Goal: Task Accomplishment & Management: Manage account settings

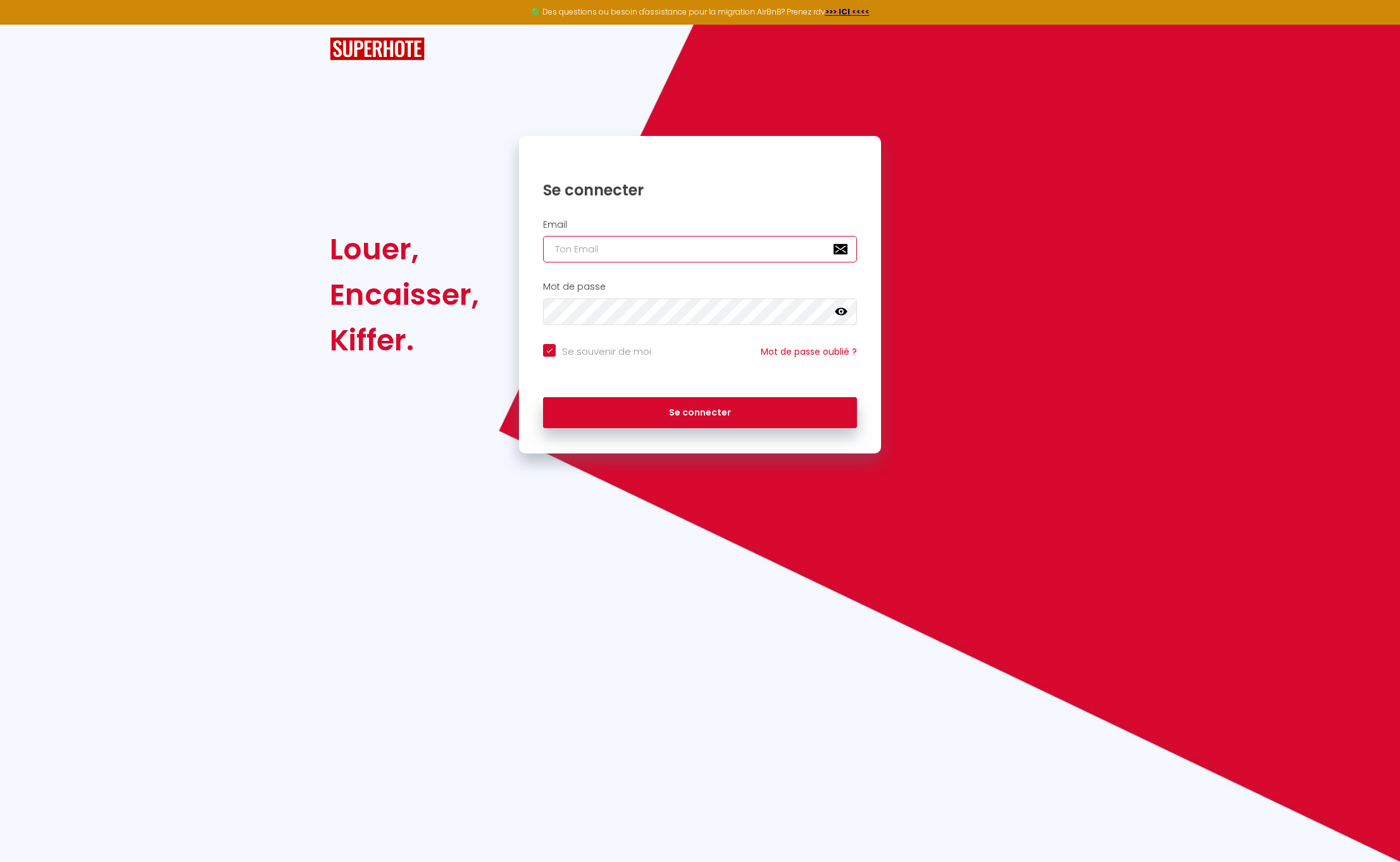
type input "[EMAIL_ADDRESS][DOMAIN_NAME]"
click at [674, 406] on button "Se connecter" at bounding box center [700, 413] width 314 height 31
checkbox input "true"
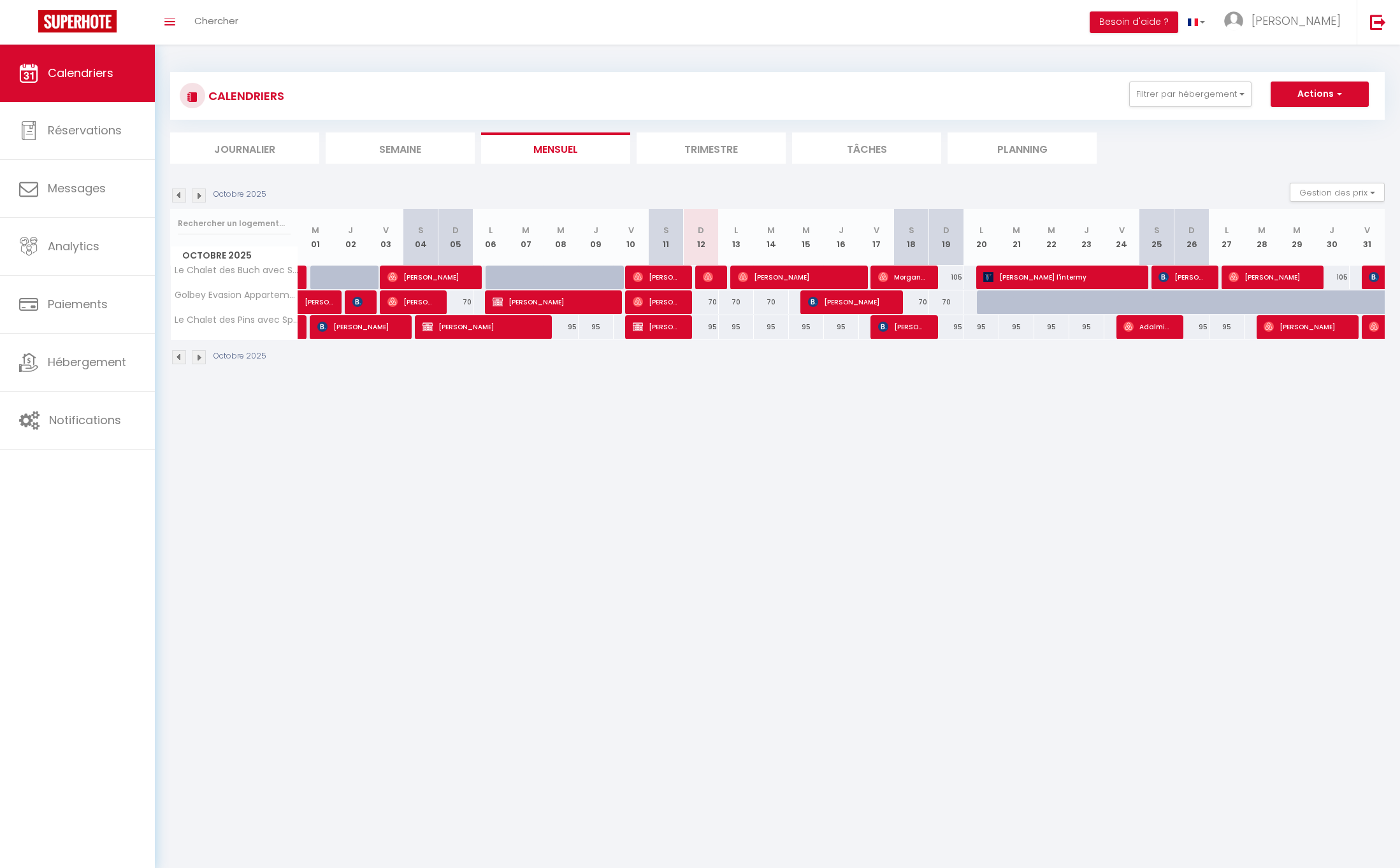
click at [204, 196] on img at bounding box center [199, 195] width 14 height 14
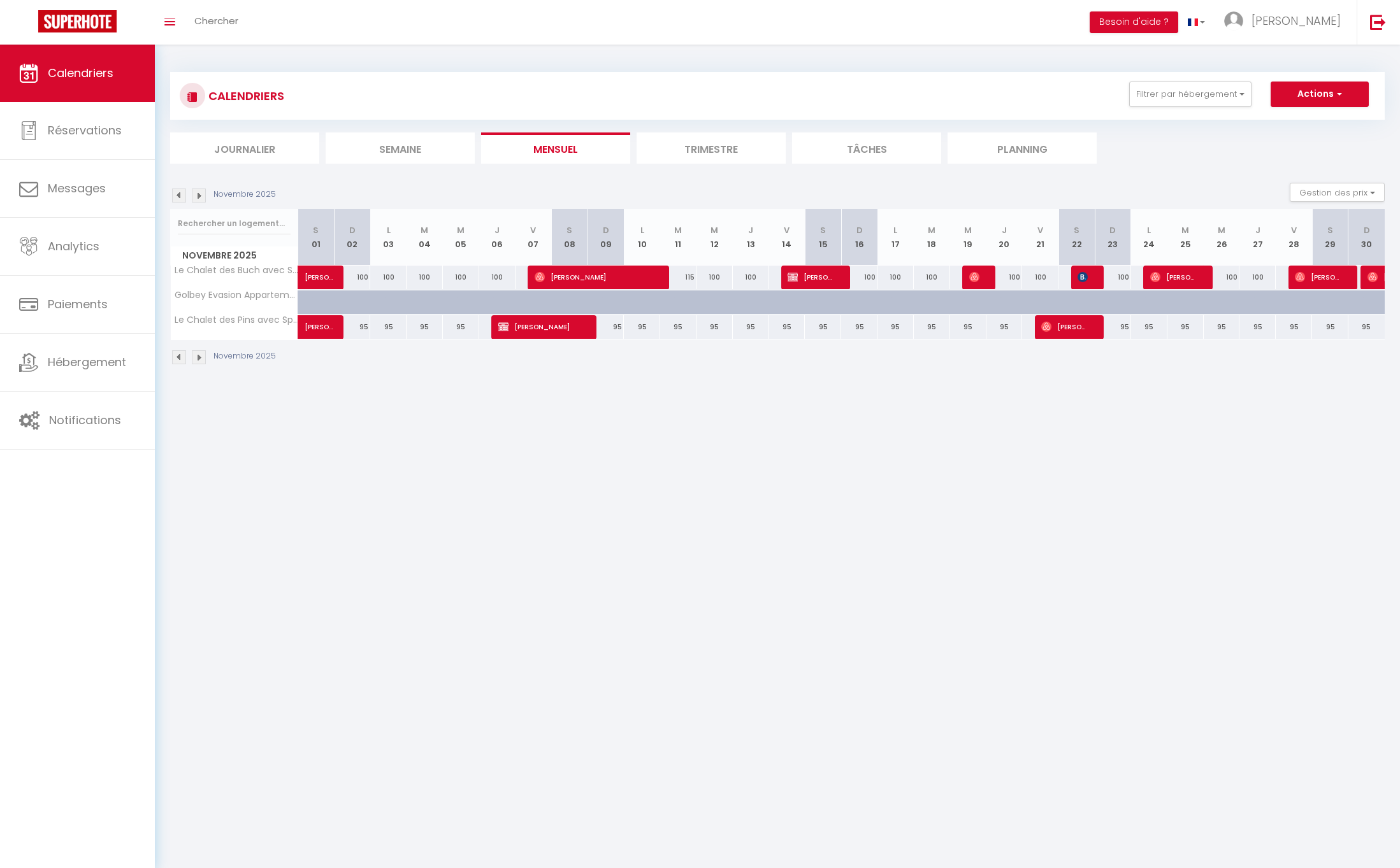
click at [204, 196] on img at bounding box center [199, 195] width 14 height 14
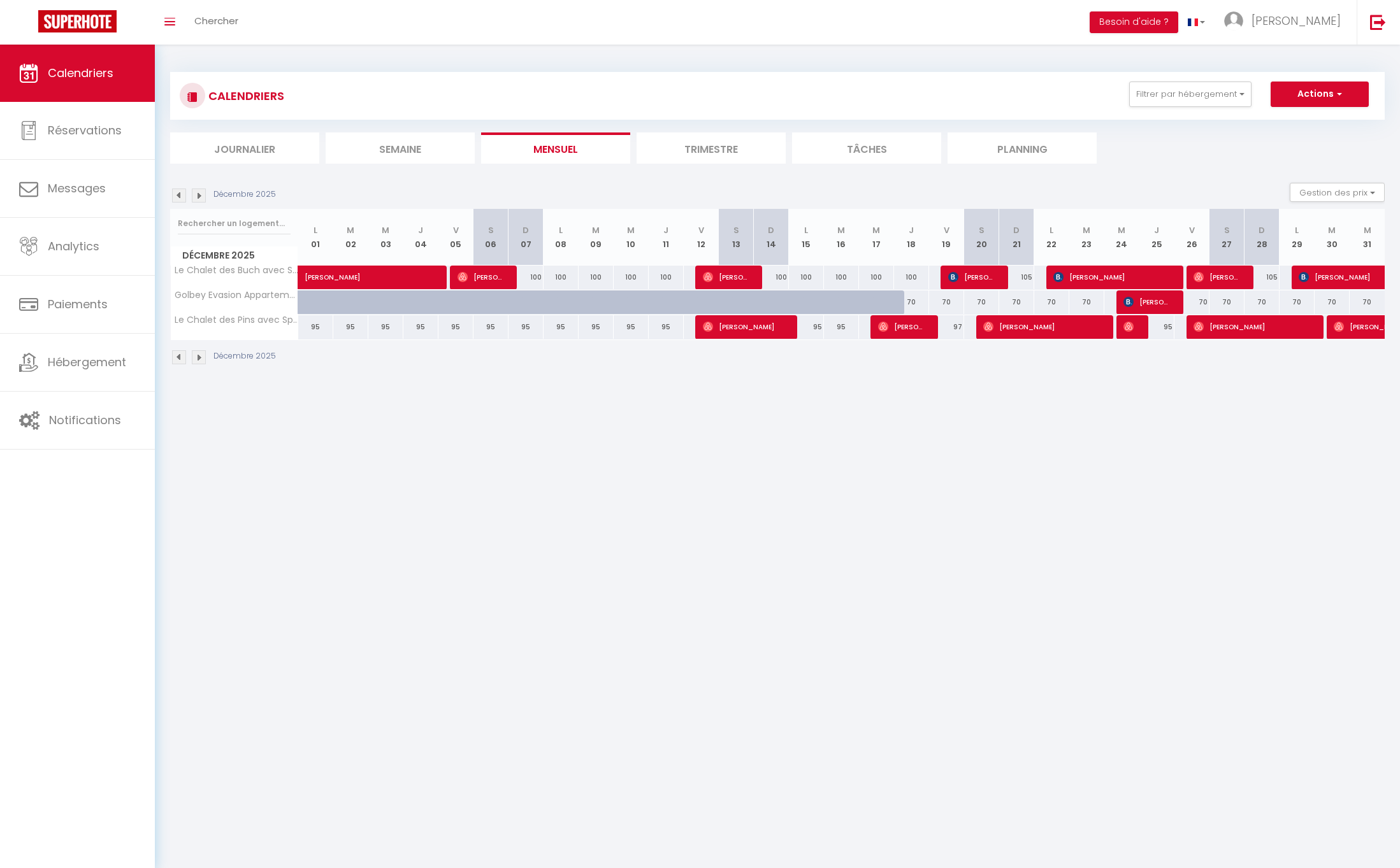
click at [900, 299] on div "70" at bounding box center [912, 302] width 35 height 24
type input "70"
type input "Jeu 18 Décembre 2025"
type input "Ven 19 Décembre 2025"
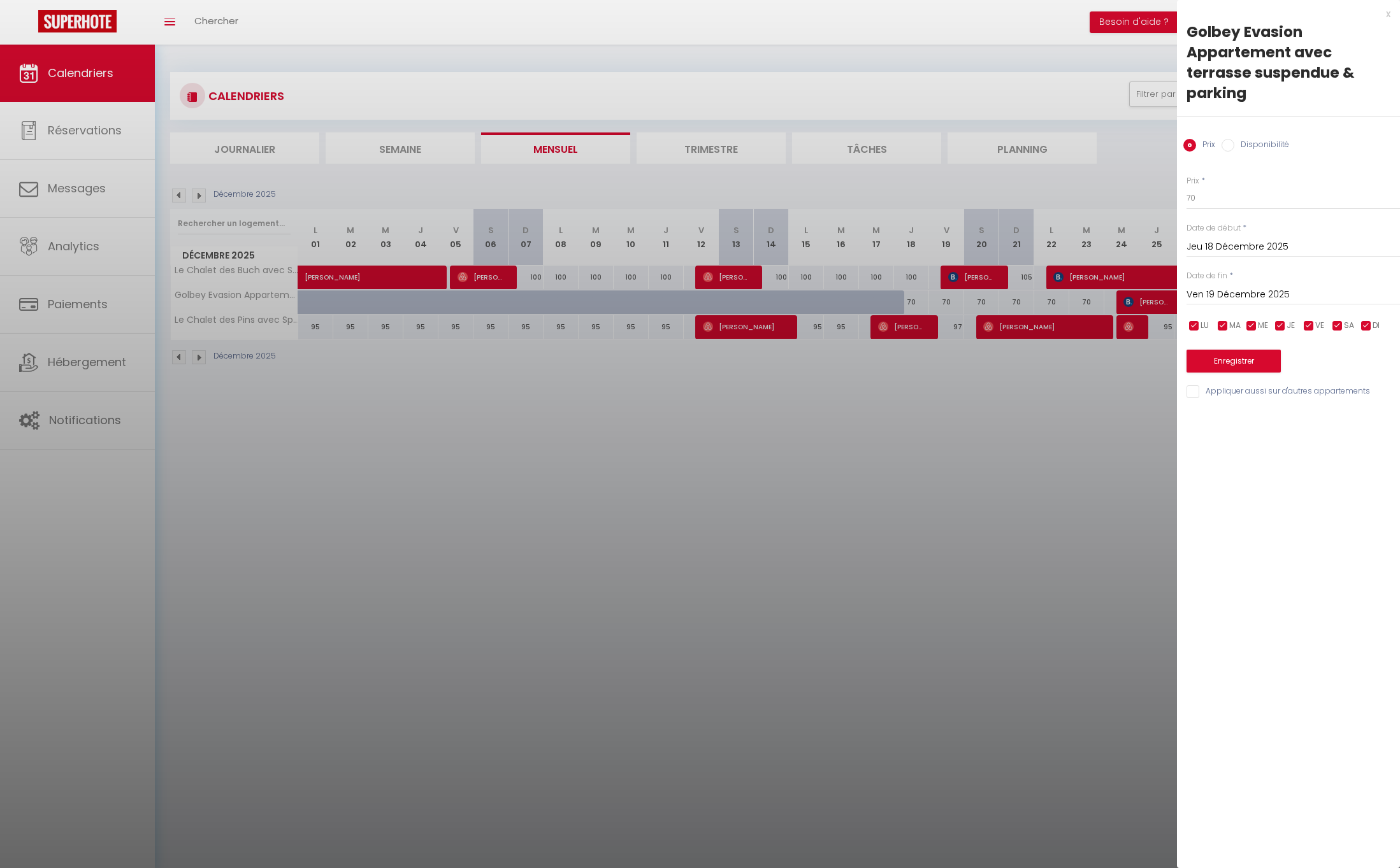
click at [600, 580] on div at bounding box center [700, 434] width 1400 height 868
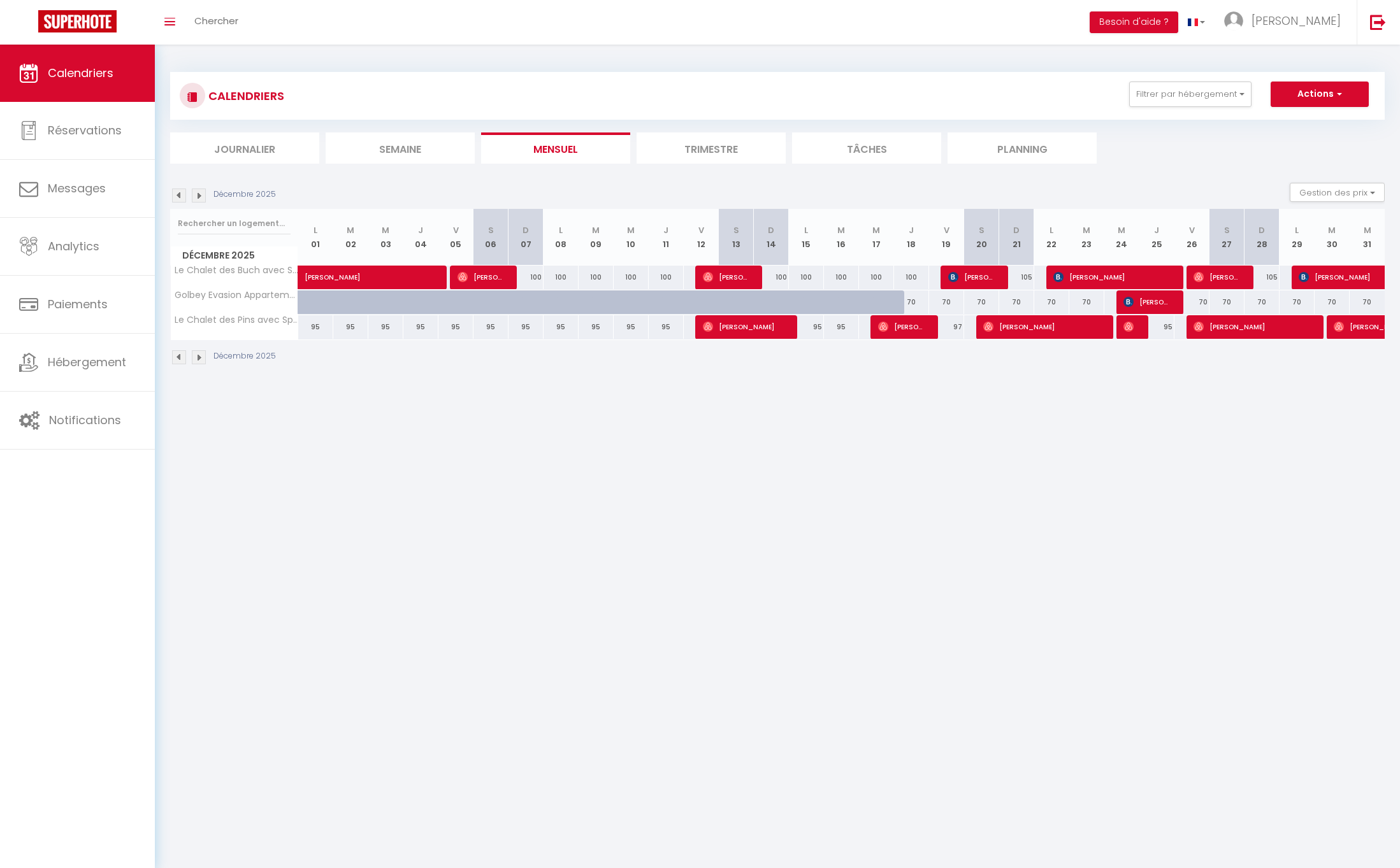
click at [1323, 96] on button "Actions" at bounding box center [1319, 94] width 98 height 26
click at [1305, 118] on link "Nouvelle réservation" at bounding box center [1306, 124] width 111 height 19
select select
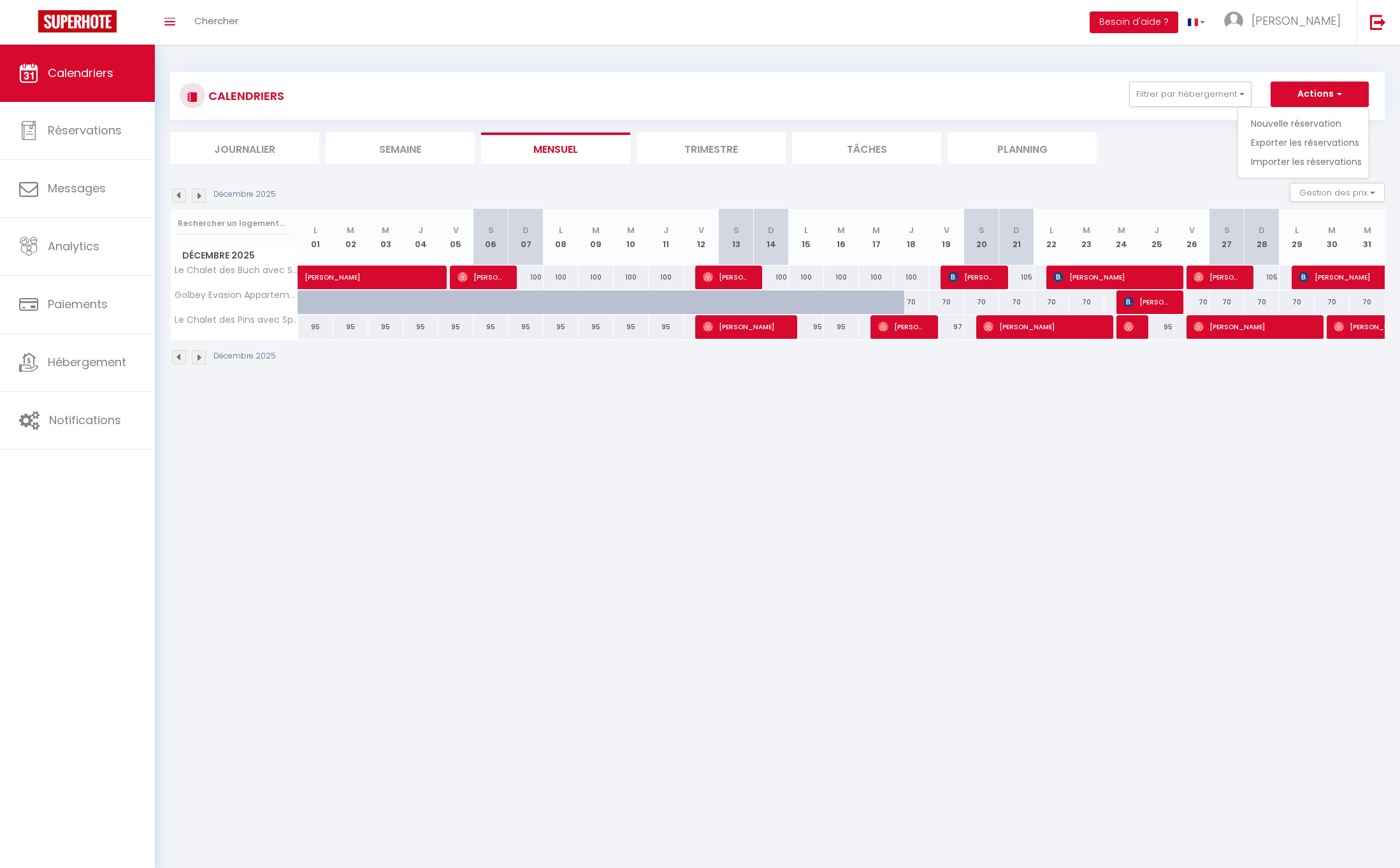
select select
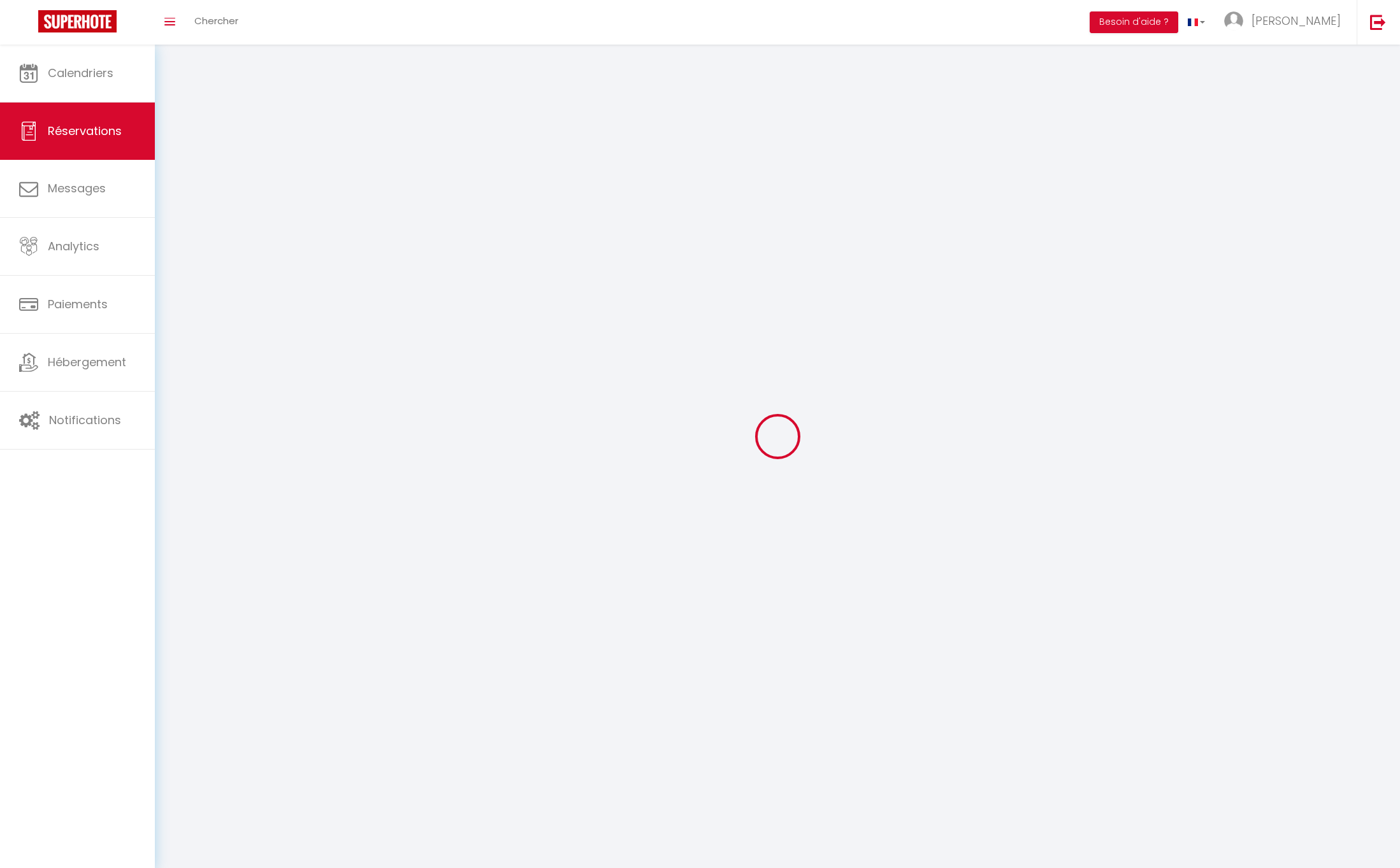
select select
checkbox input "false"
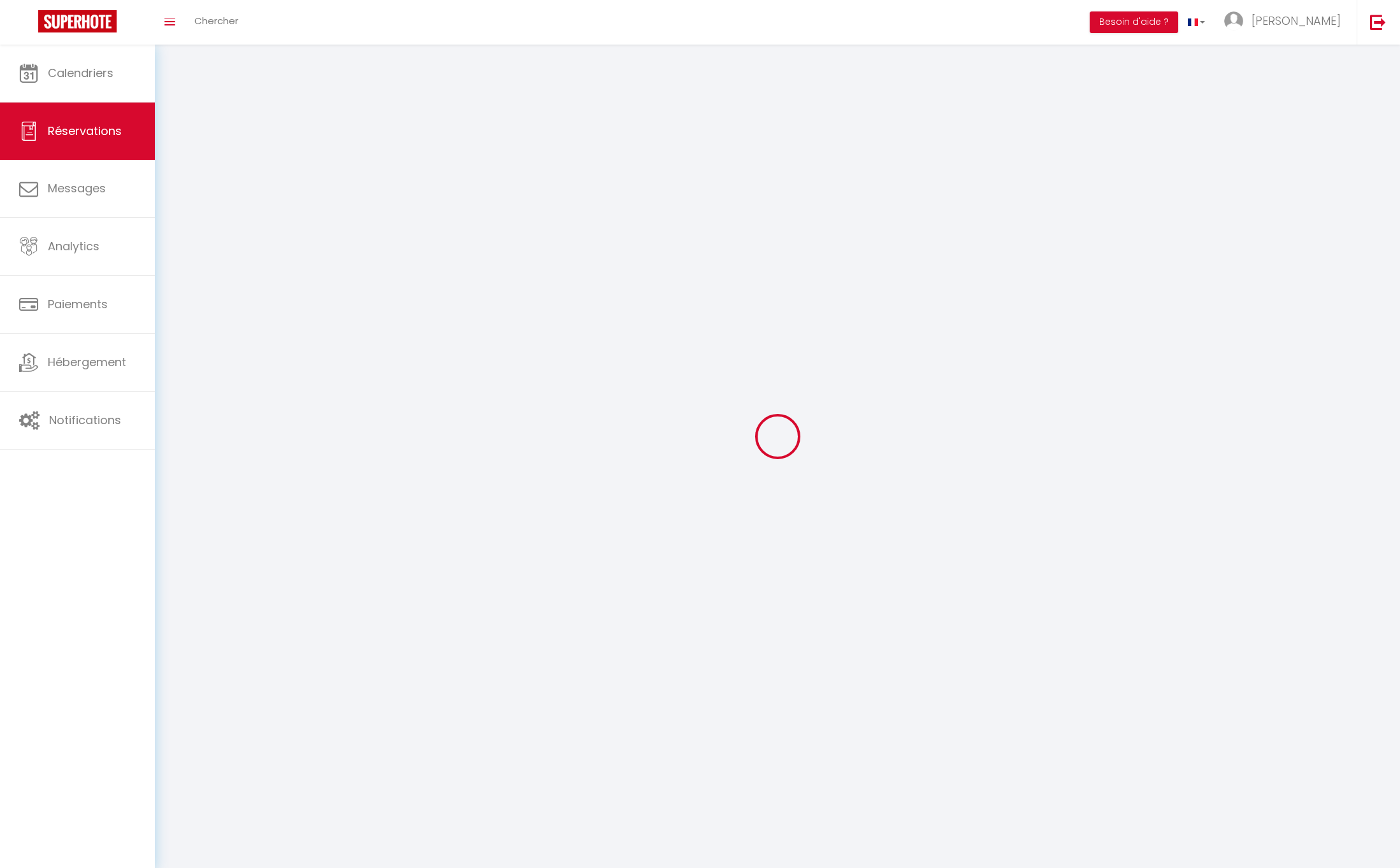
select select
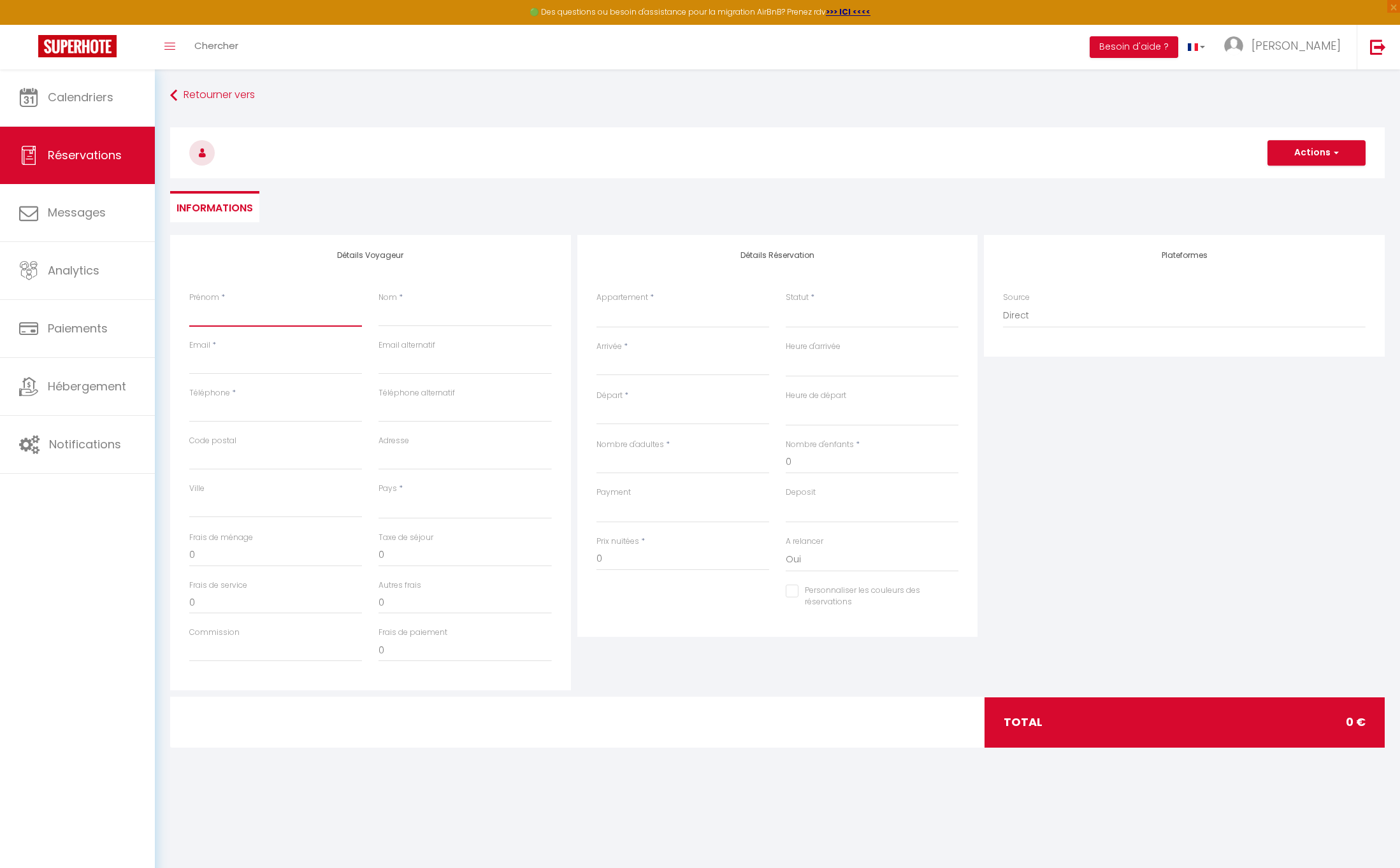
type input "R"
select select
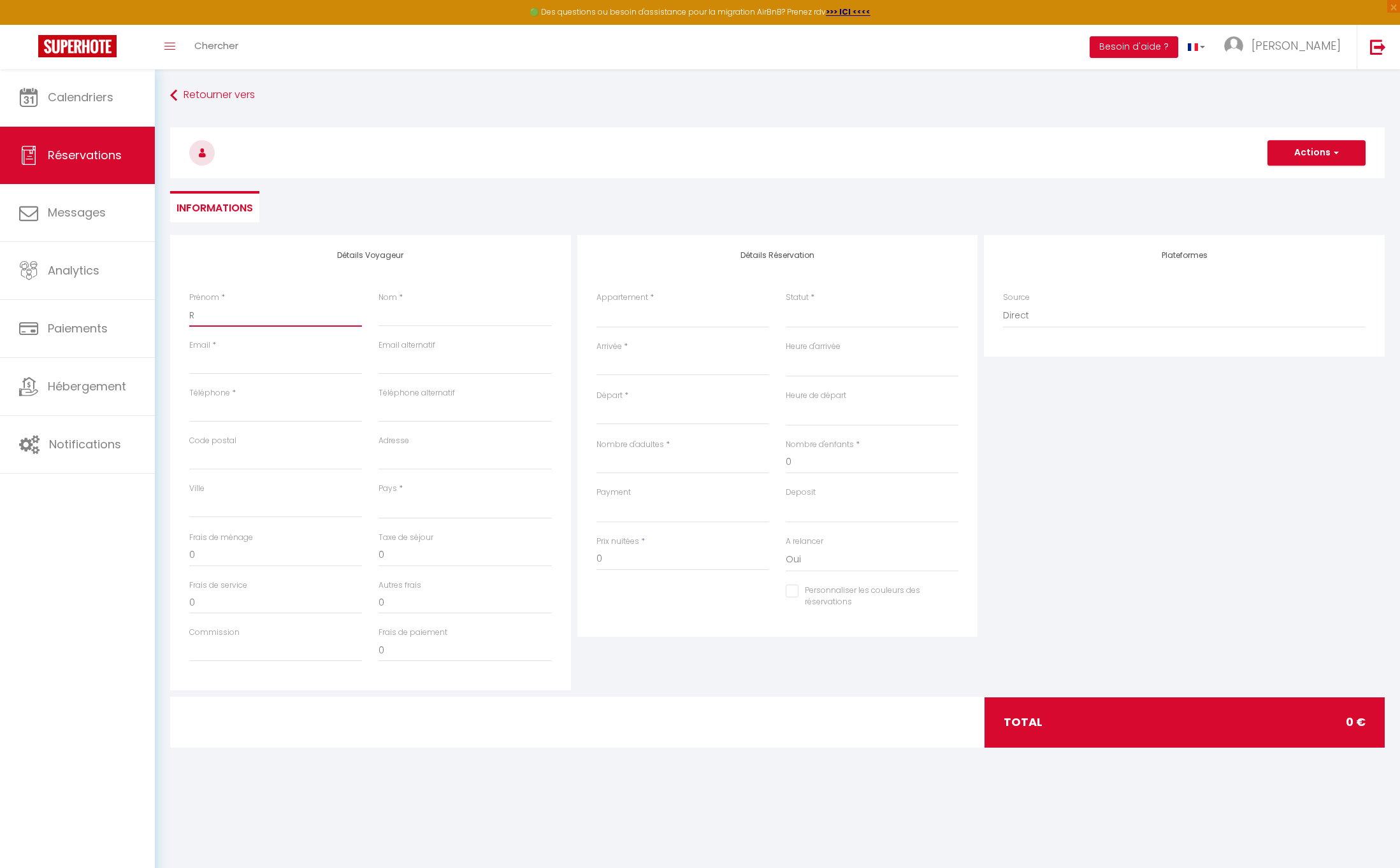
select select
checkbox input "false"
type input "RI"
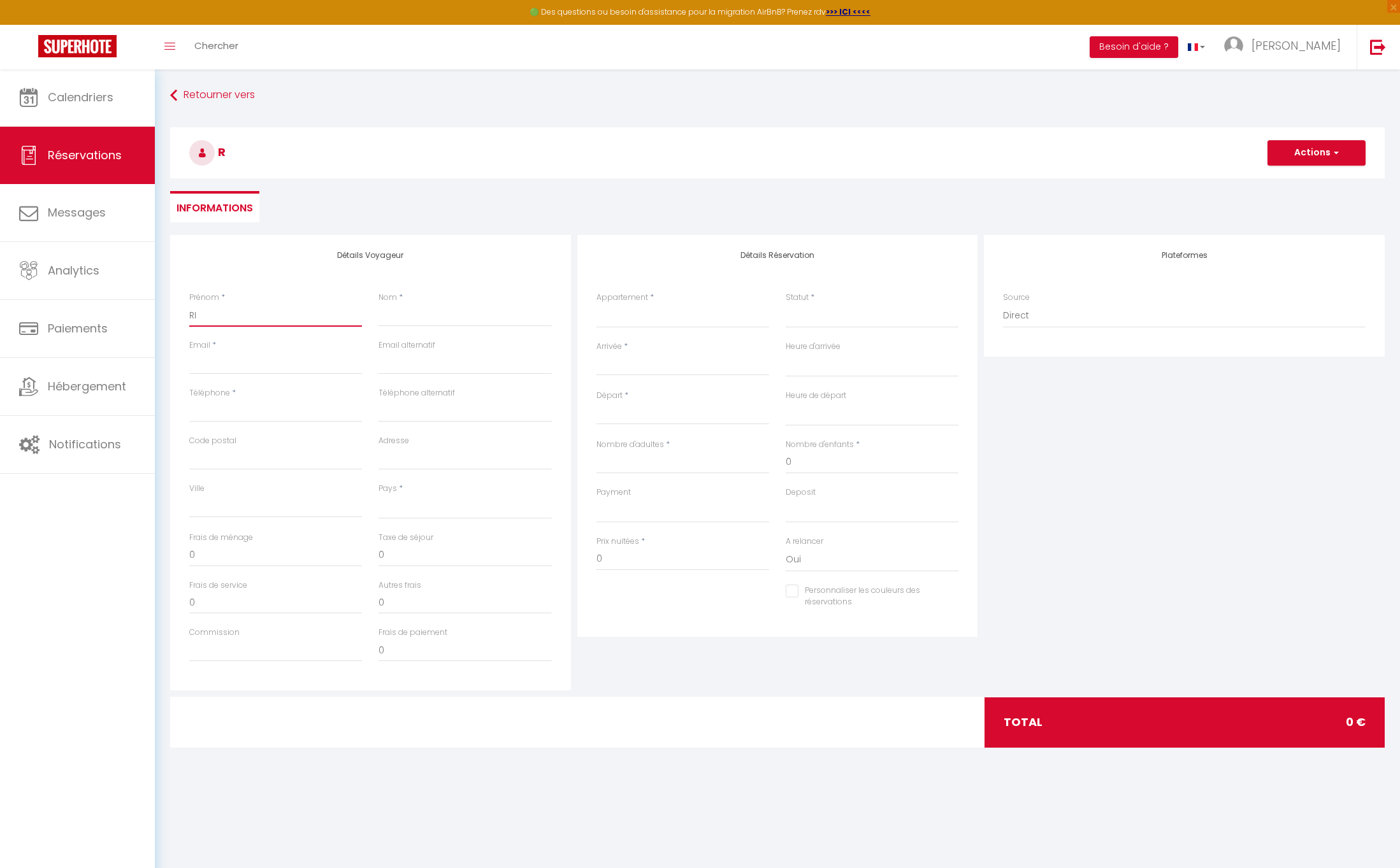
select select
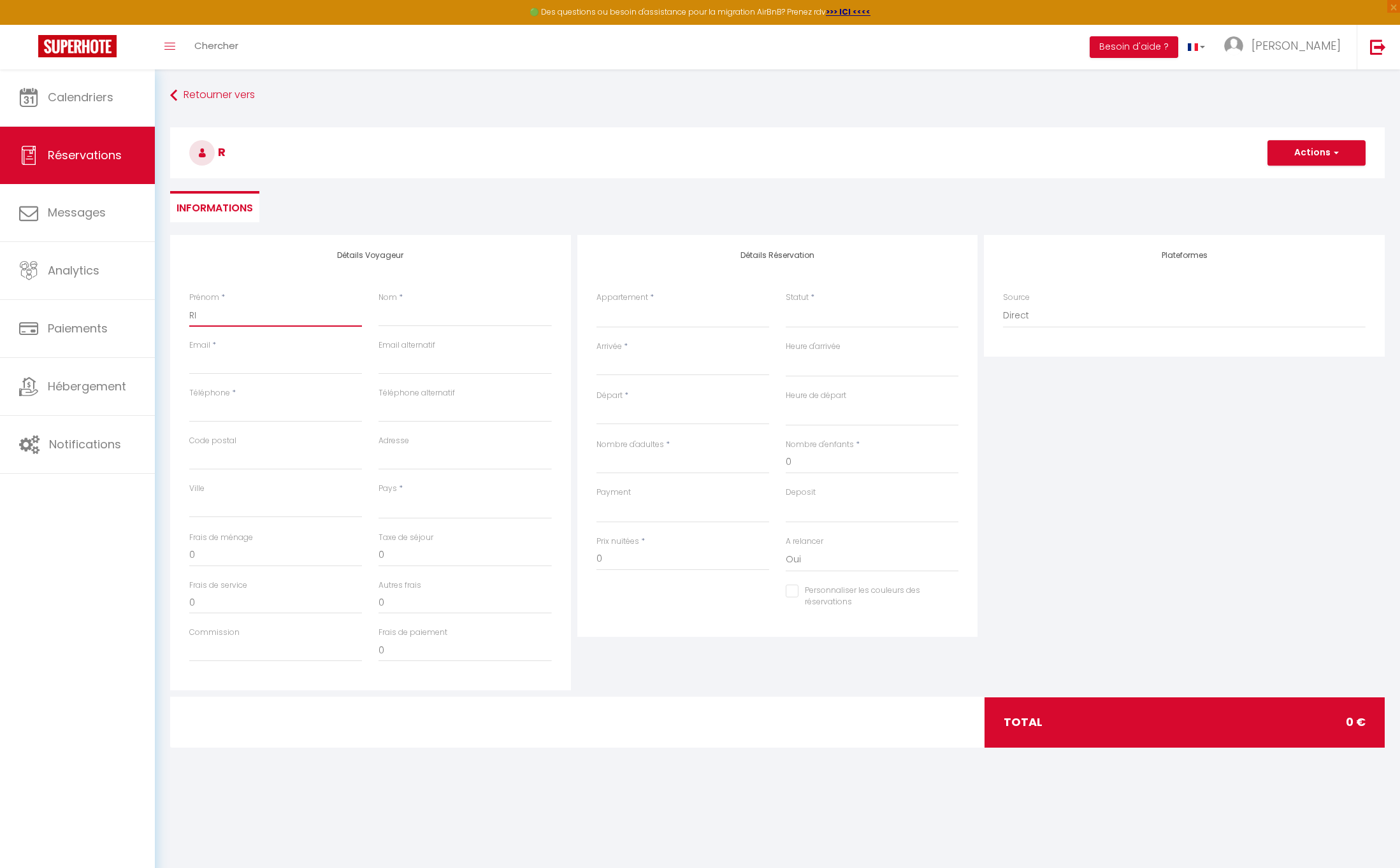
select select
checkbox input "false"
type input "RIC"
select select
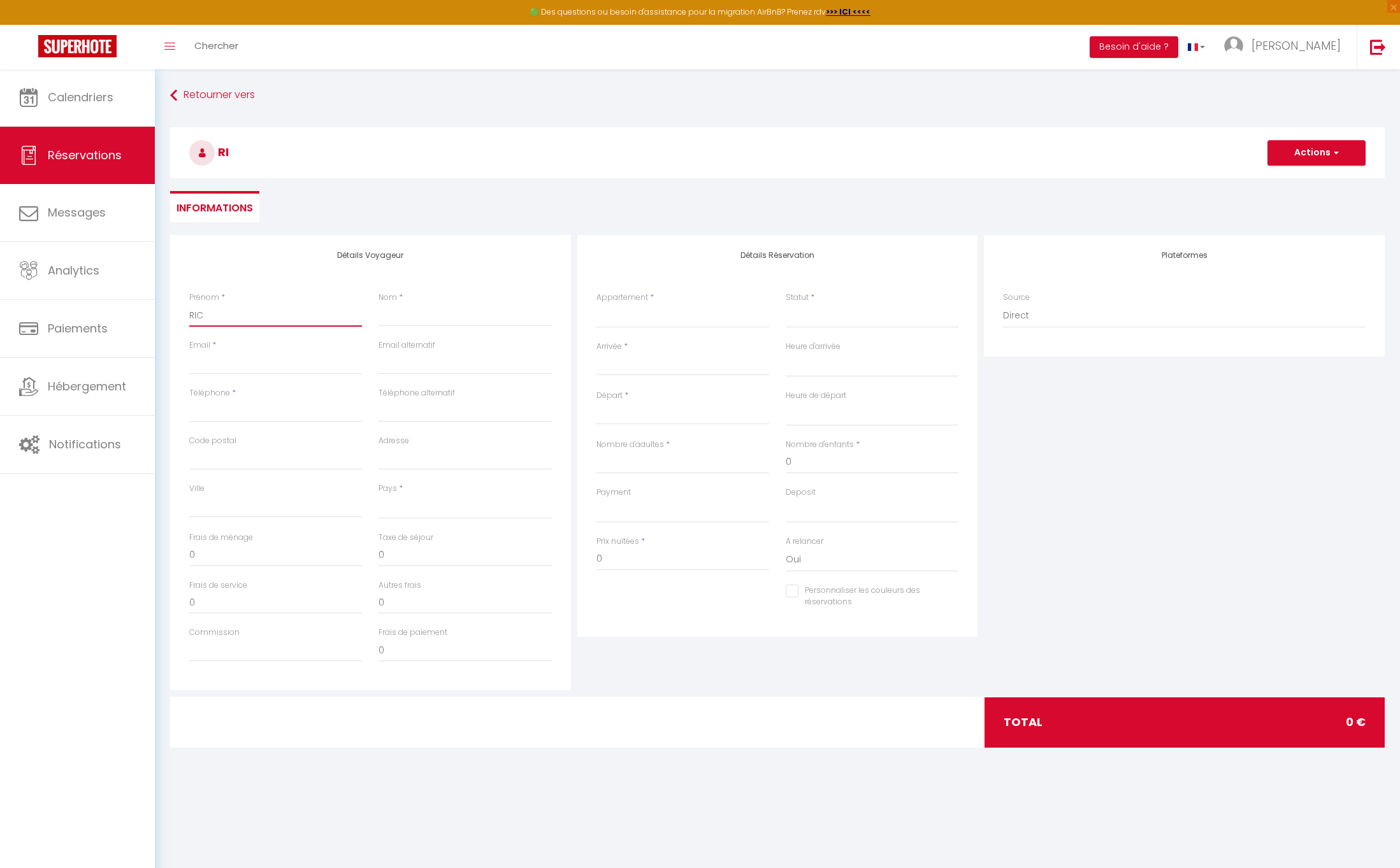
select select
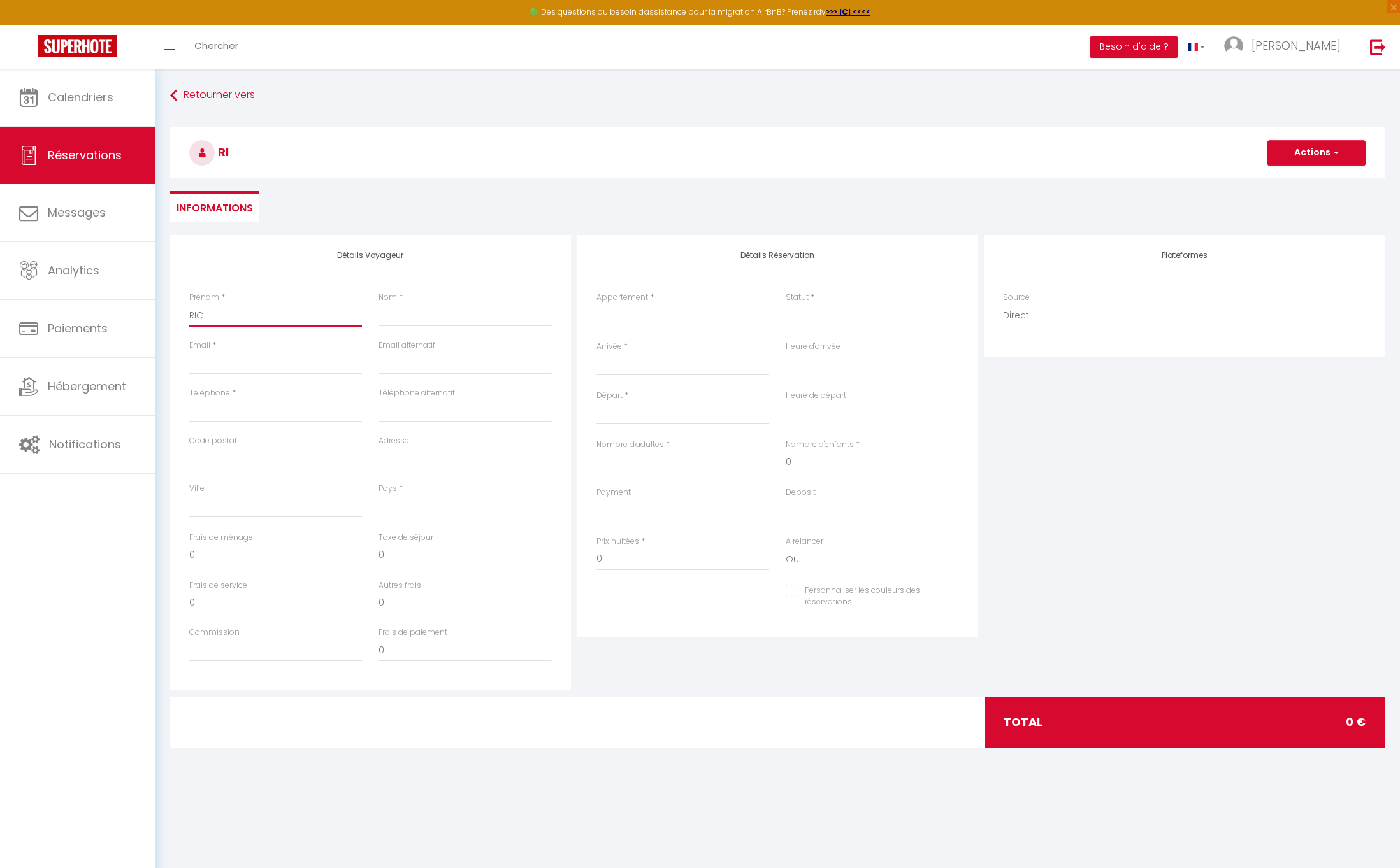
select select
checkbox input "false"
type input "RICA"
select select
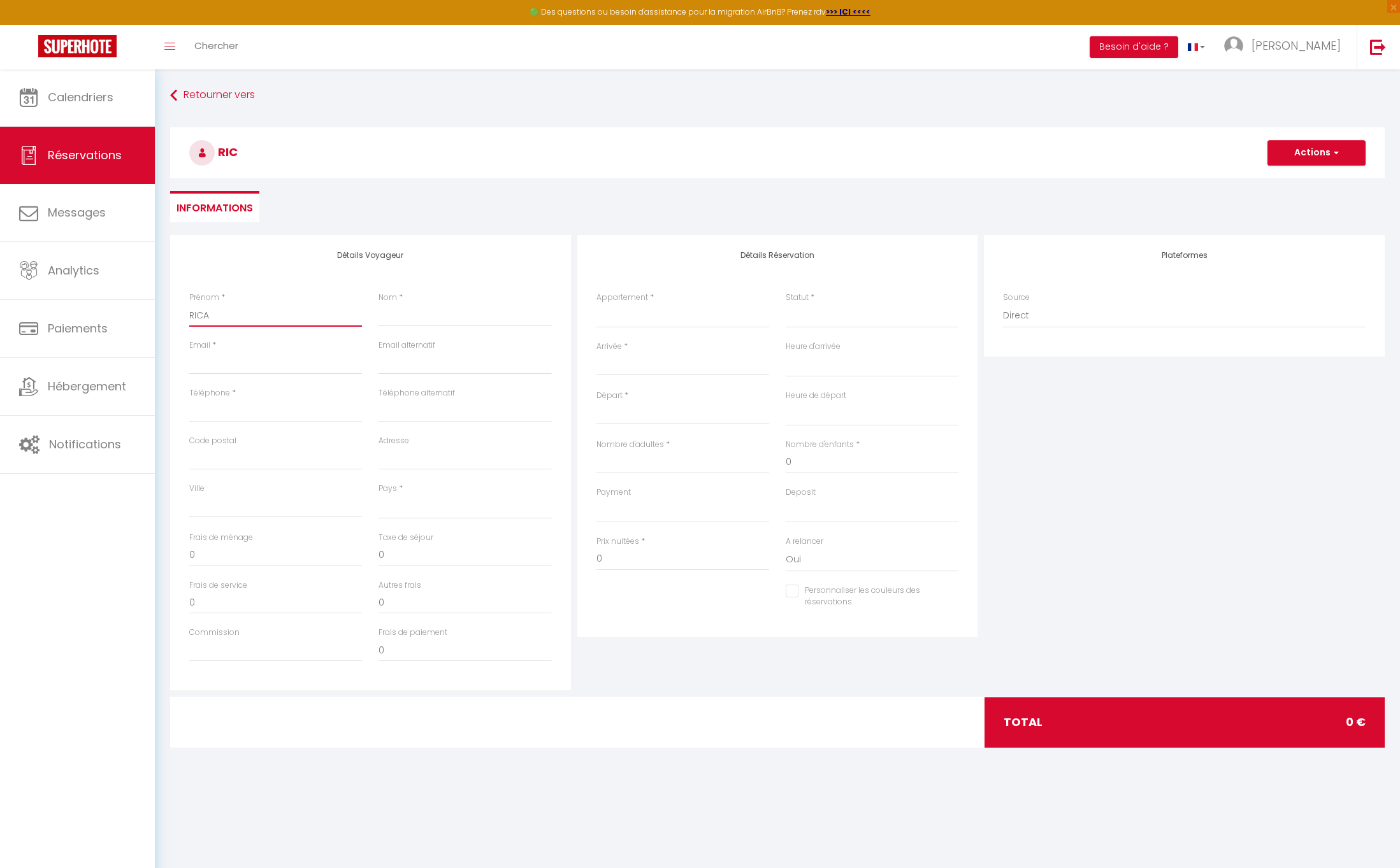
select select
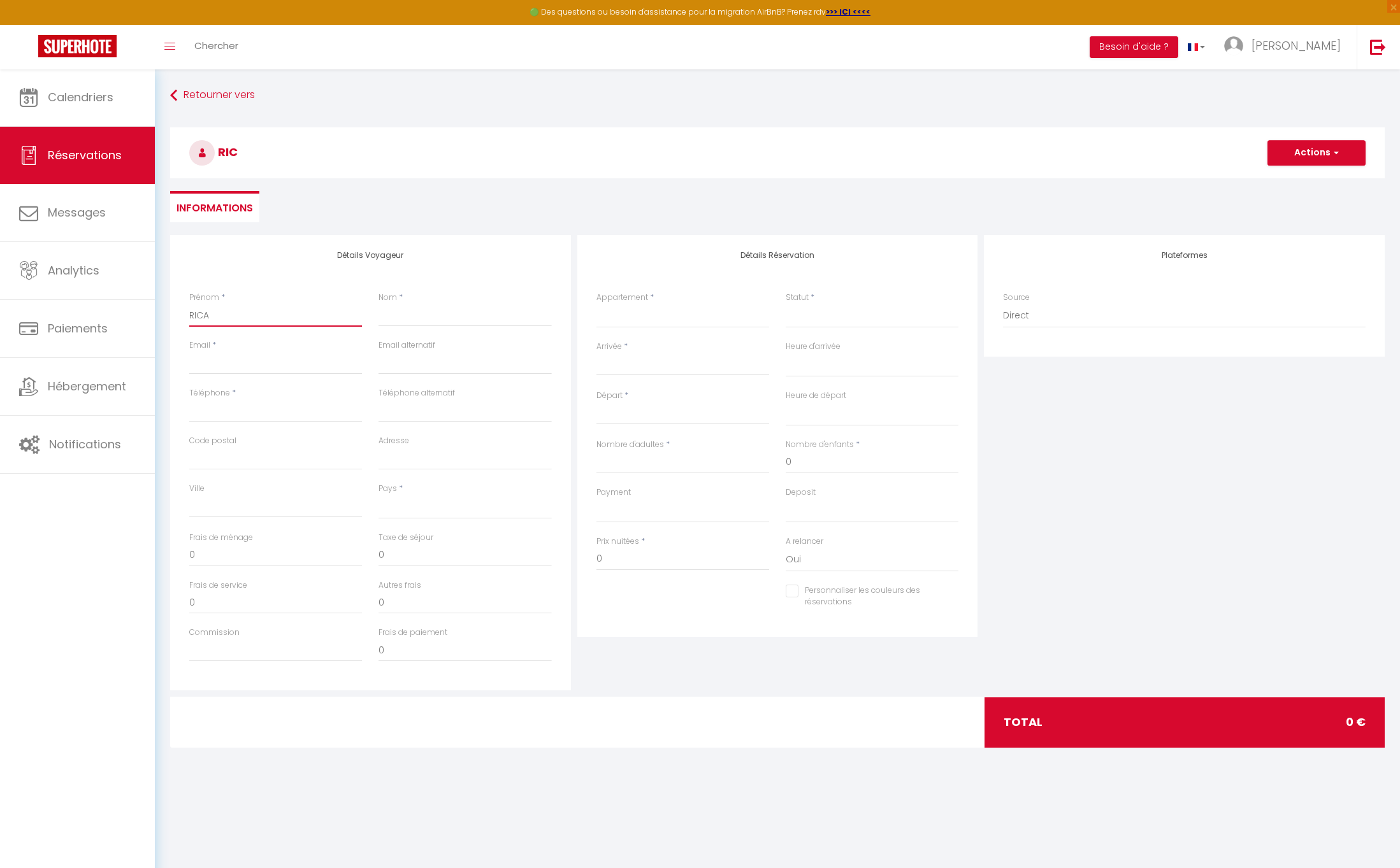
checkbox input "false"
type input "RICAR"
select select
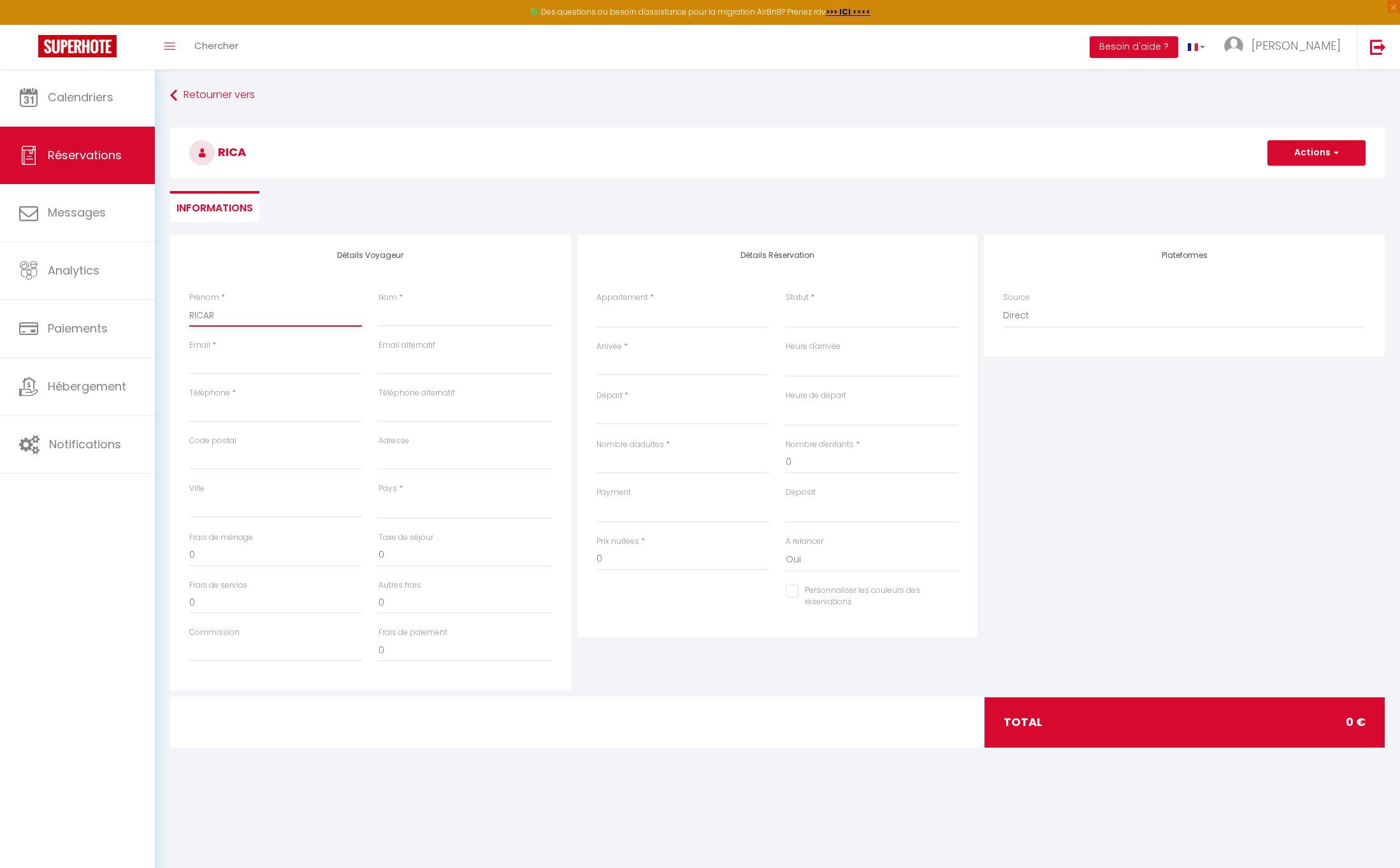
select select
checkbox input "false"
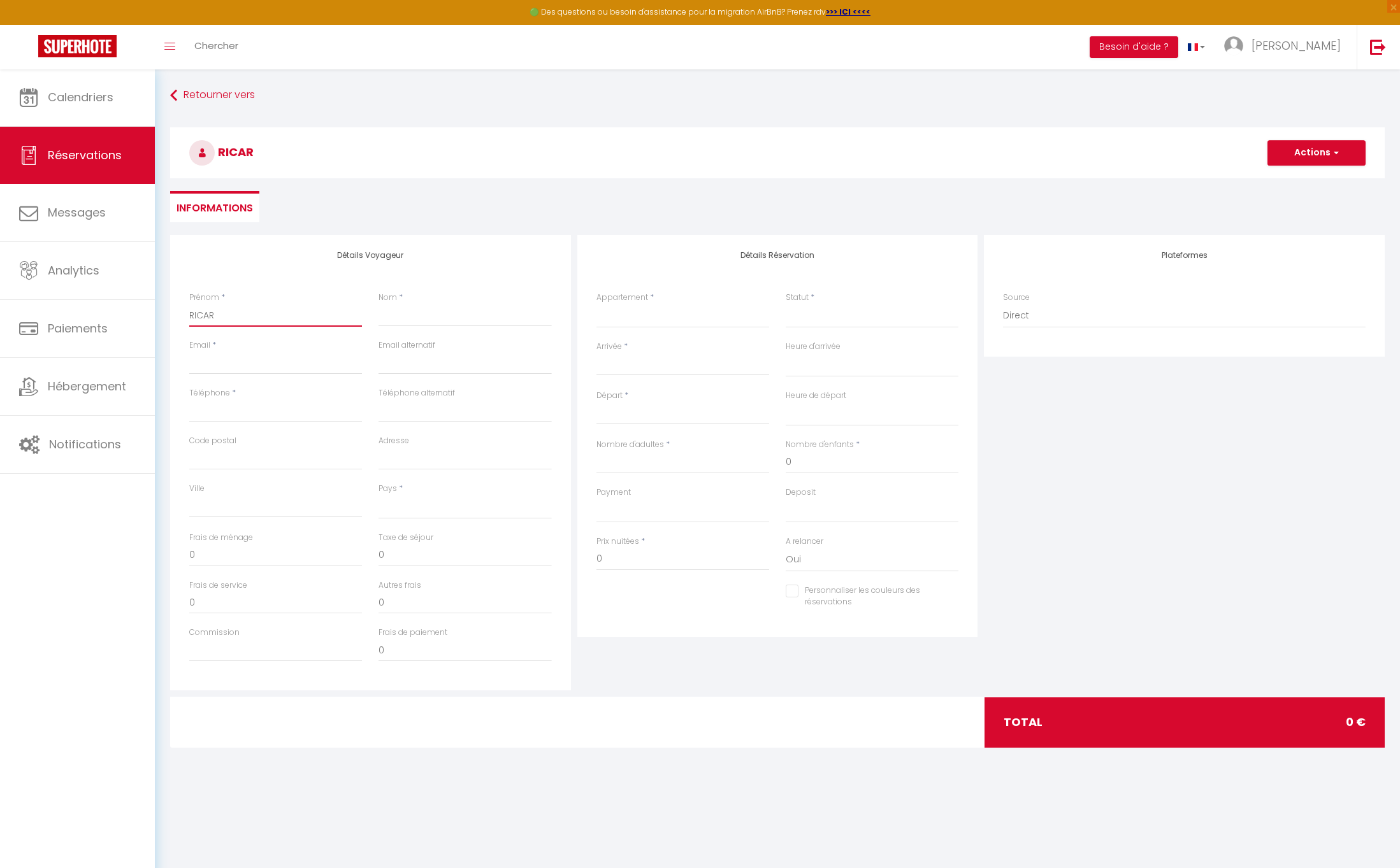
type input "RICARD"
select select
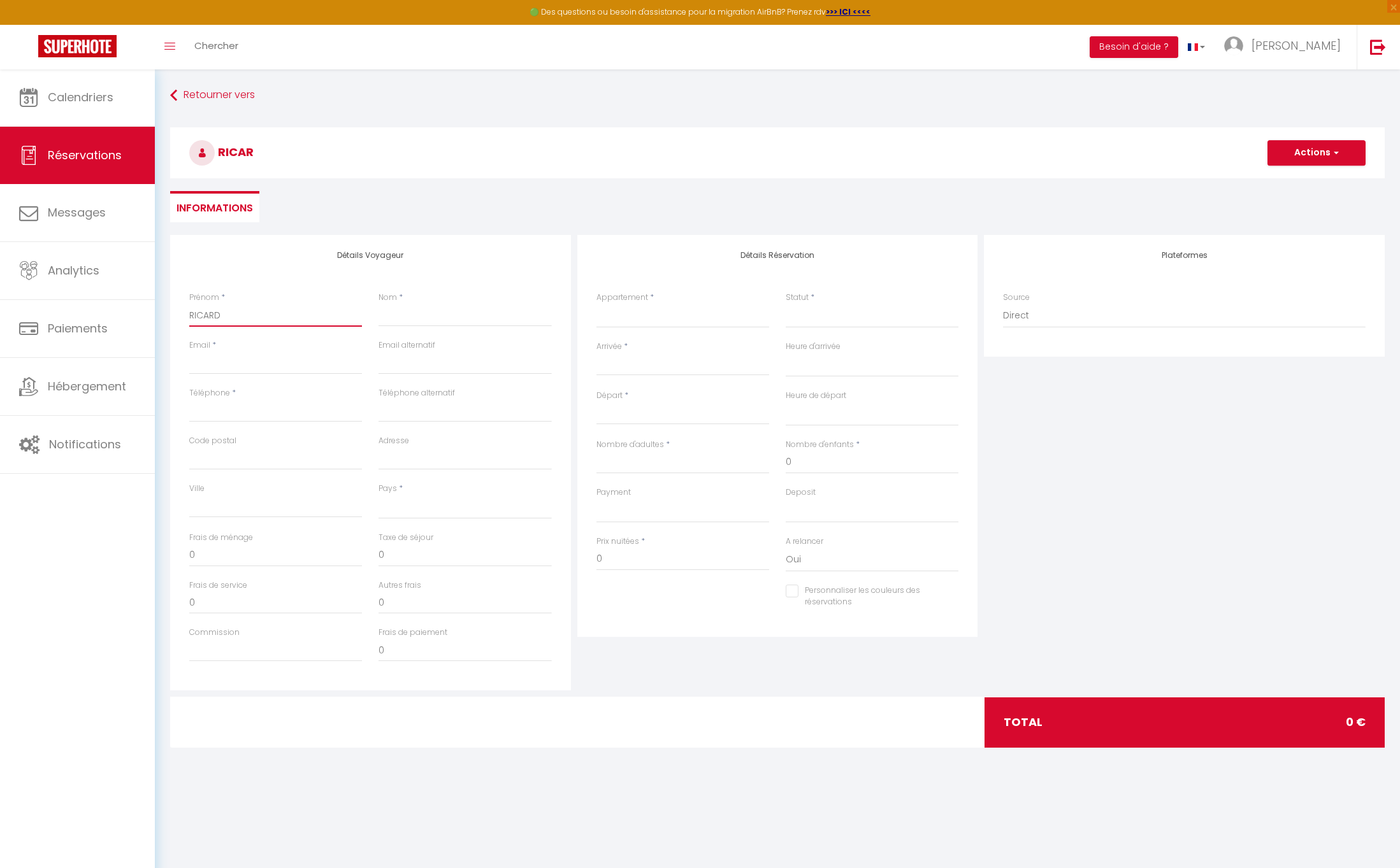
select select
checkbox input "false"
type input "[PERSON_NAME]"
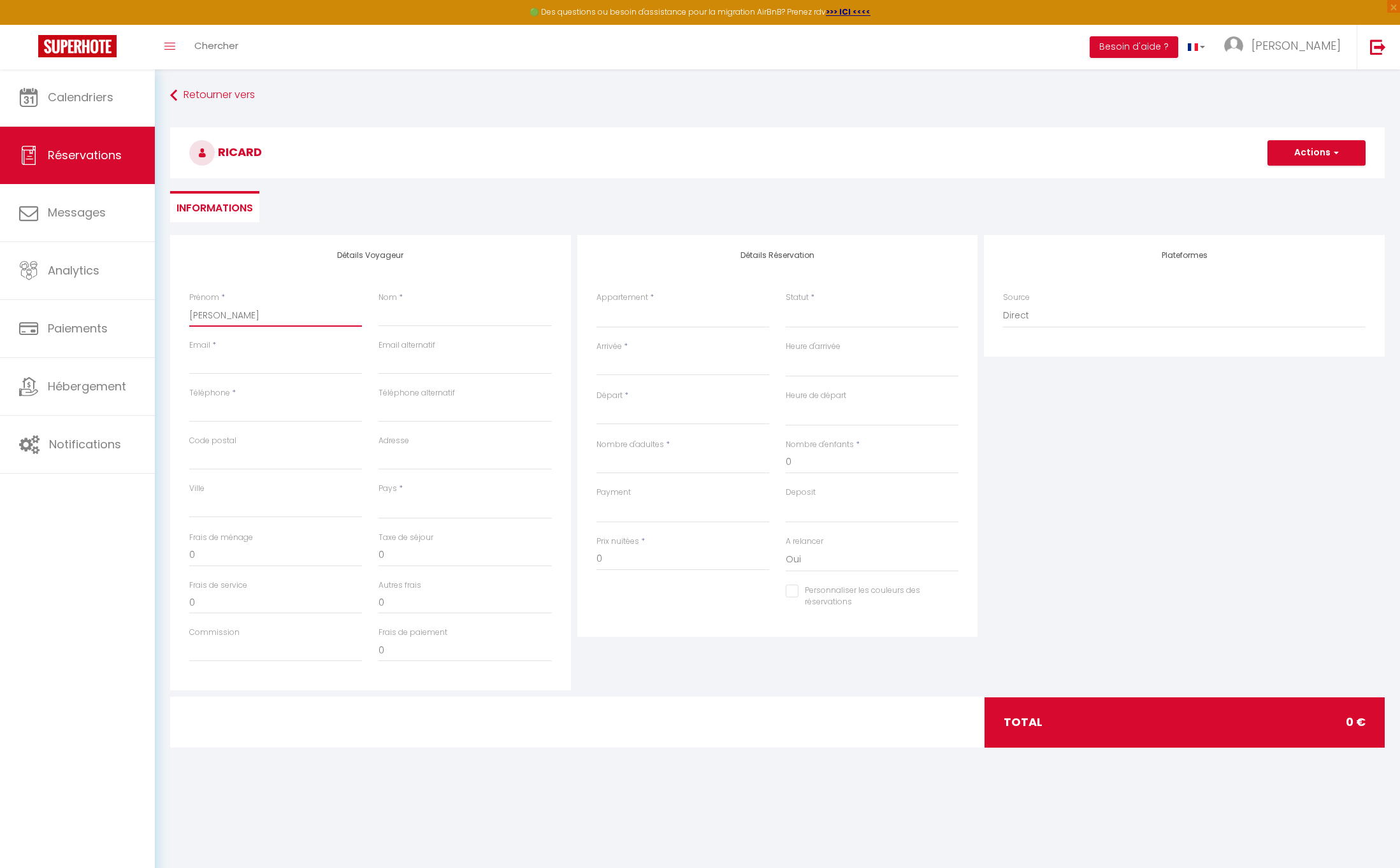
select select
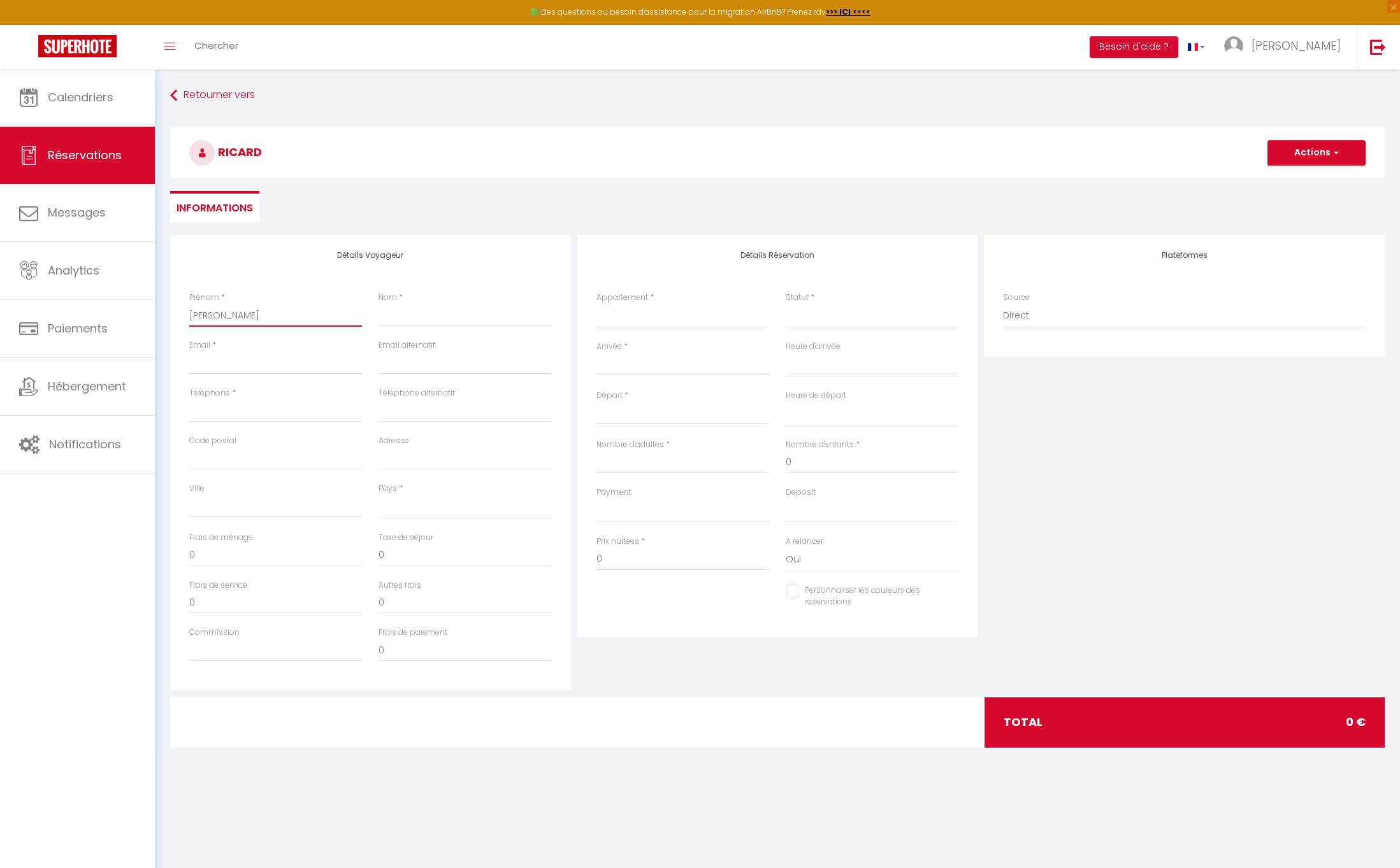
select select
checkbox input "false"
type input "[PERSON_NAME]"
type input "N"
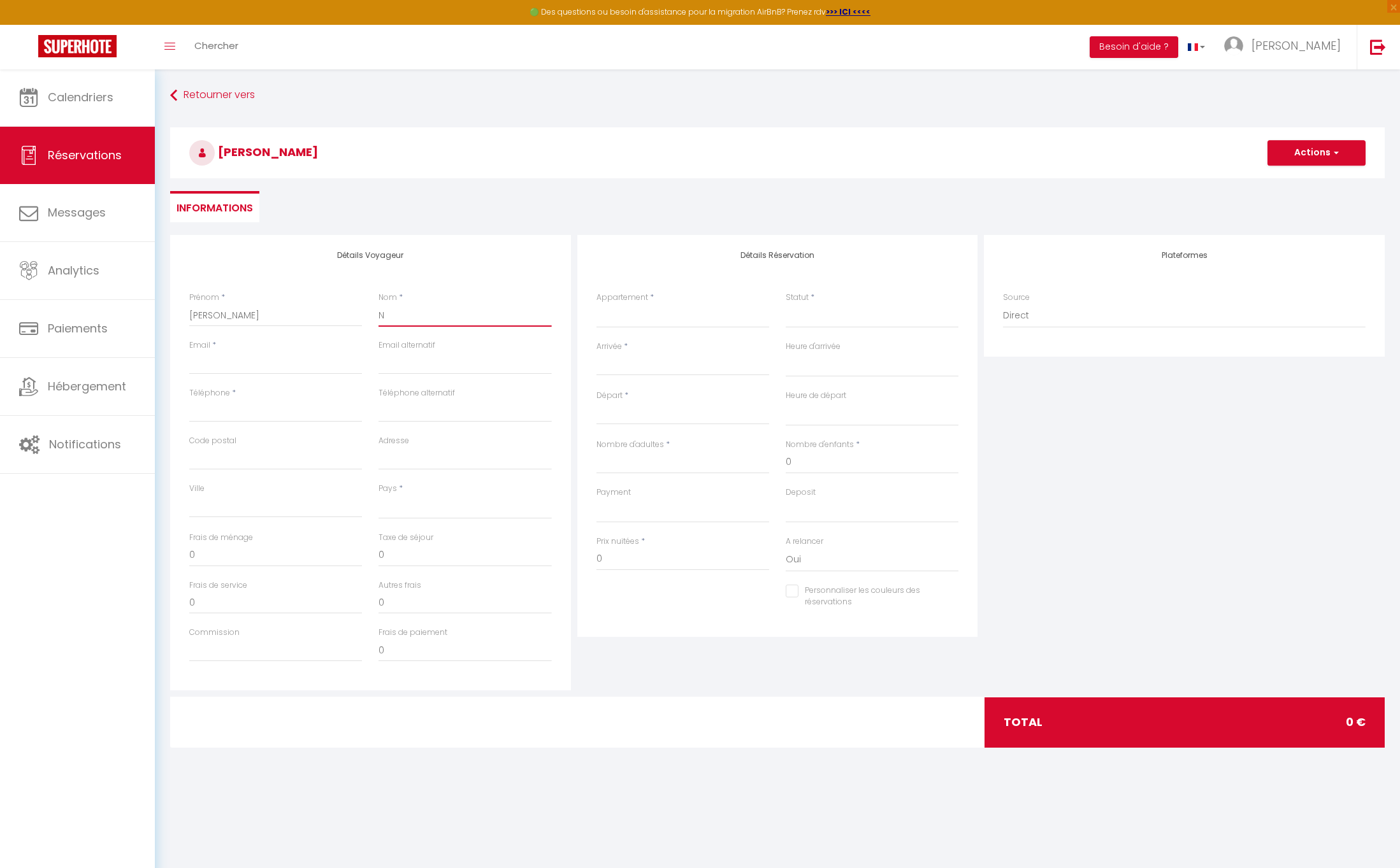
select select
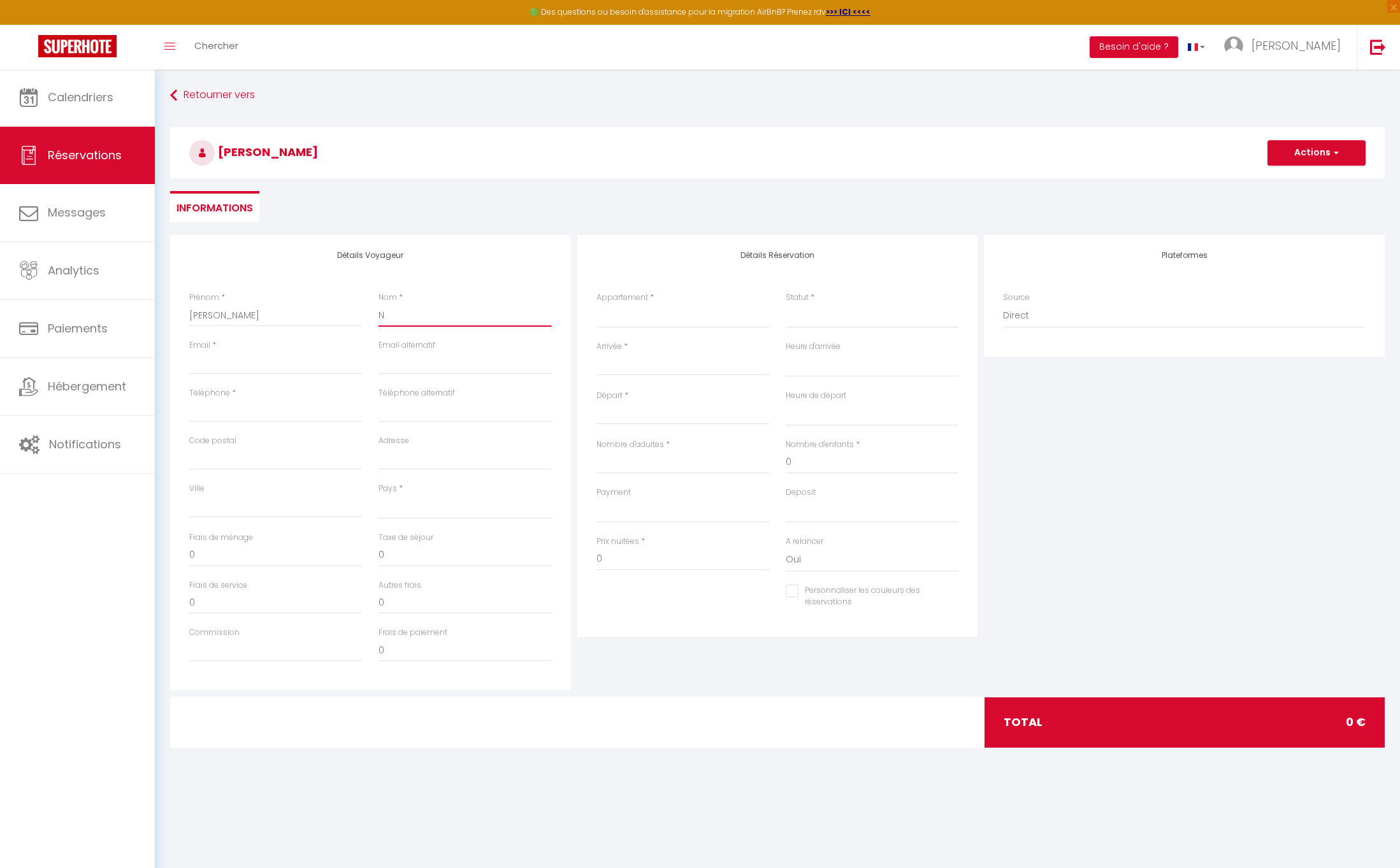
select select
checkbox input "false"
type input "NI"
select select
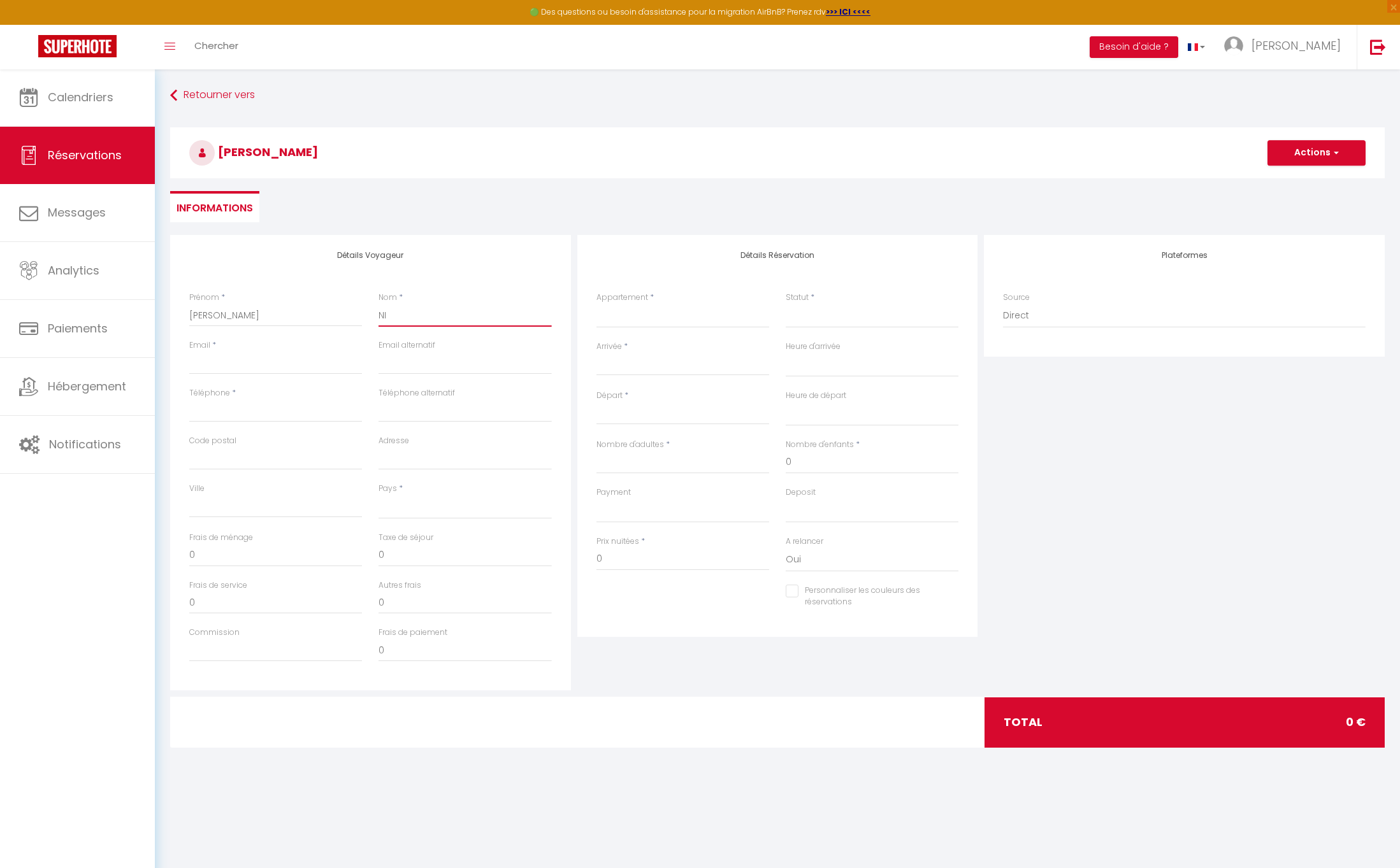
select select
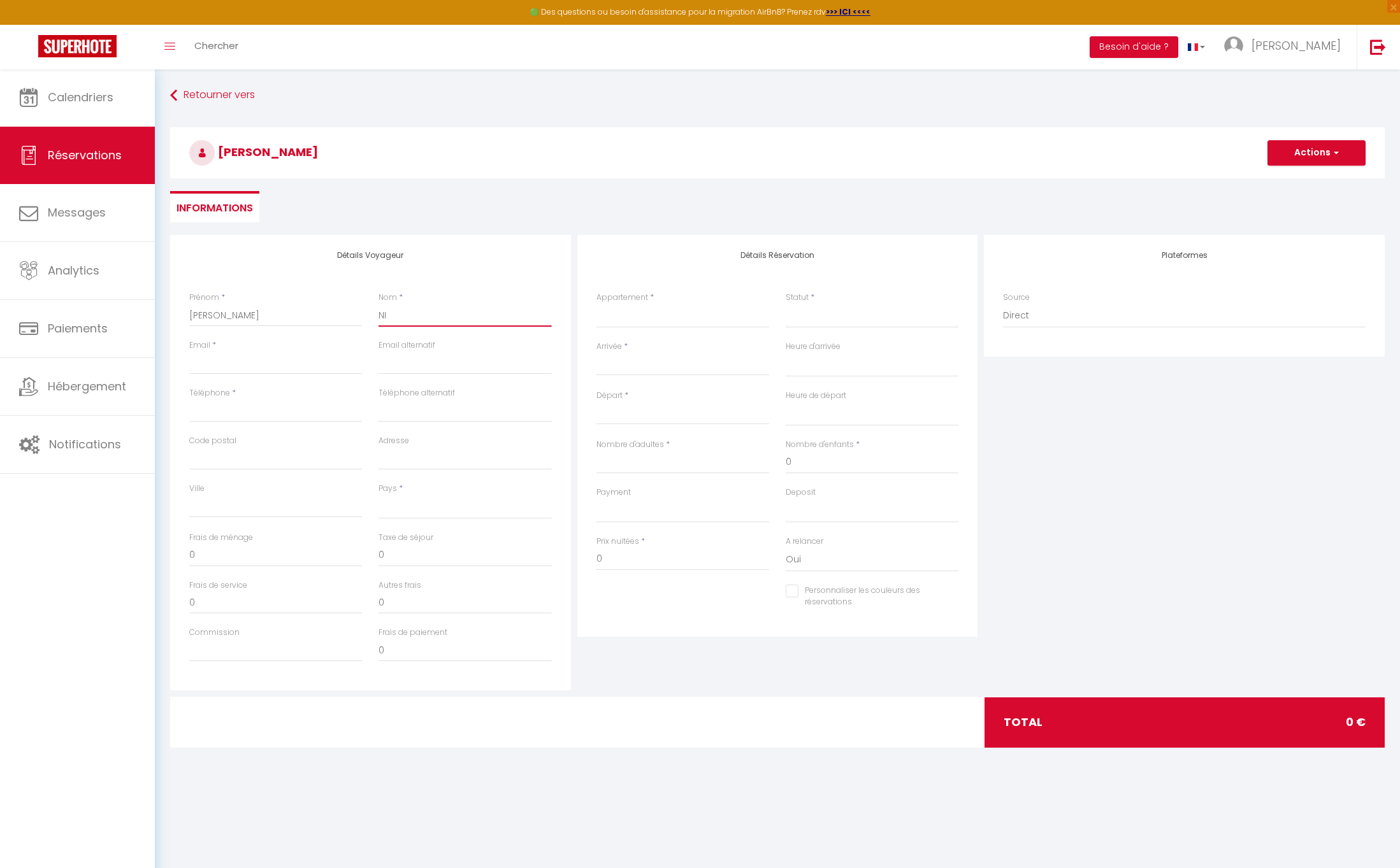
select select
checkbox input "false"
type input "NIL"
select select
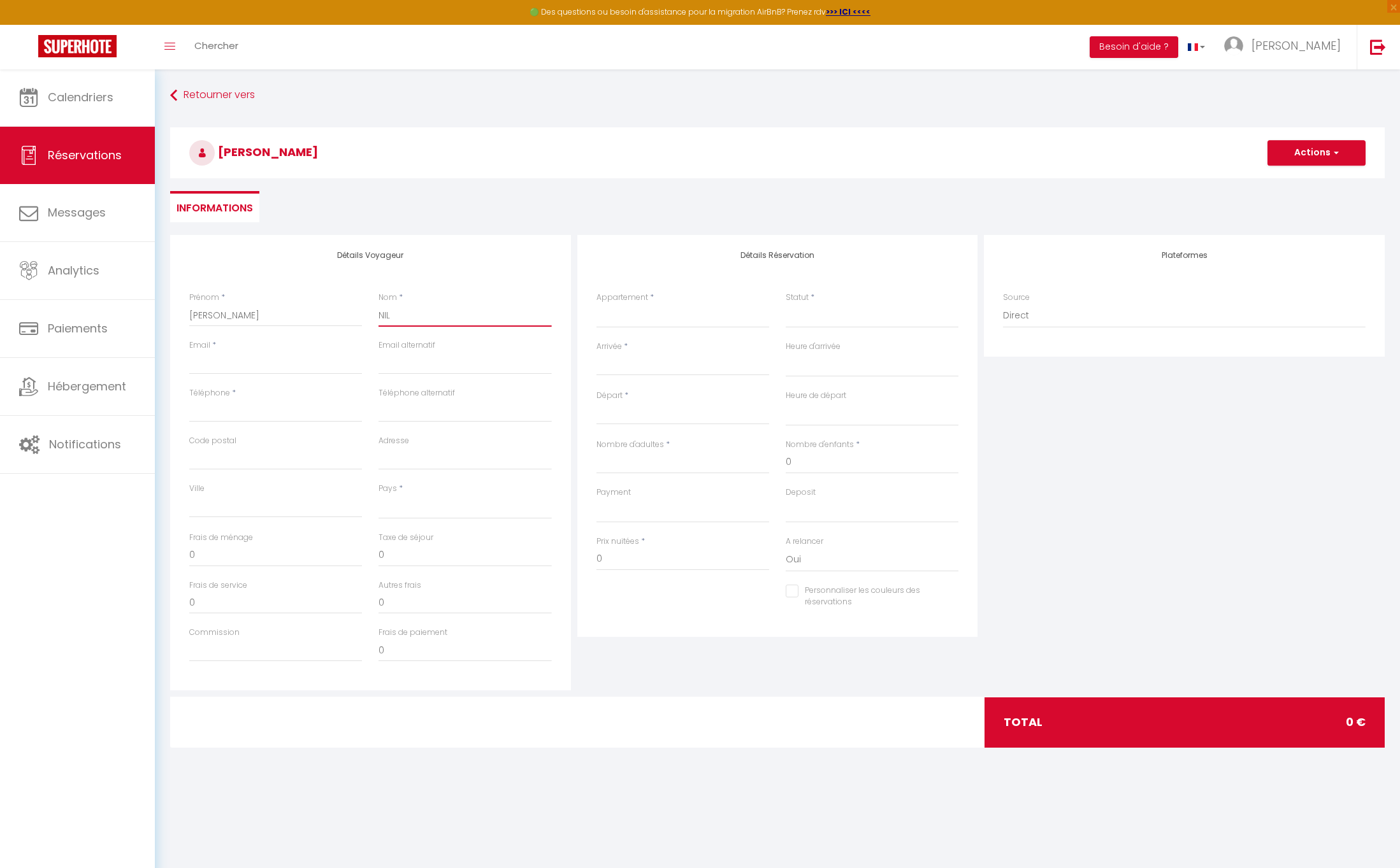
select select
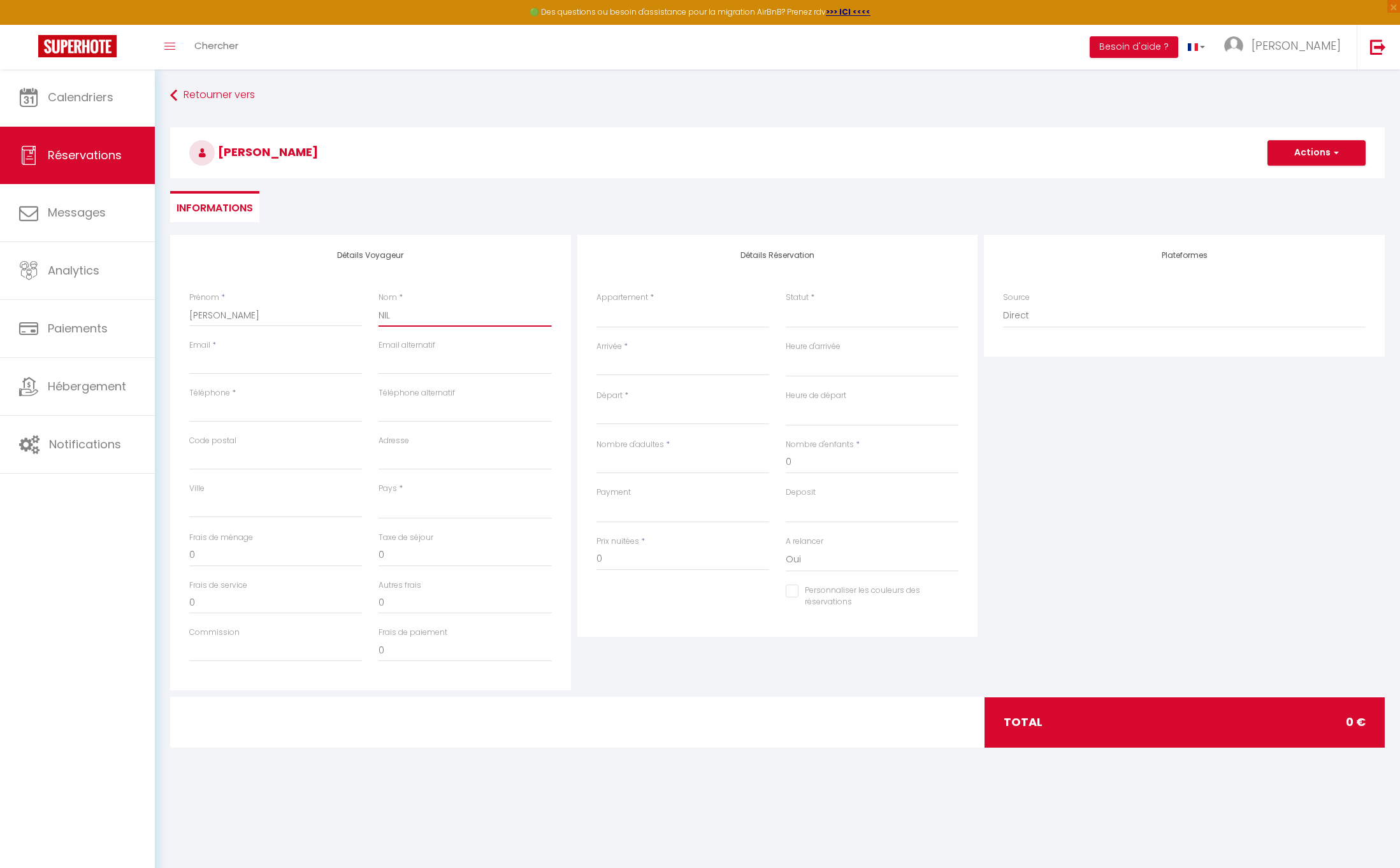
checkbox input "false"
type input "NILH"
select select
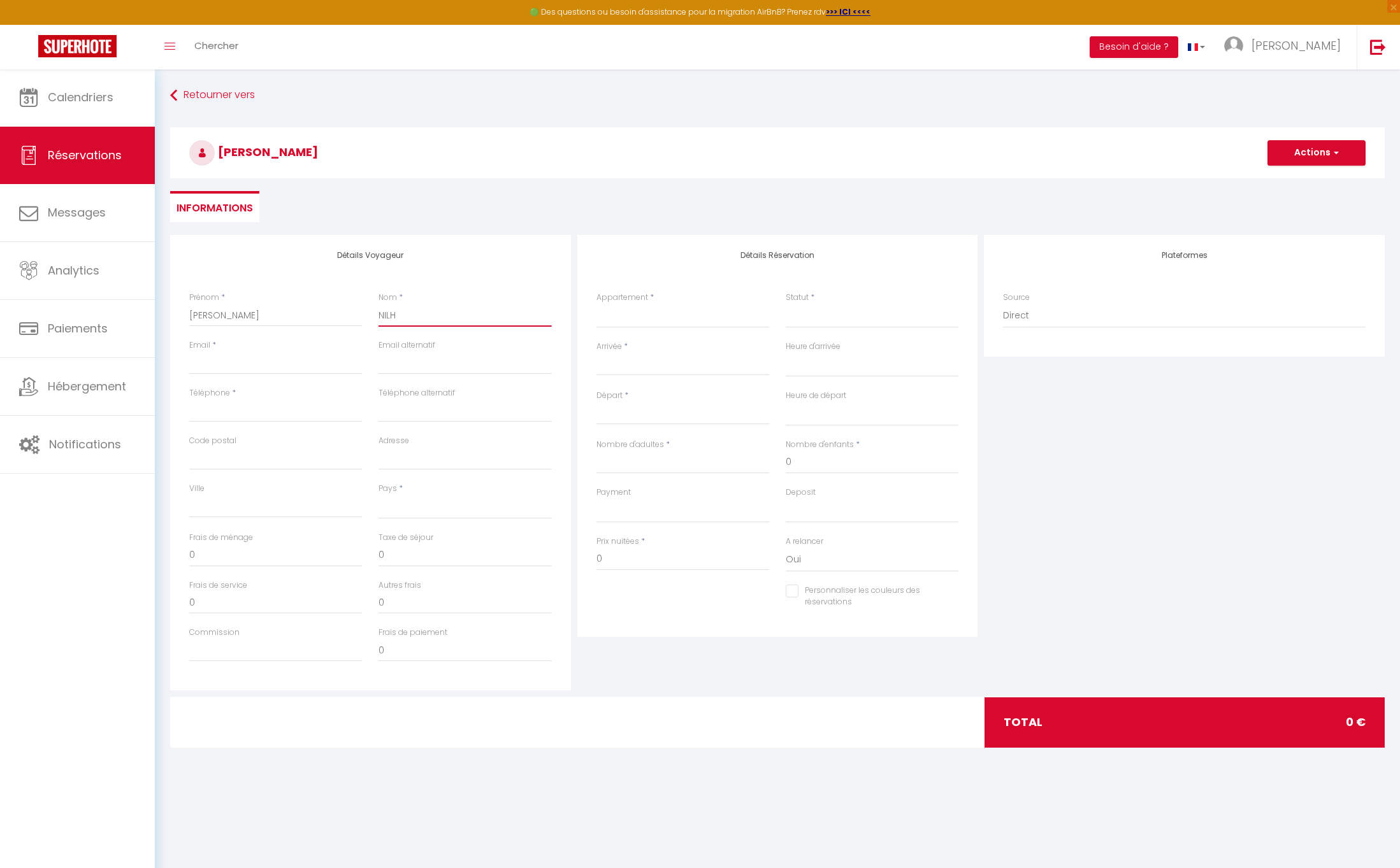
select select
checkbox input "false"
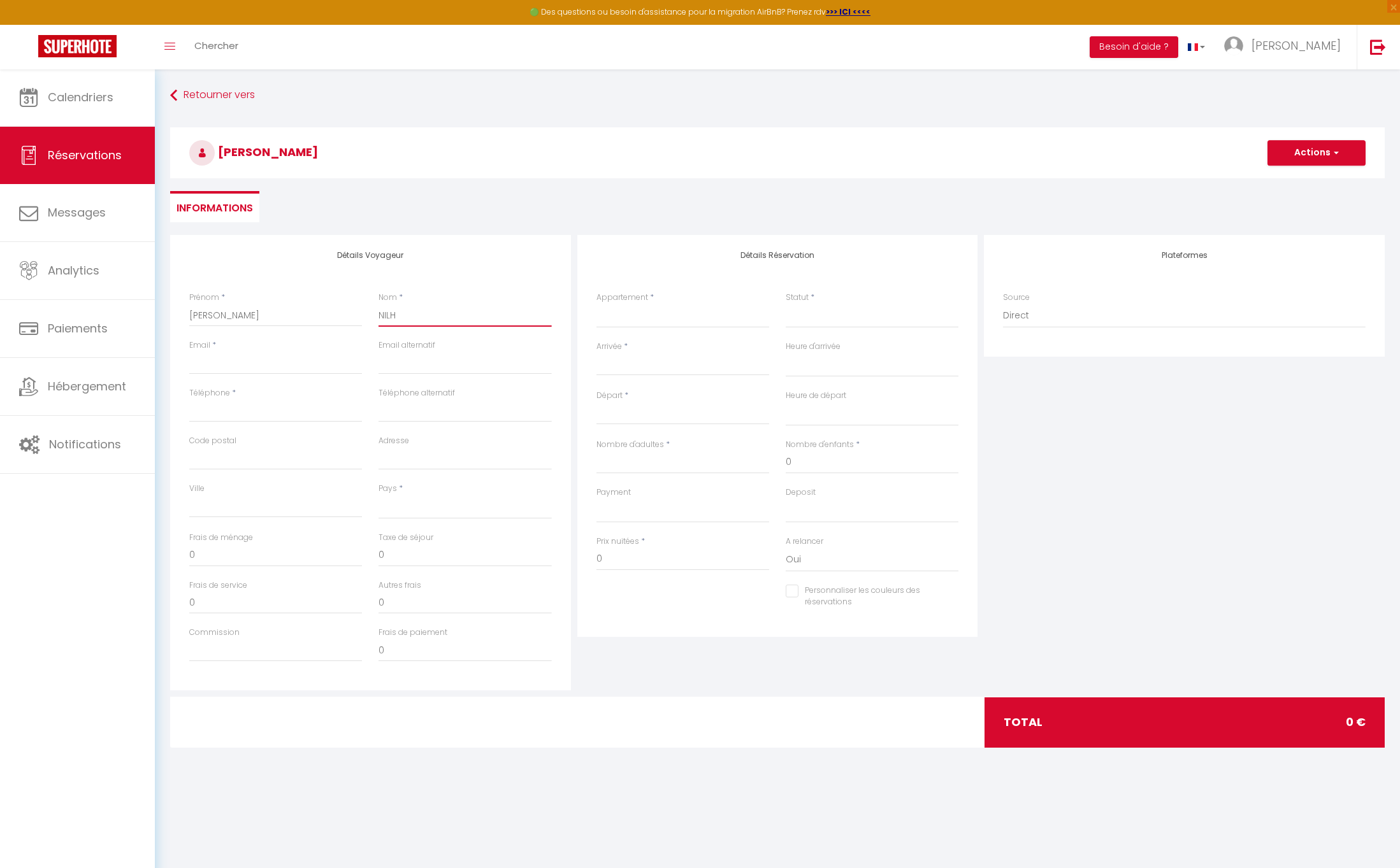
type input "NILHA"
select select
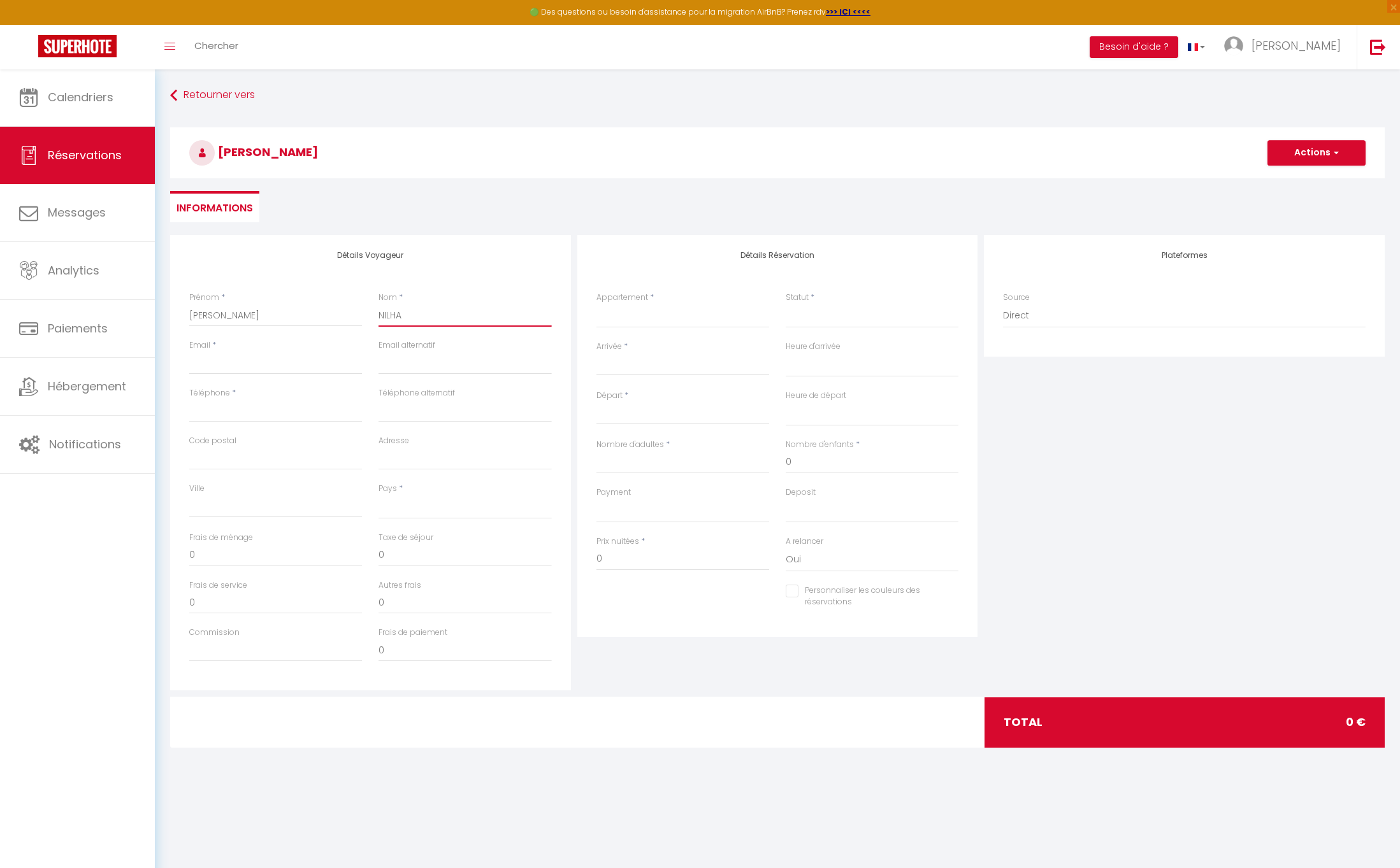
select select
checkbox input "false"
type input "NILHA"
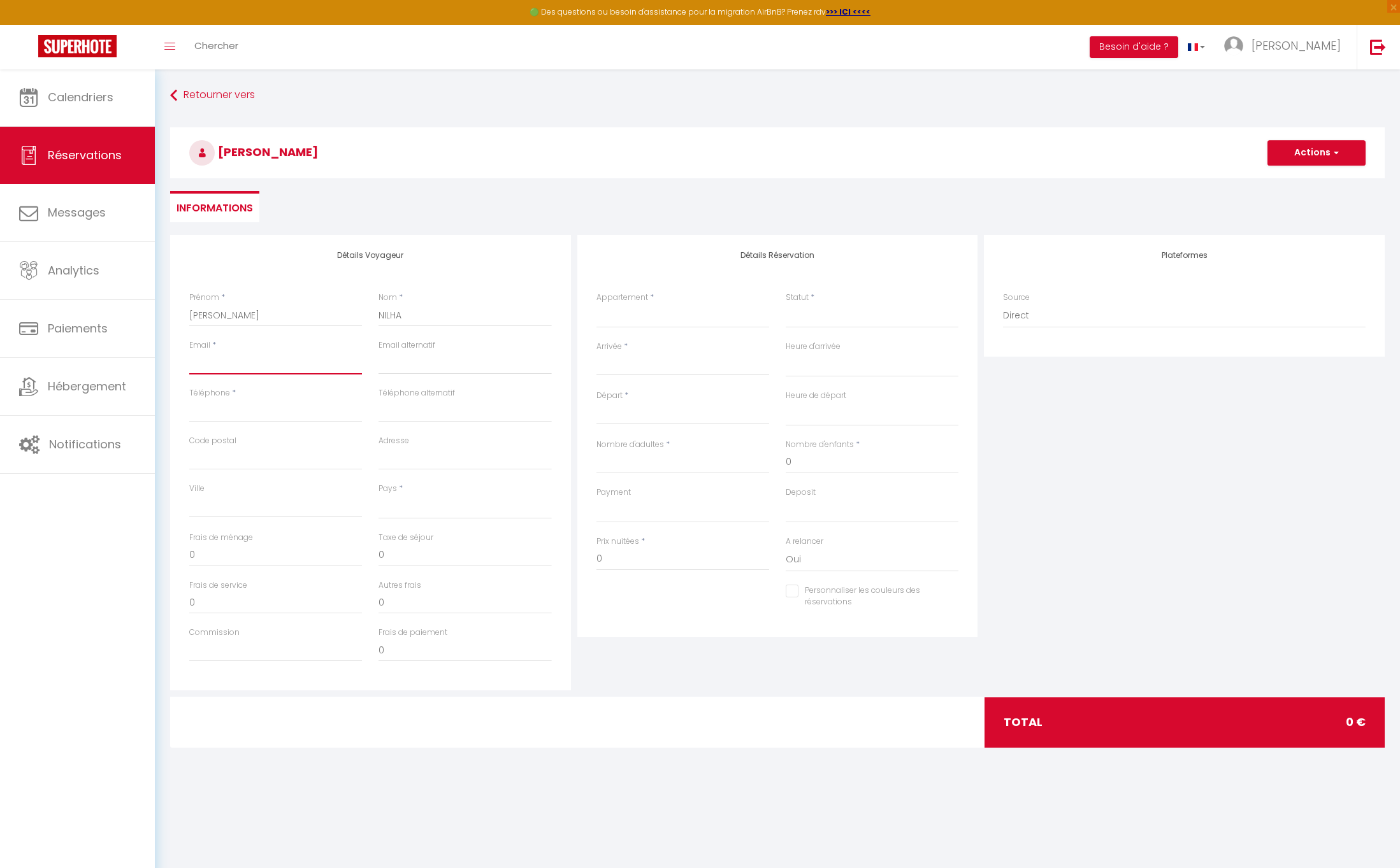
type input "R"
select select
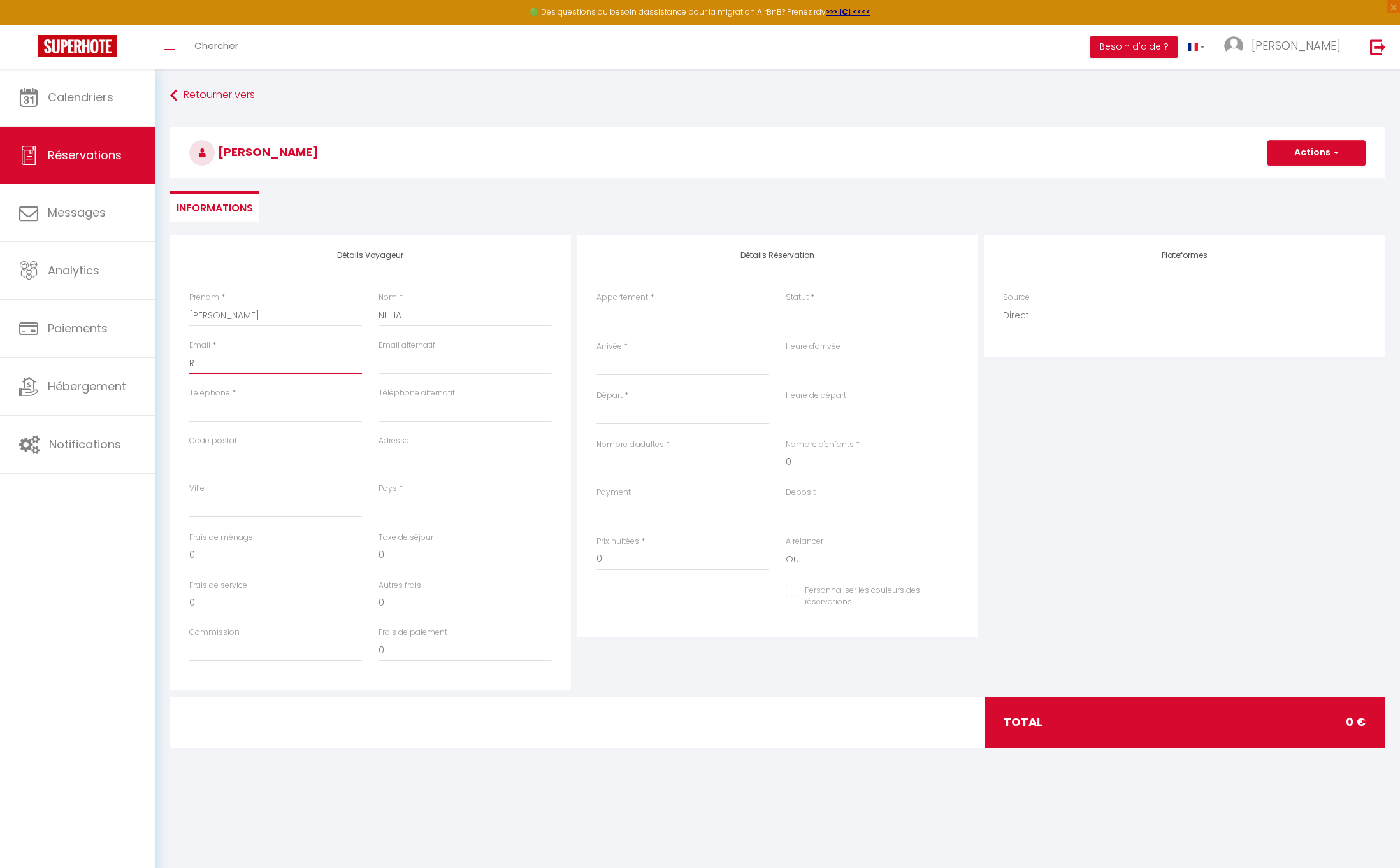
select select
checkbox input "false"
select select
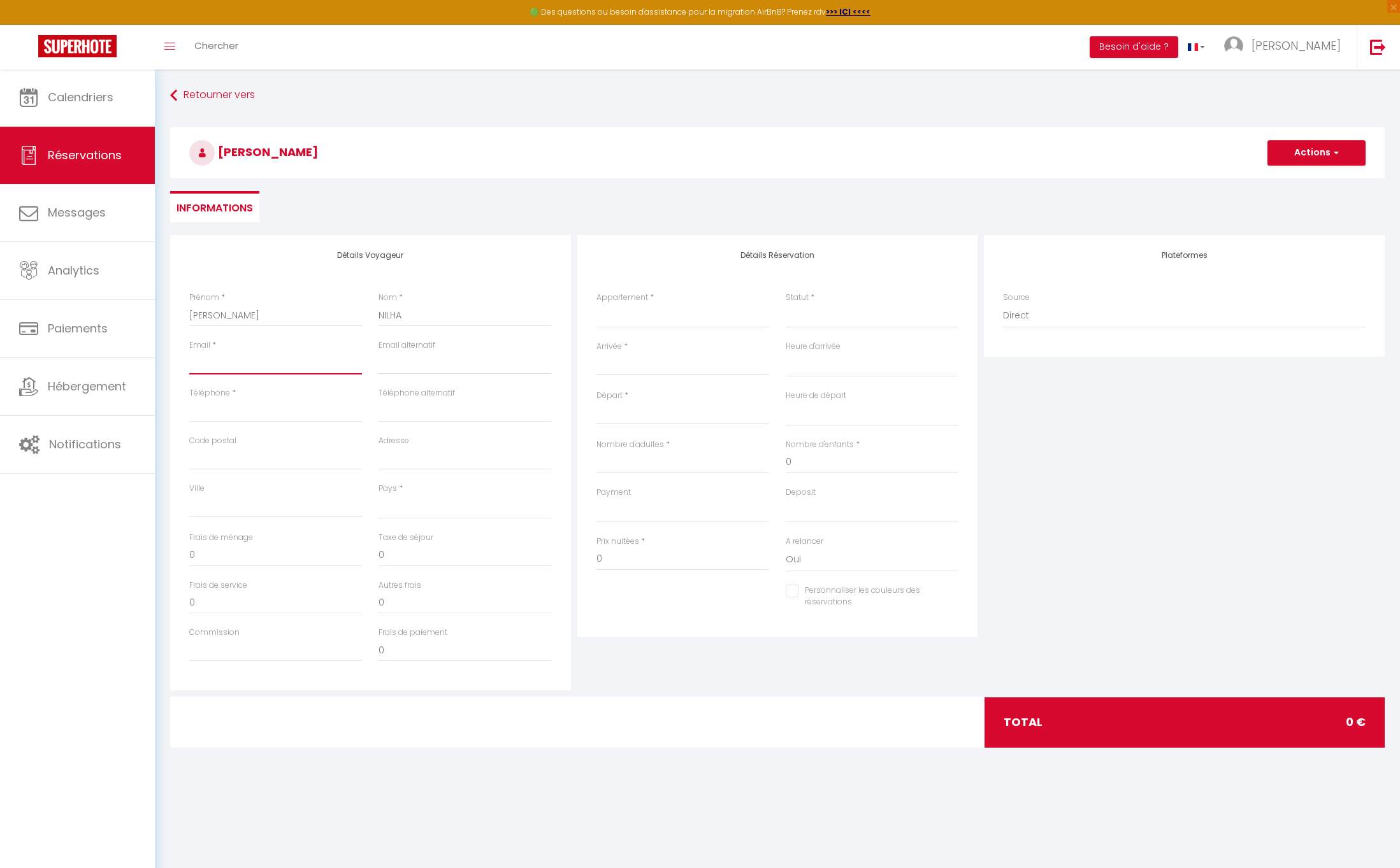
select select
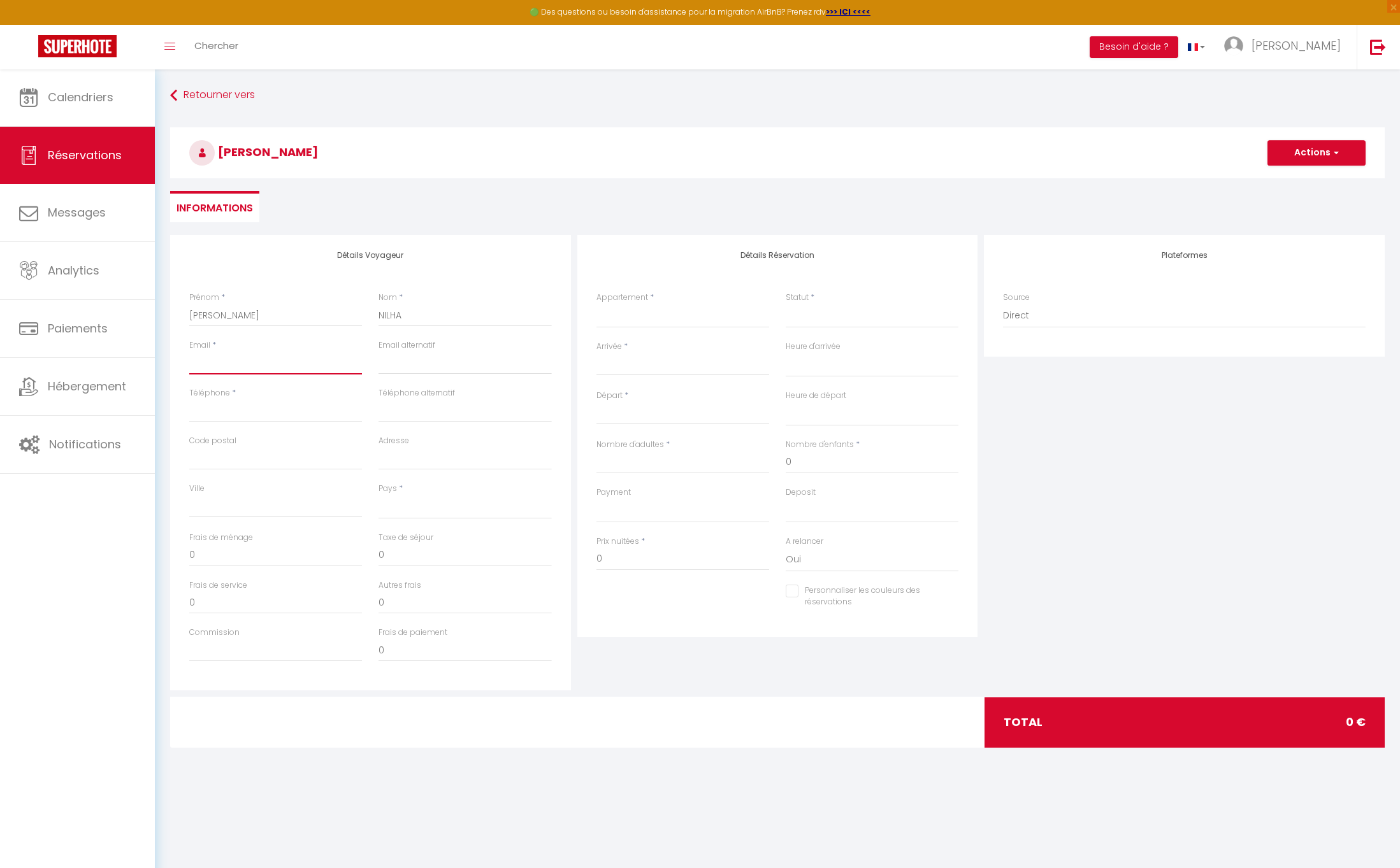
select select
checkbox input "false"
type input "r"
select select
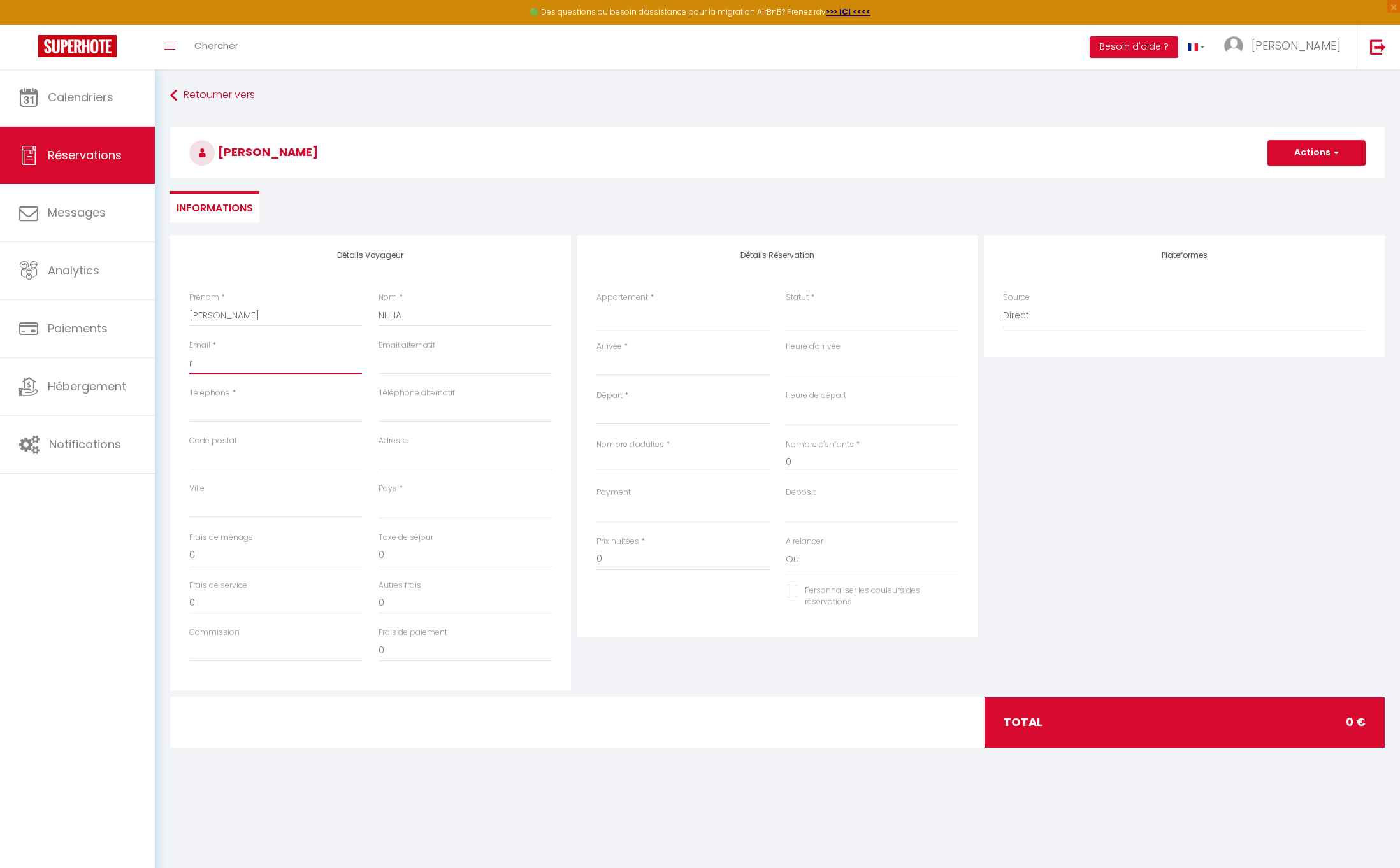
select select
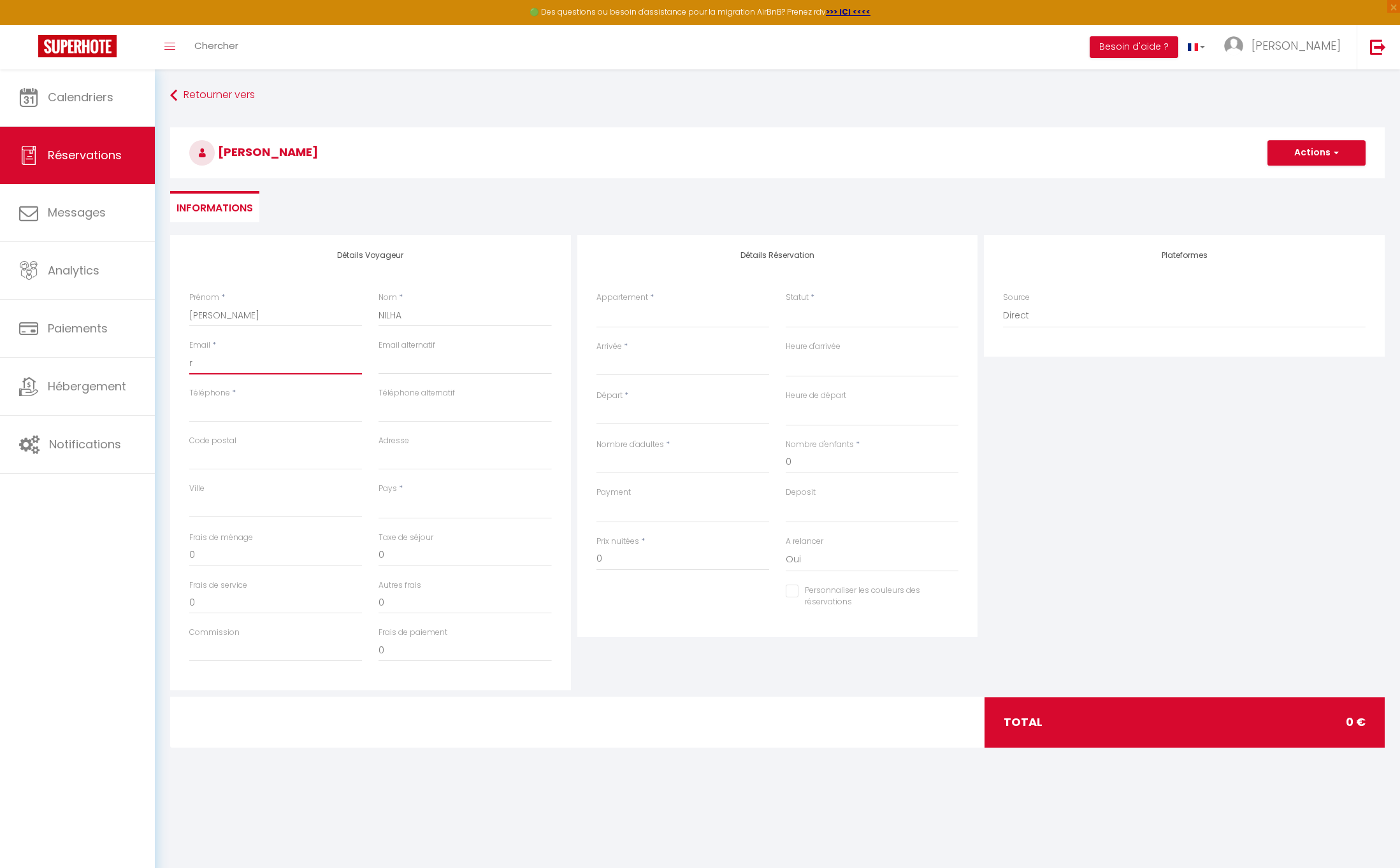
checkbox input "false"
type input "rn"
select select
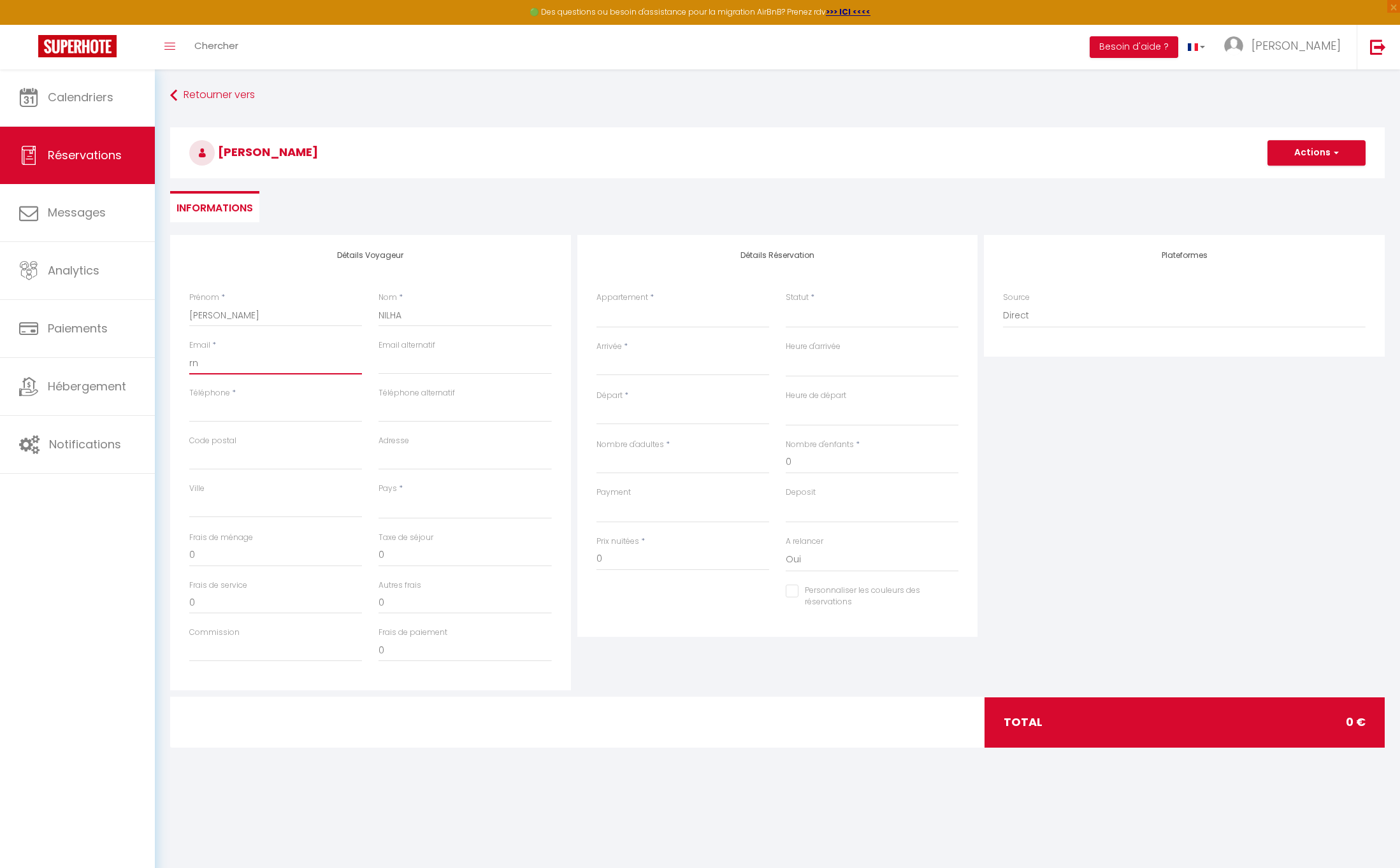
select select
checkbox input "false"
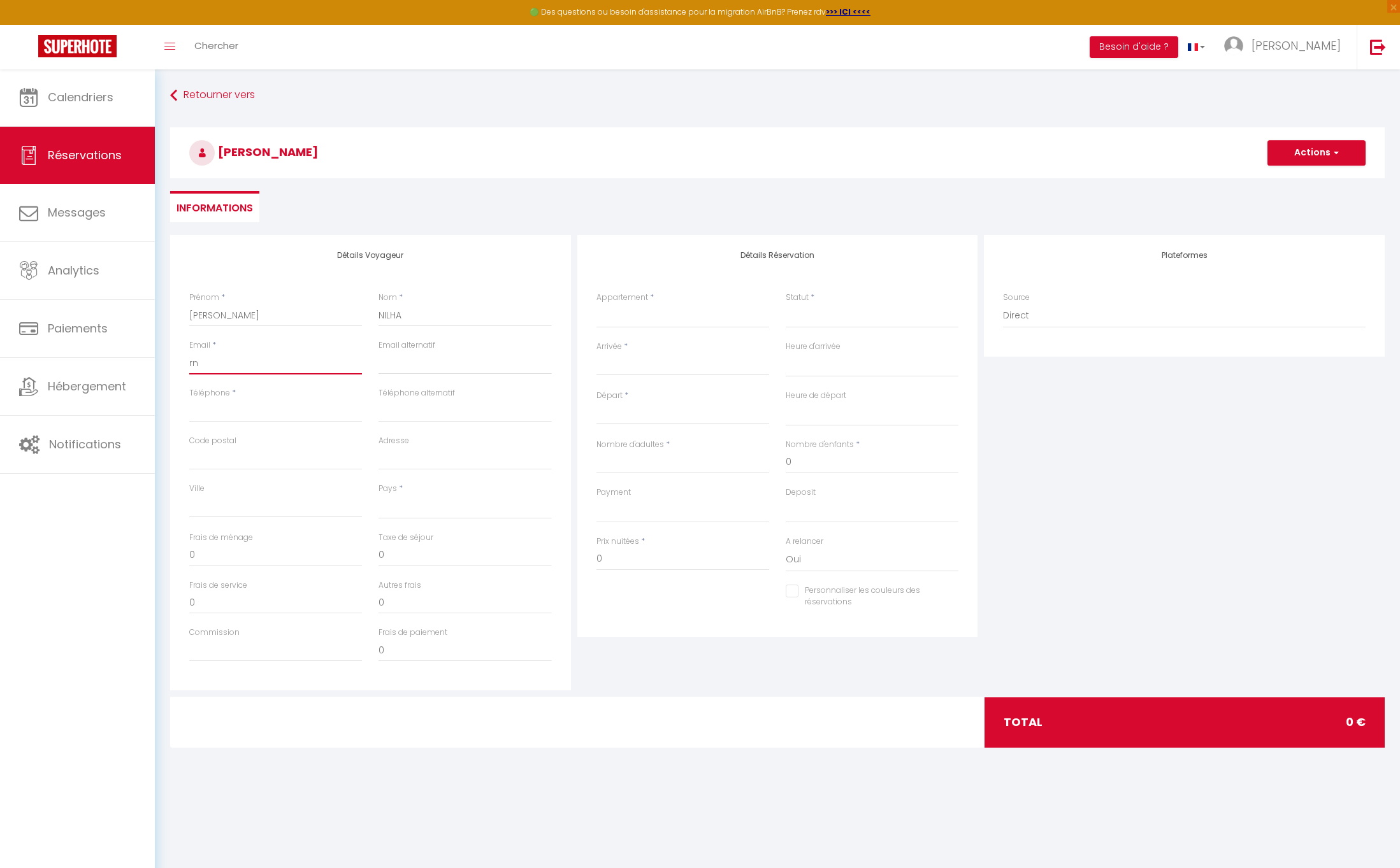
type input "rni"
select select
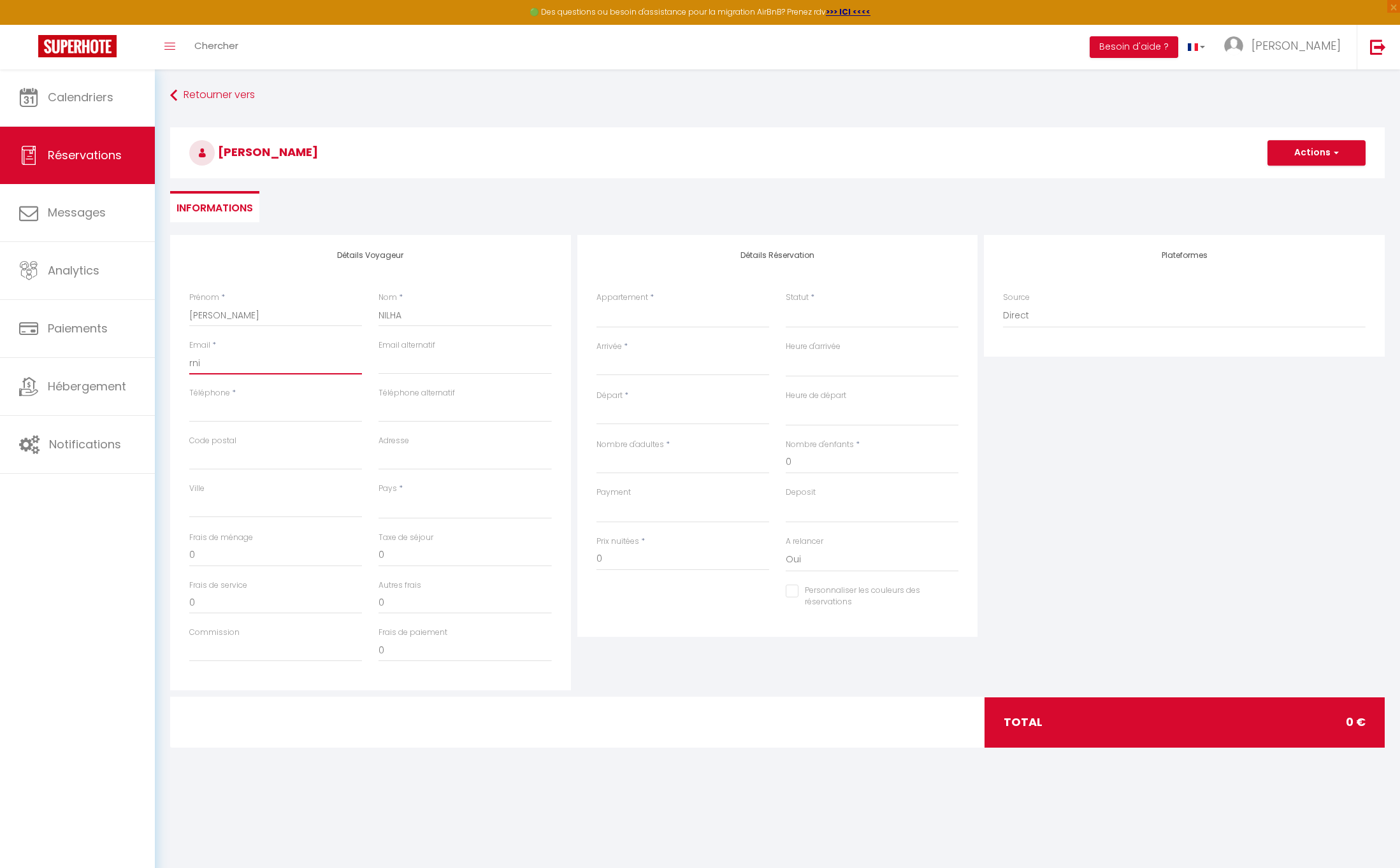
select select
checkbox input "false"
type input "rnil"
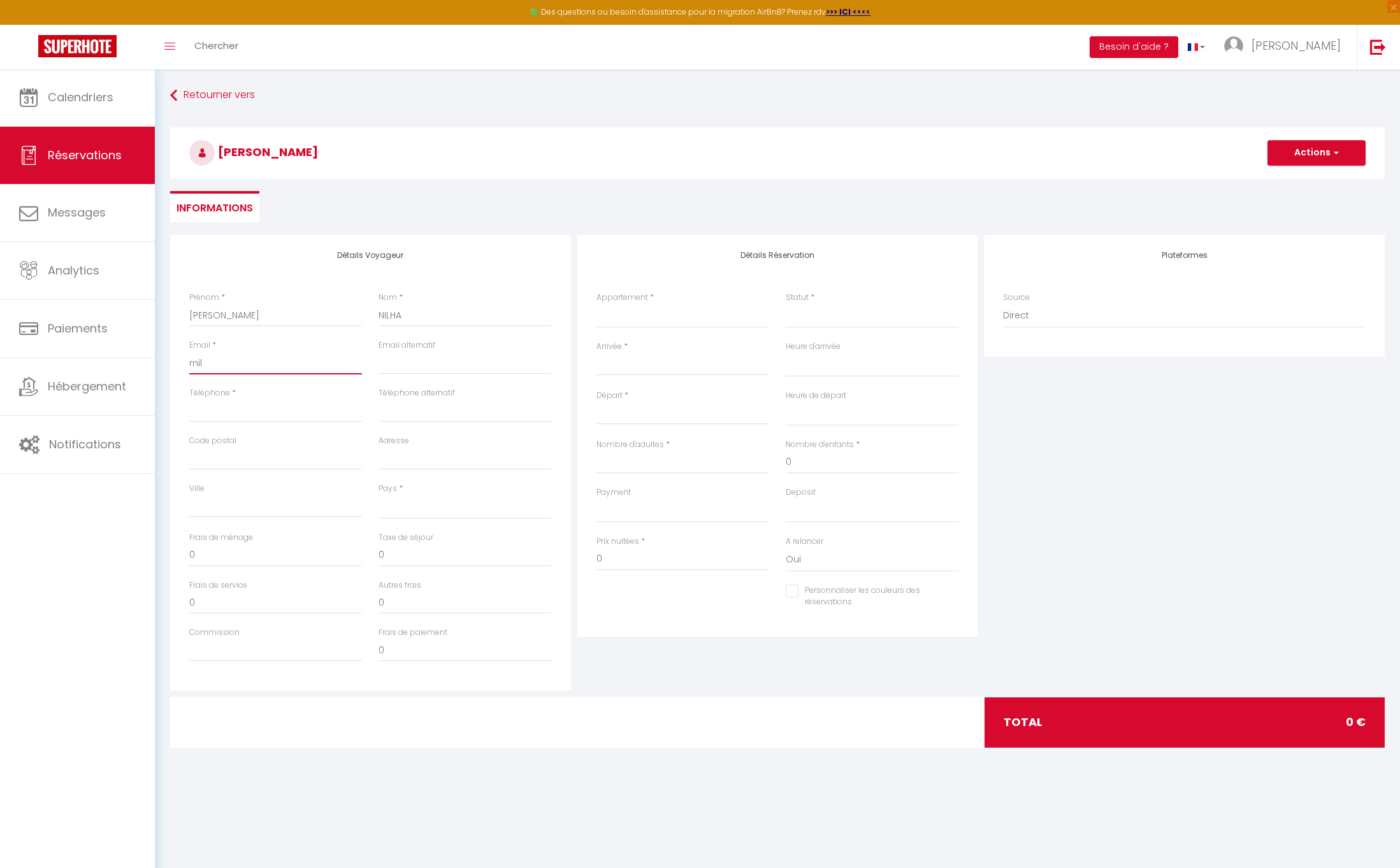
select select
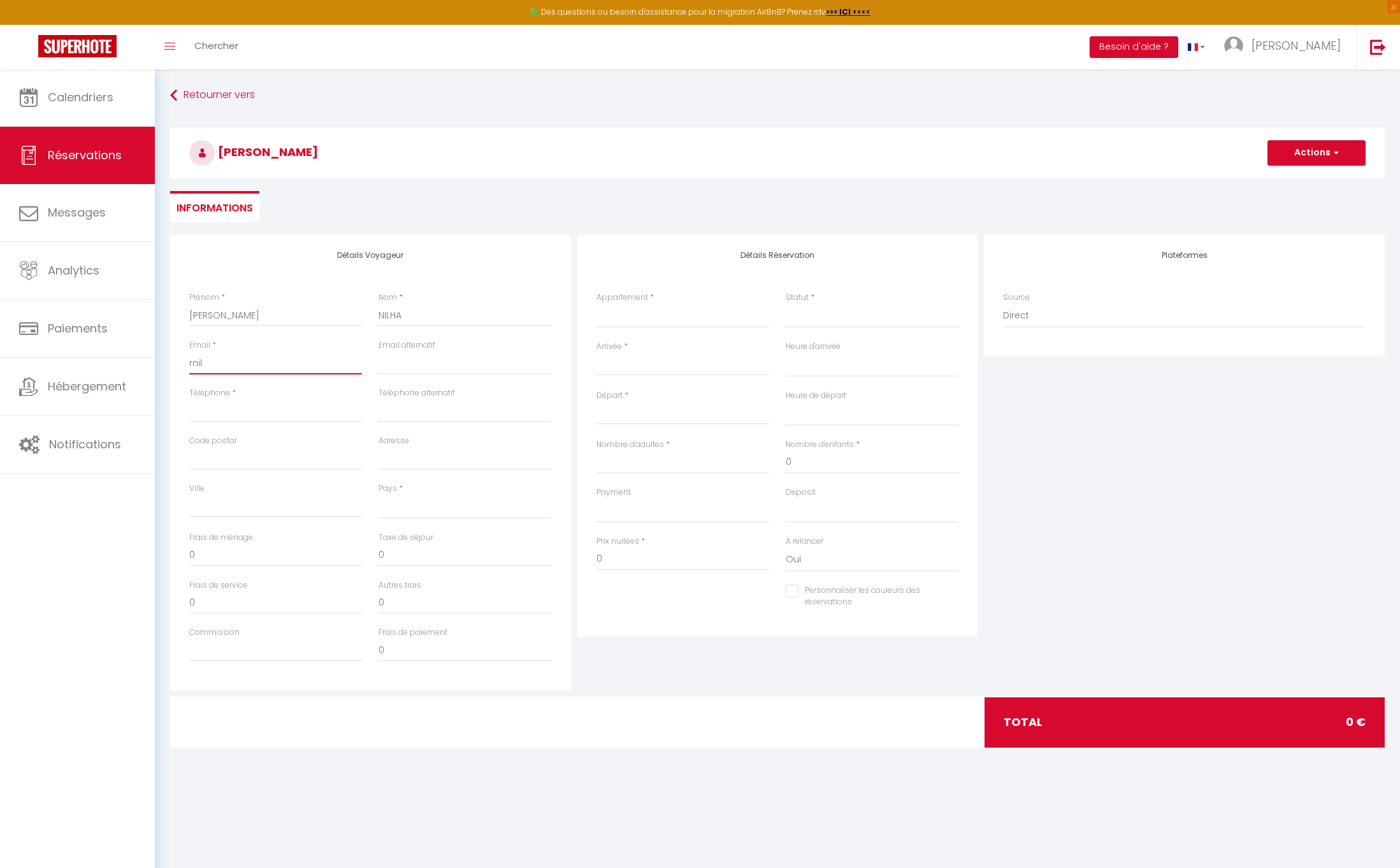
select select
checkbox input "false"
type input "rnilh"
select select
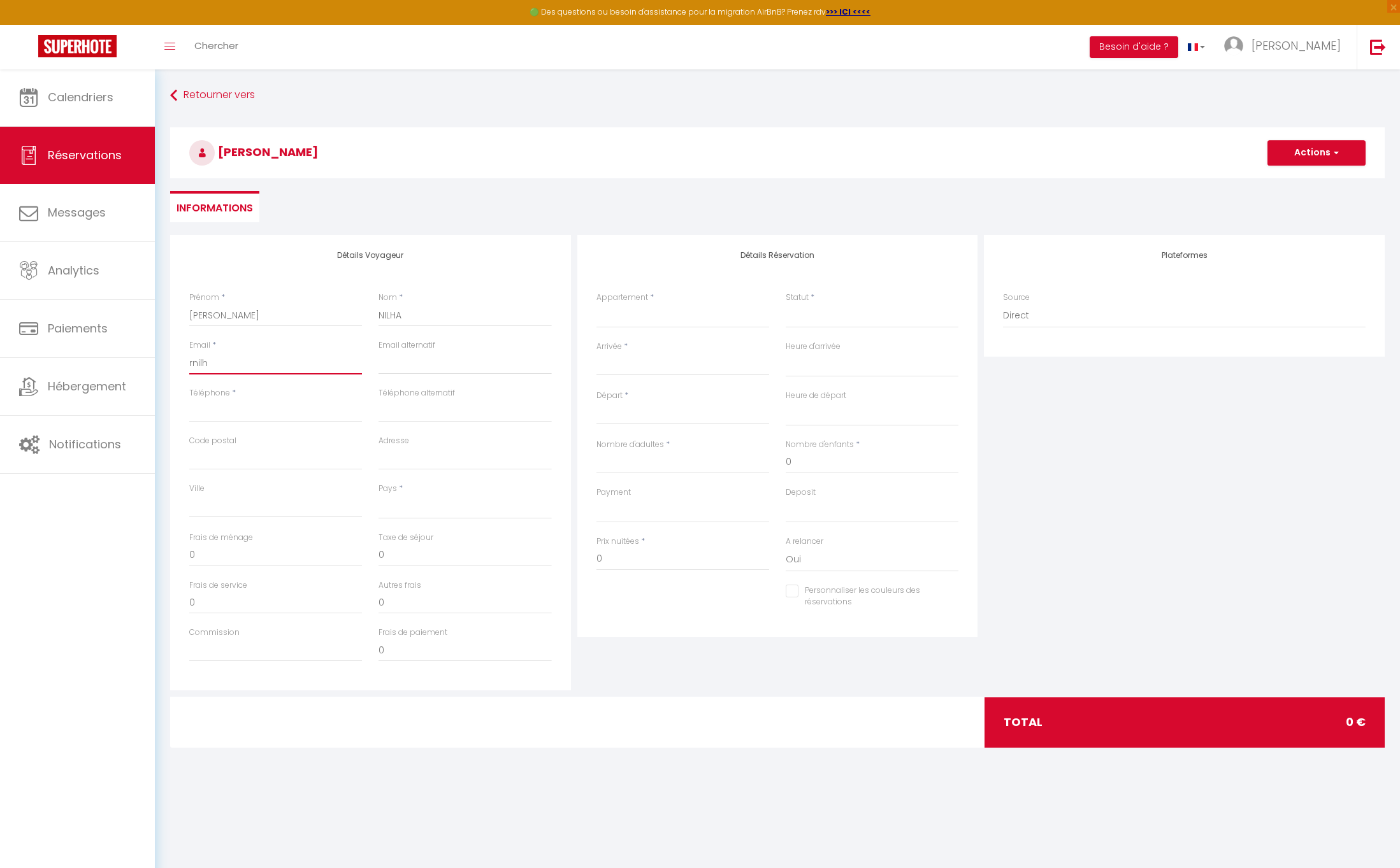
select select
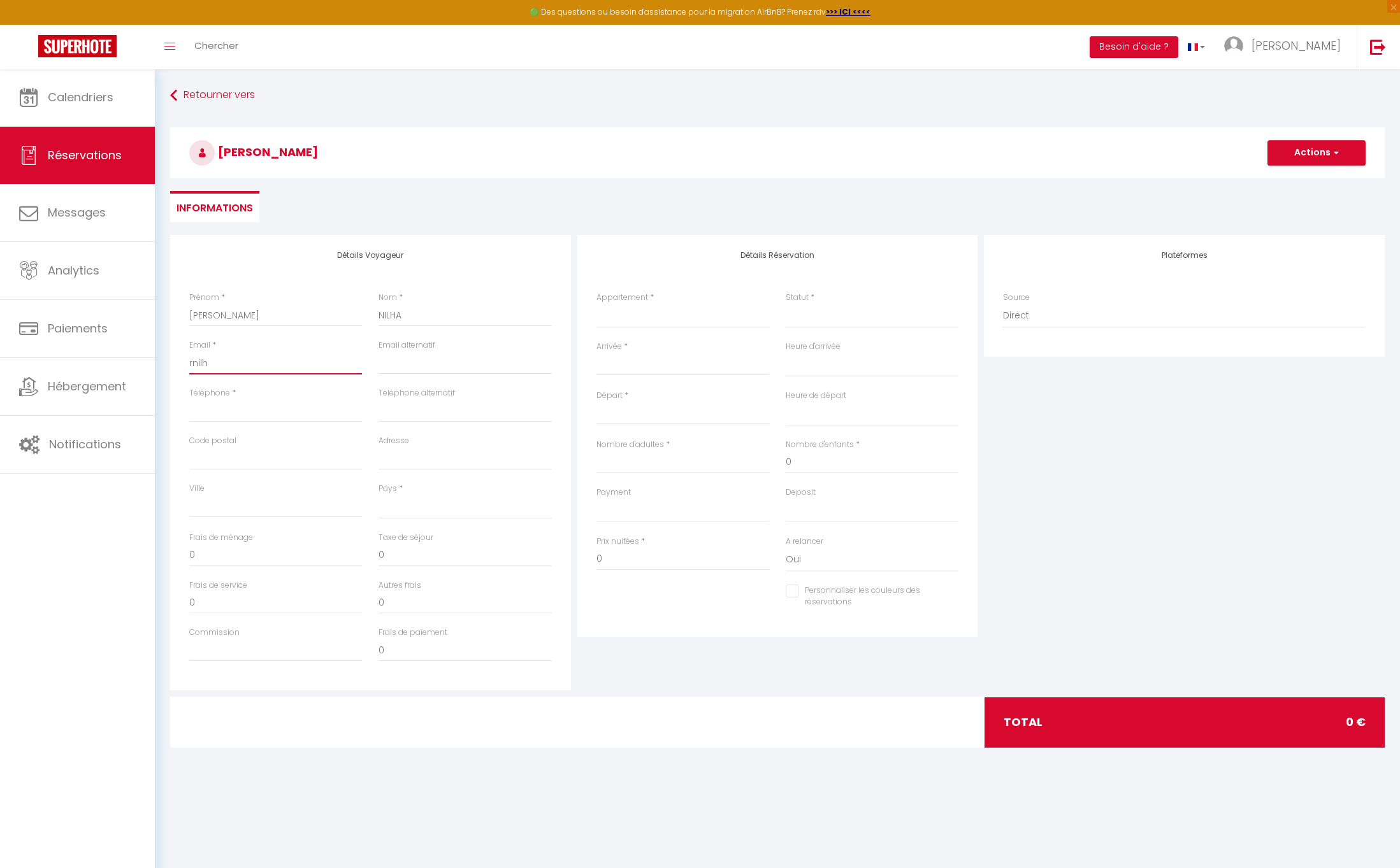
select select
checkbox input "false"
type input "rnilha"
select select
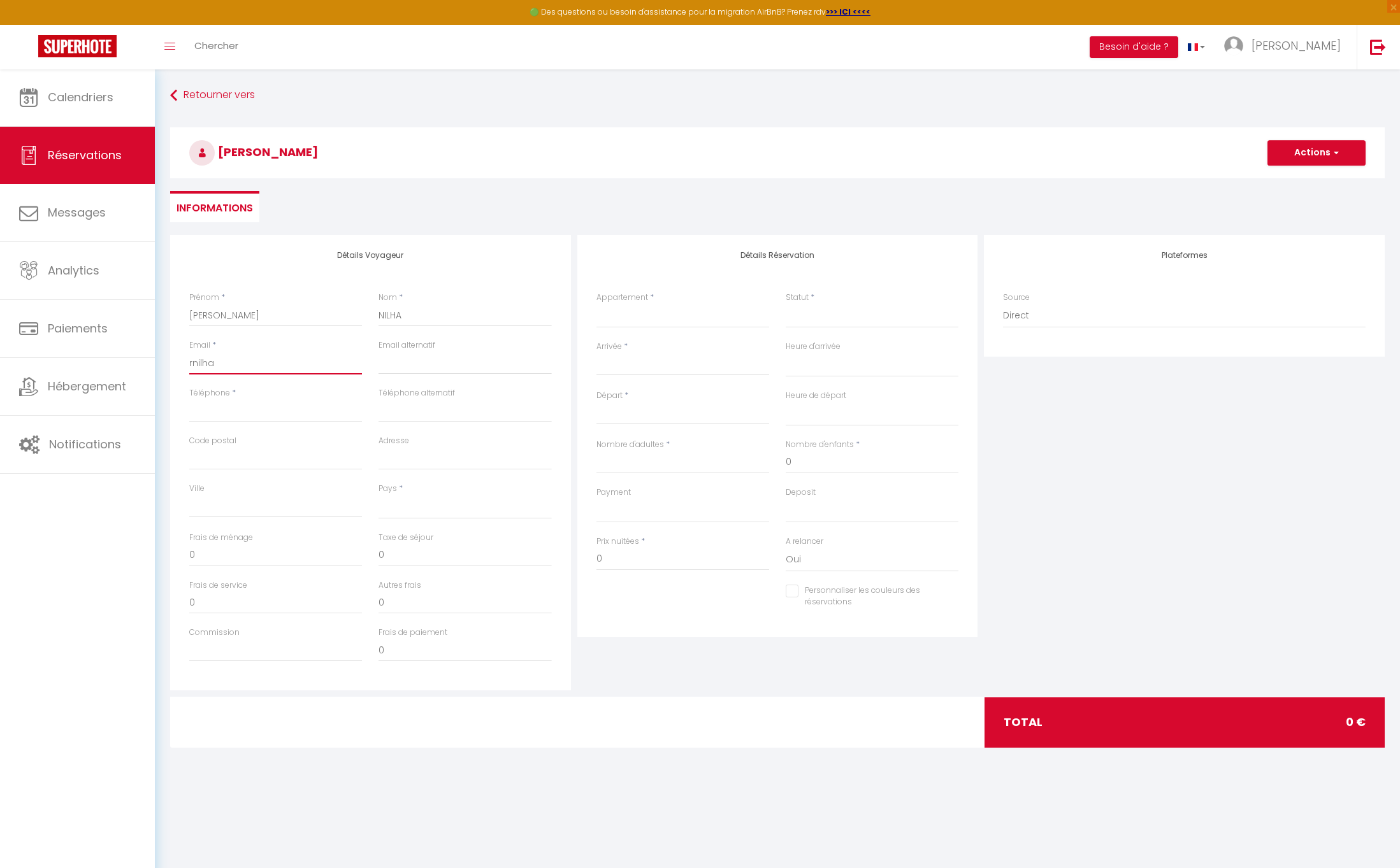
select select
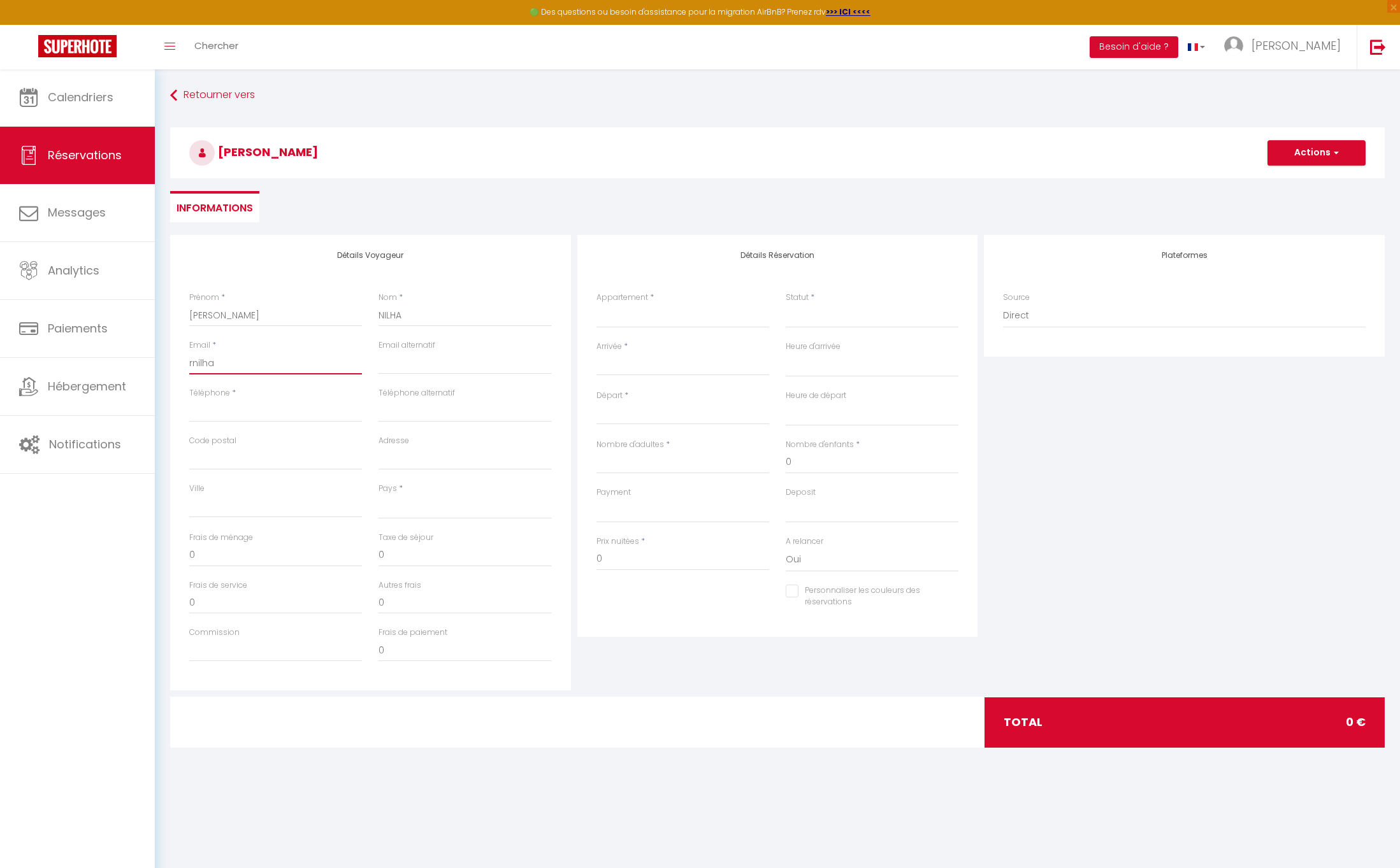
checkbox input "false"
type input "rnilha@"
click at [611, 364] on input "Arrivée" at bounding box center [683, 366] width 173 height 17
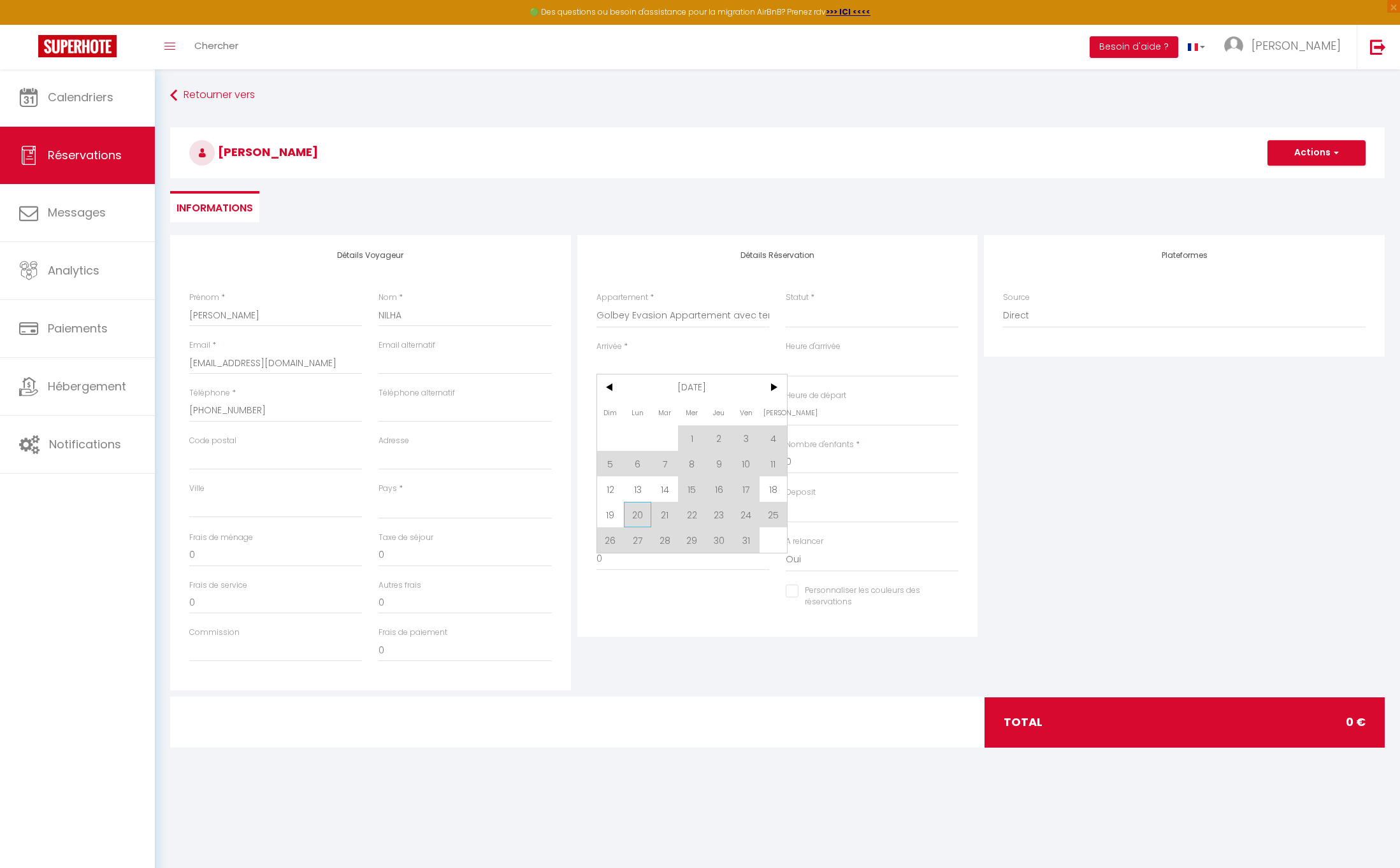
click at [639, 516] on span "20" at bounding box center [637, 514] width 27 height 26
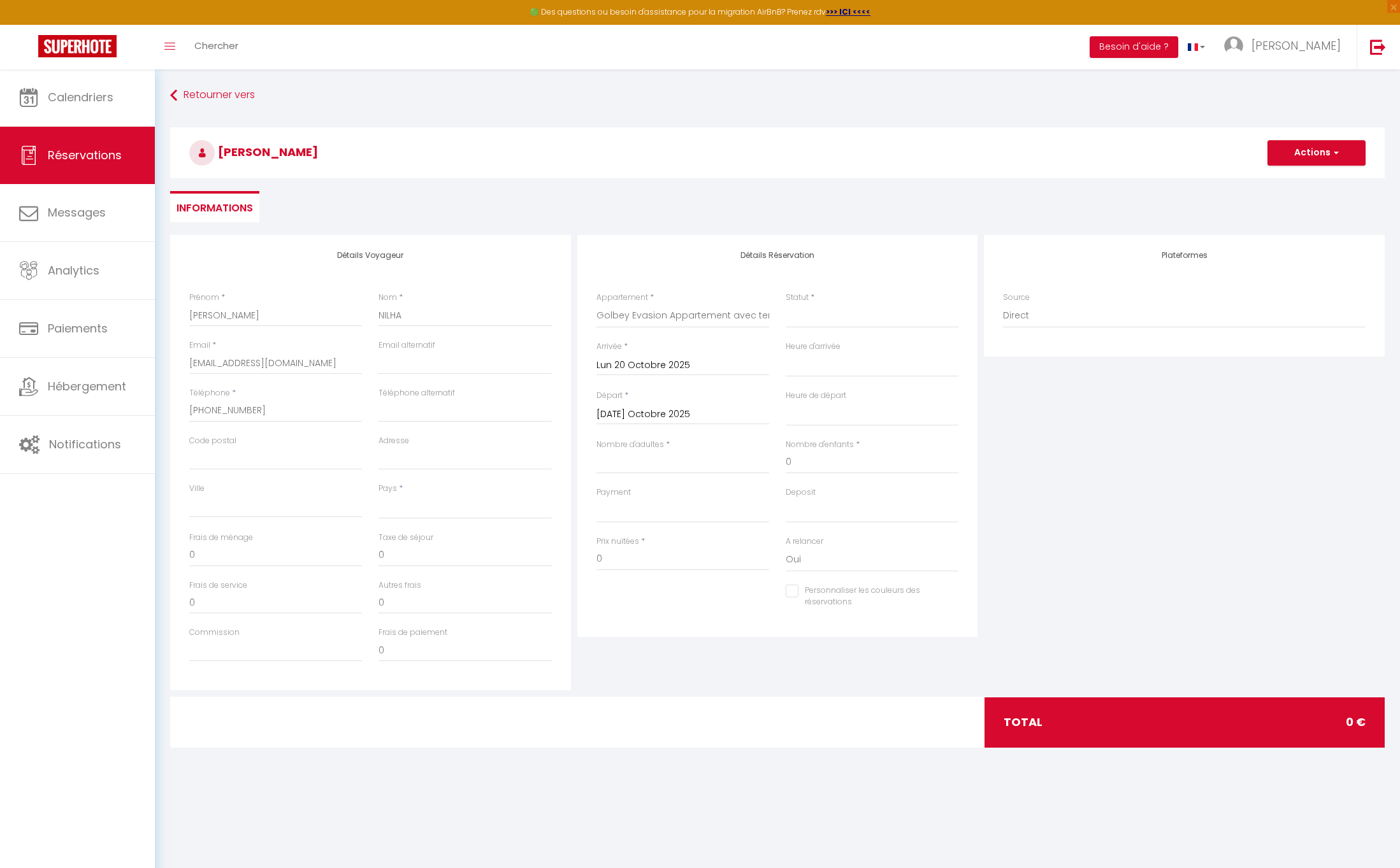
click at [633, 418] on input "[DATE] Octobre 2025" at bounding box center [683, 414] width 173 height 17
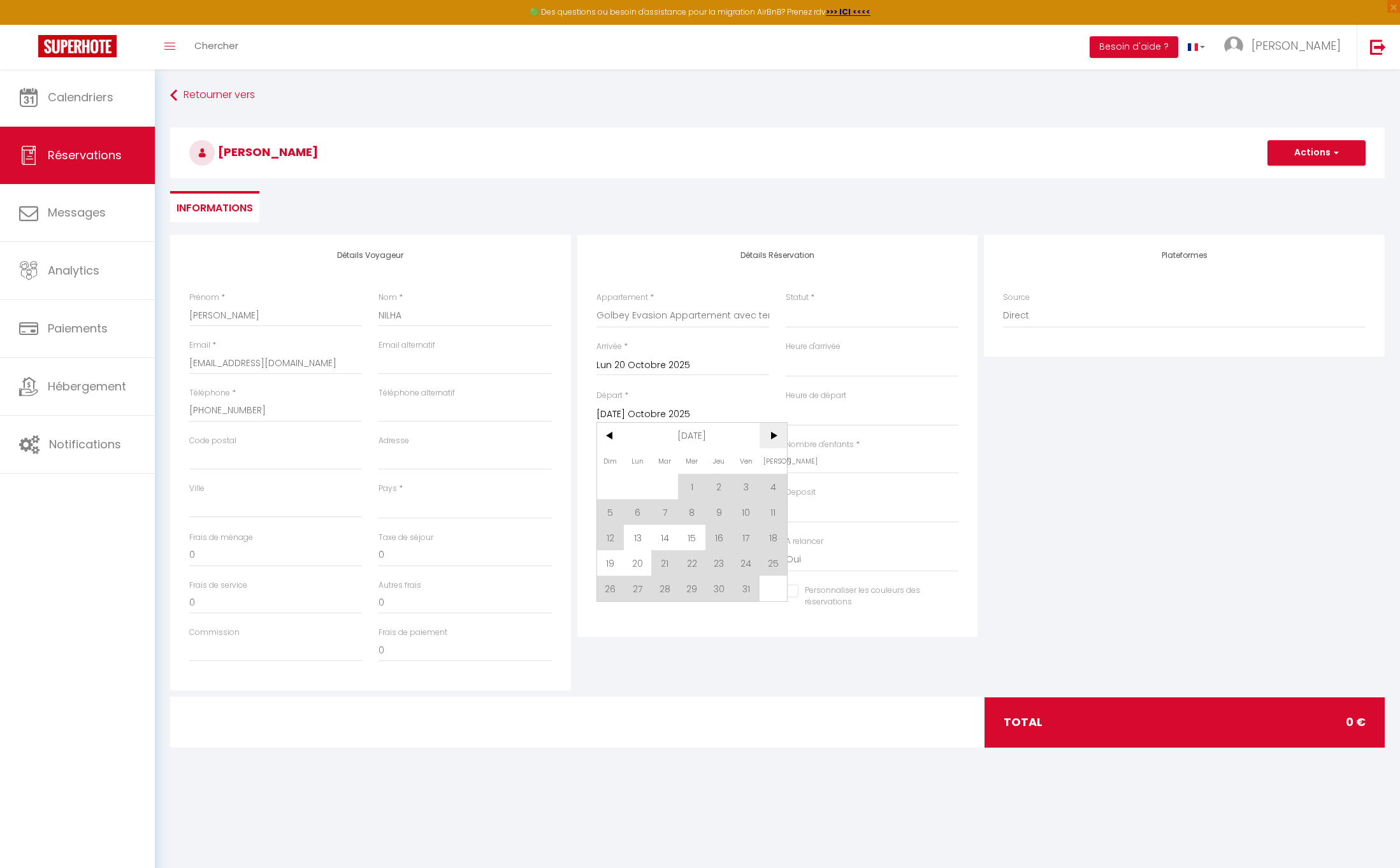
click at [777, 440] on span ">" at bounding box center [772, 435] width 27 height 26
click at [777, 439] on span ">" at bounding box center [772, 435] width 27 height 26
click at [611, 431] on span "<" at bounding box center [610, 435] width 27 height 26
click at [774, 432] on span ">" at bounding box center [772, 435] width 27 height 26
click at [717, 538] on span "18" at bounding box center [719, 538] width 27 height 26
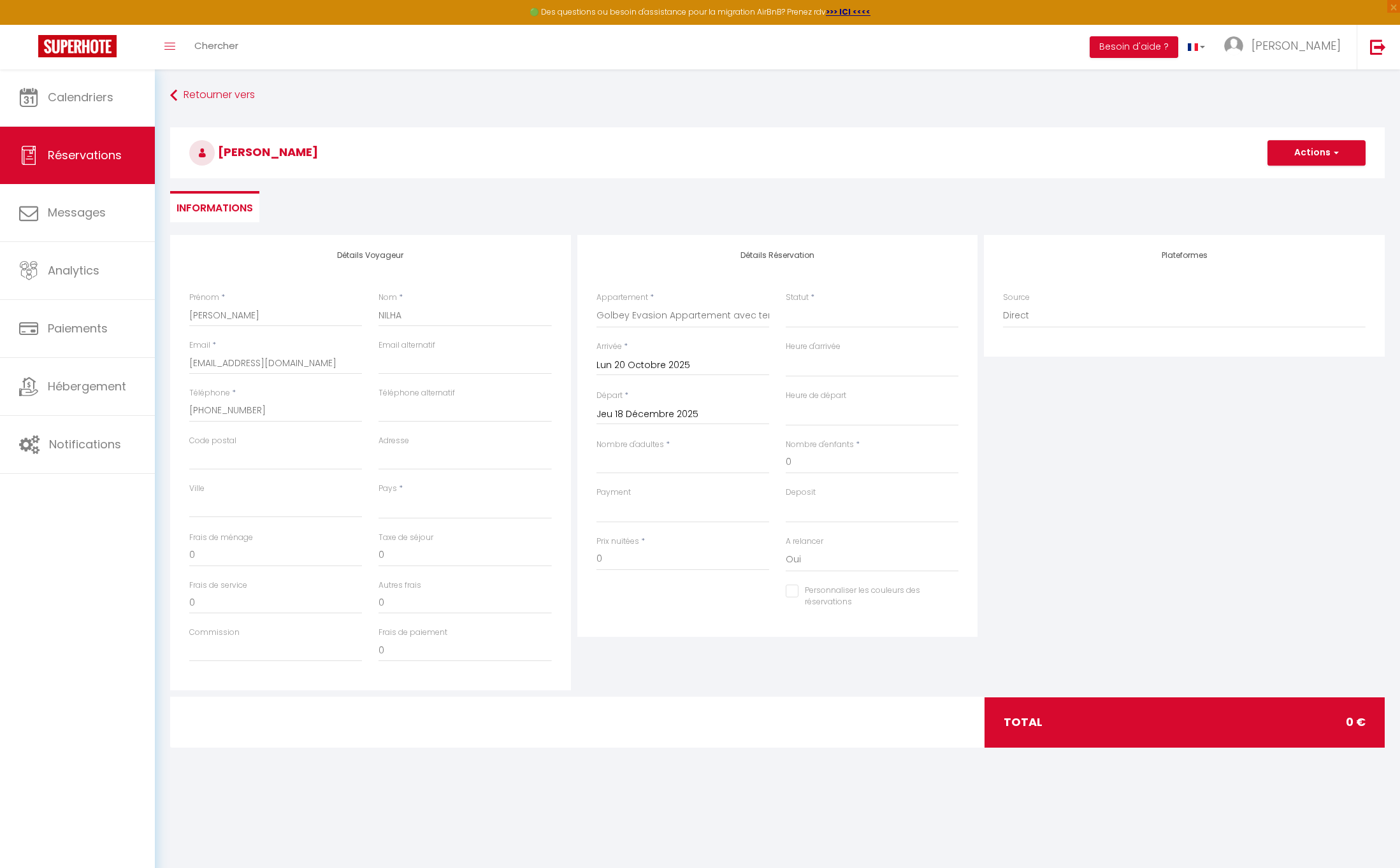
click at [718, 537] on div "Prix nuitées * 0" at bounding box center [683, 553] width 173 height 35
click at [1308, 150] on button "Actions" at bounding box center [1315, 153] width 98 height 26
click at [1292, 179] on link "Enregistrer" at bounding box center [1303, 181] width 101 height 17
click at [1290, 151] on button "Actions" at bounding box center [1315, 153] width 98 height 26
click at [1287, 182] on link "Enregistrer" at bounding box center [1303, 181] width 101 height 17
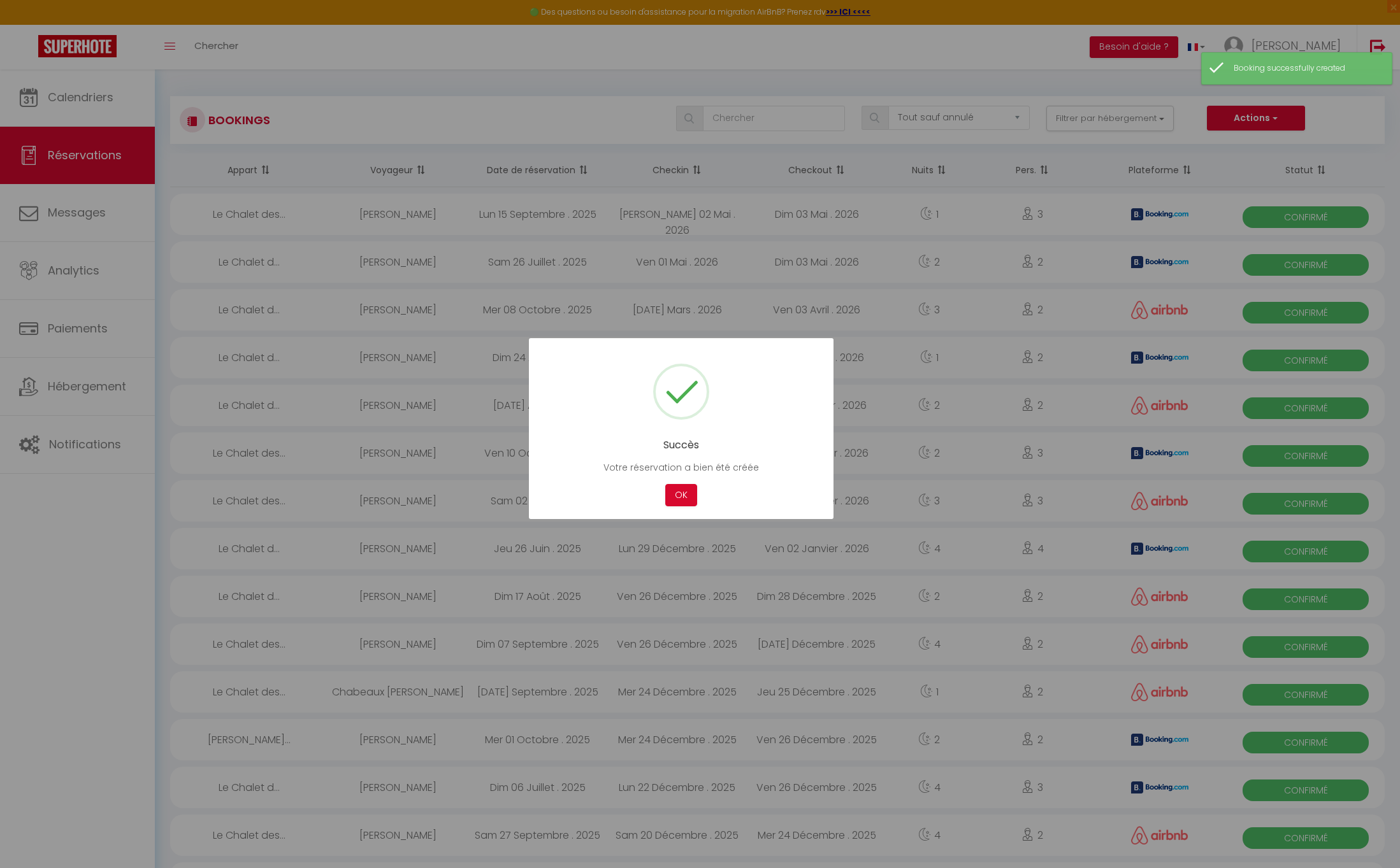
click at [69, 101] on div at bounding box center [700, 434] width 1400 height 868
click at [685, 491] on button "OK" at bounding box center [681, 495] width 32 height 22
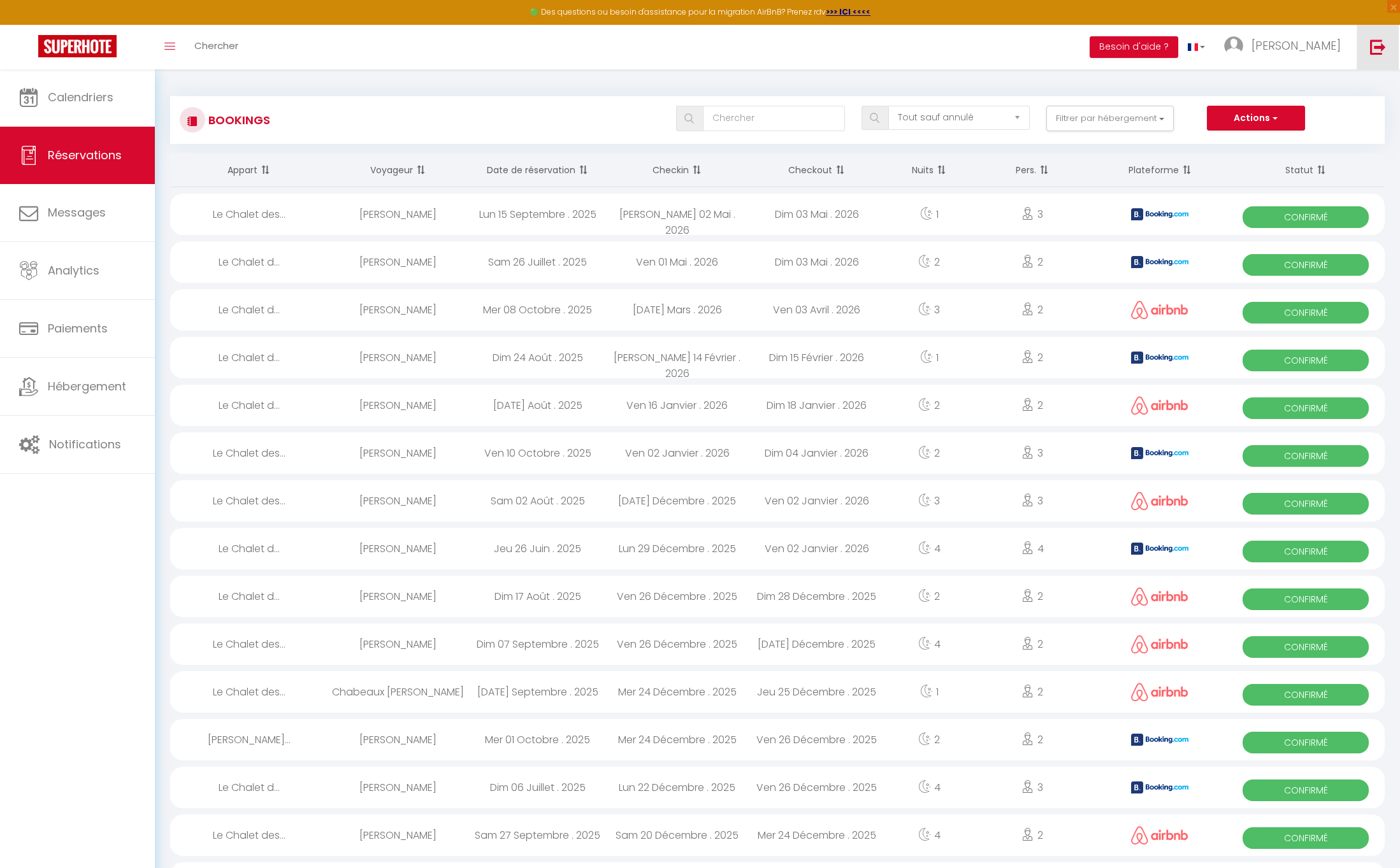
click at [1381, 43] on img at bounding box center [1378, 47] width 16 height 16
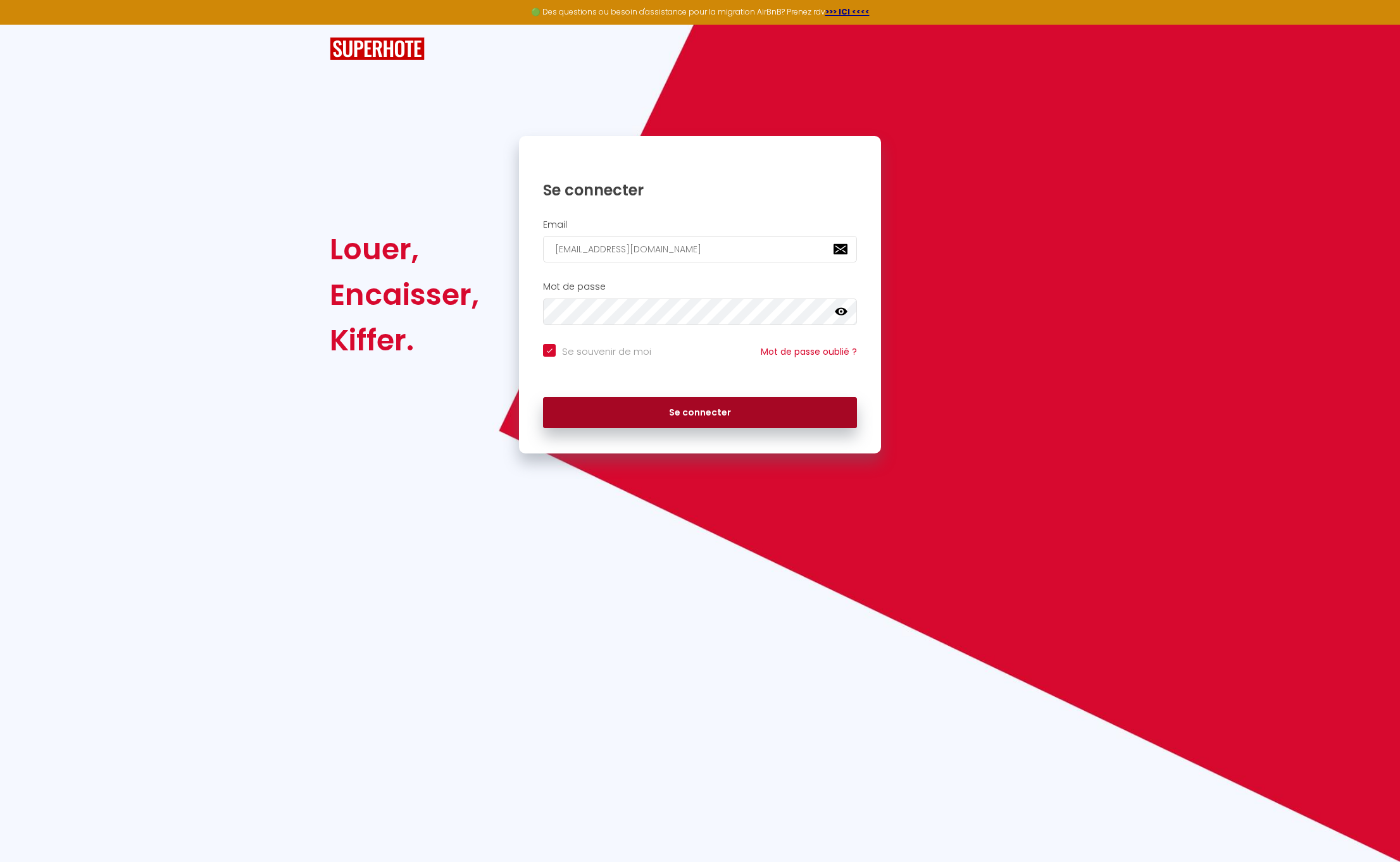
click at [674, 413] on button "Se connecter" at bounding box center [700, 413] width 314 height 31
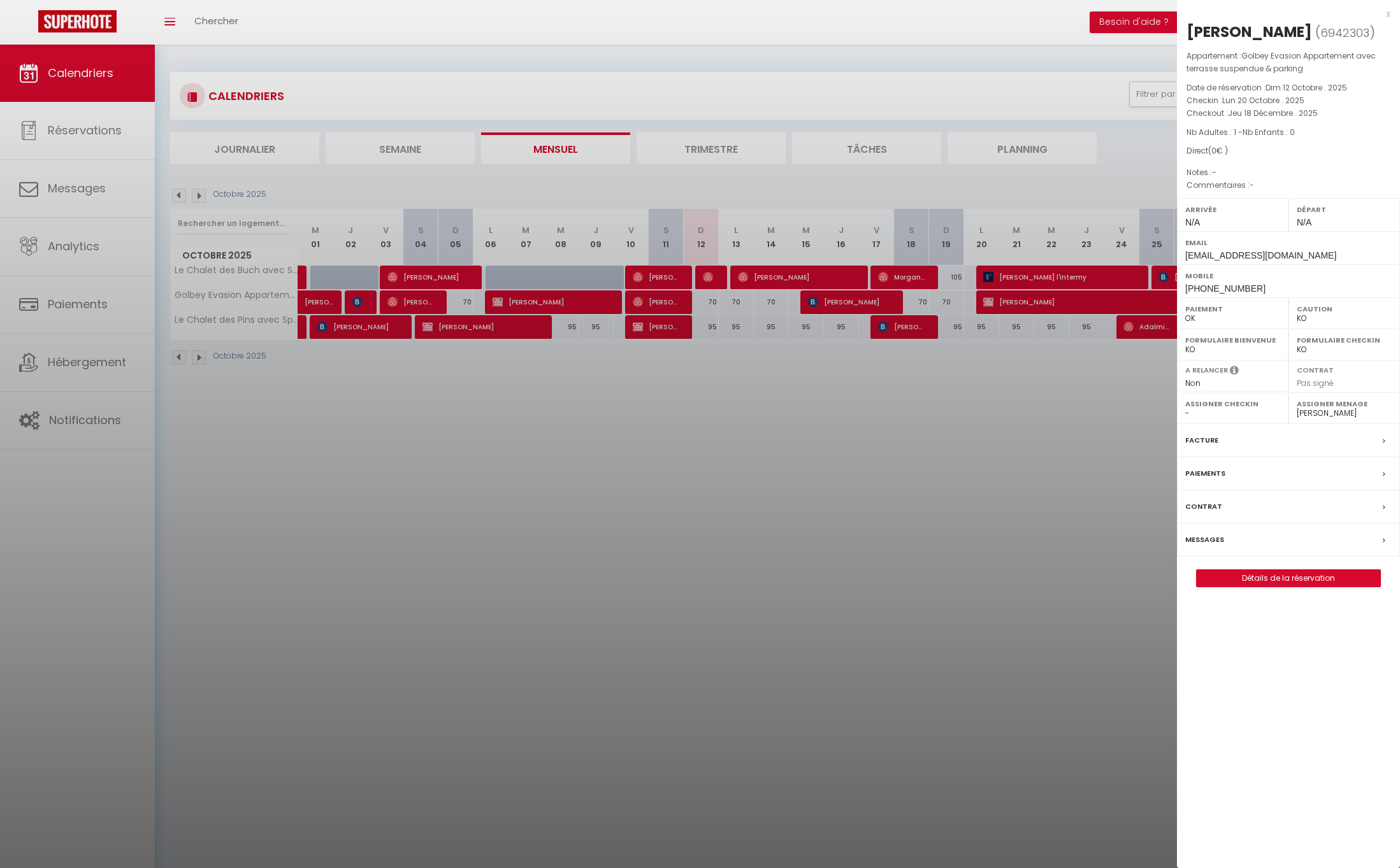
click at [1275, 570] on link "Détails de la réservation" at bounding box center [1287, 578] width 183 height 17
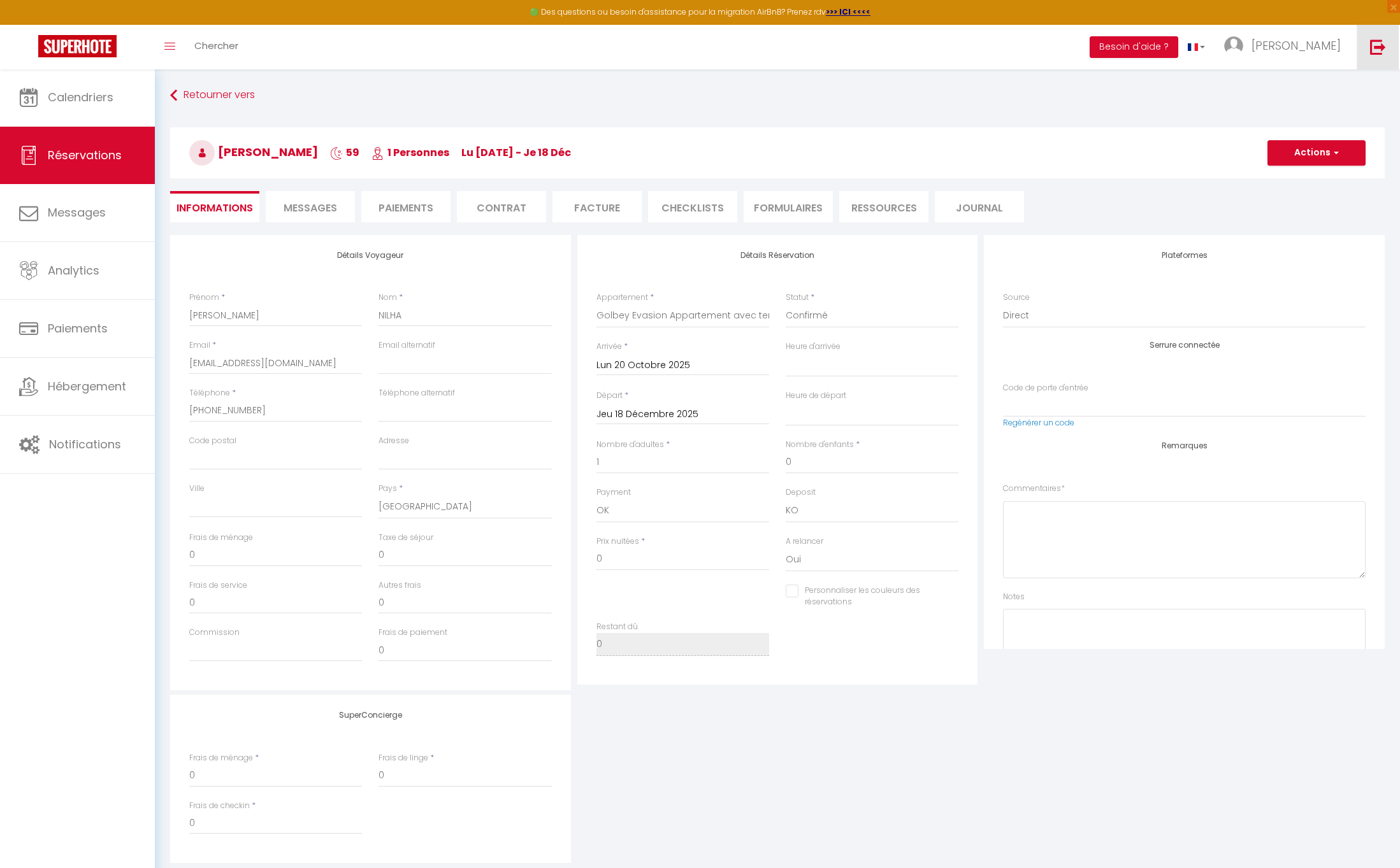
click at [1383, 46] on img at bounding box center [1378, 47] width 16 height 16
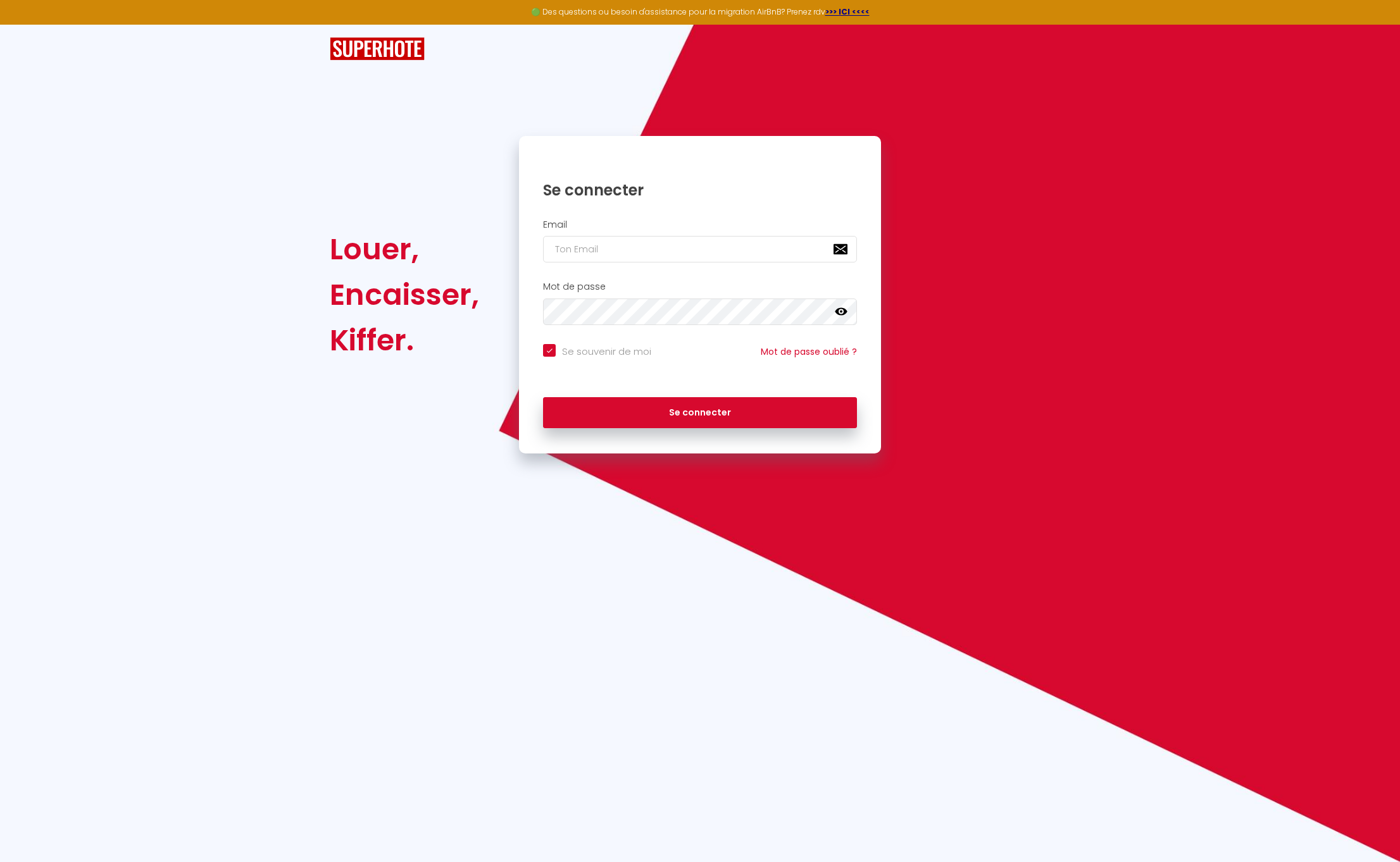
click at [715, 151] on div "Se connecter" at bounding box center [699, 180] width 362 height 64
click at [1211, 78] on div "Louer, Encaisser, Kiffer. Se connecter Email Mot de passe false Se souvenir de …" at bounding box center [700, 239] width 1400 height 429
type input "[EMAIL_ADDRESS][DOMAIN_NAME]"
click at [687, 408] on button "Se connecter" at bounding box center [700, 413] width 314 height 31
checkbox input "true"
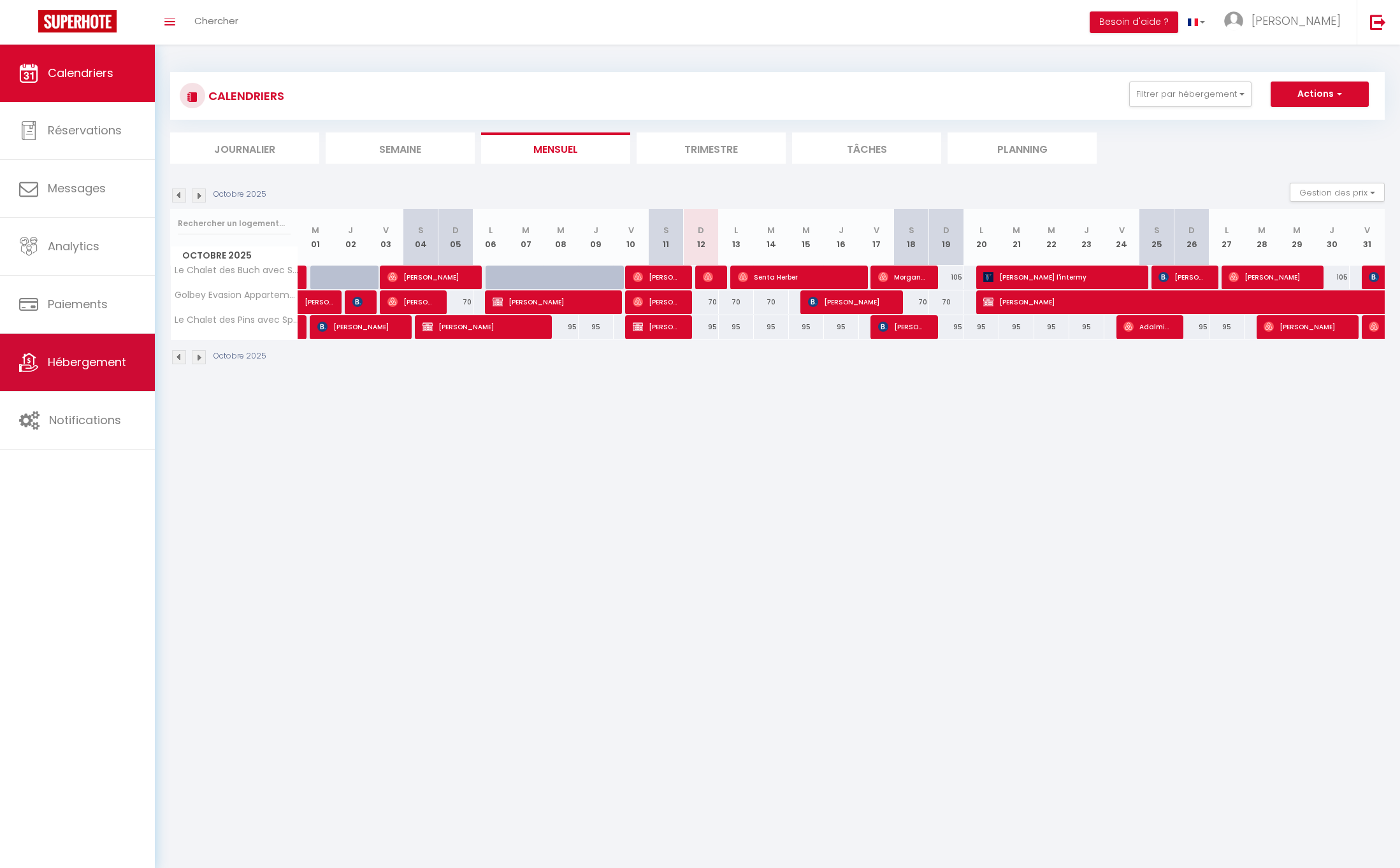
click at [88, 370] on span "Hébergement" at bounding box center [87, 362] width 79 height 16
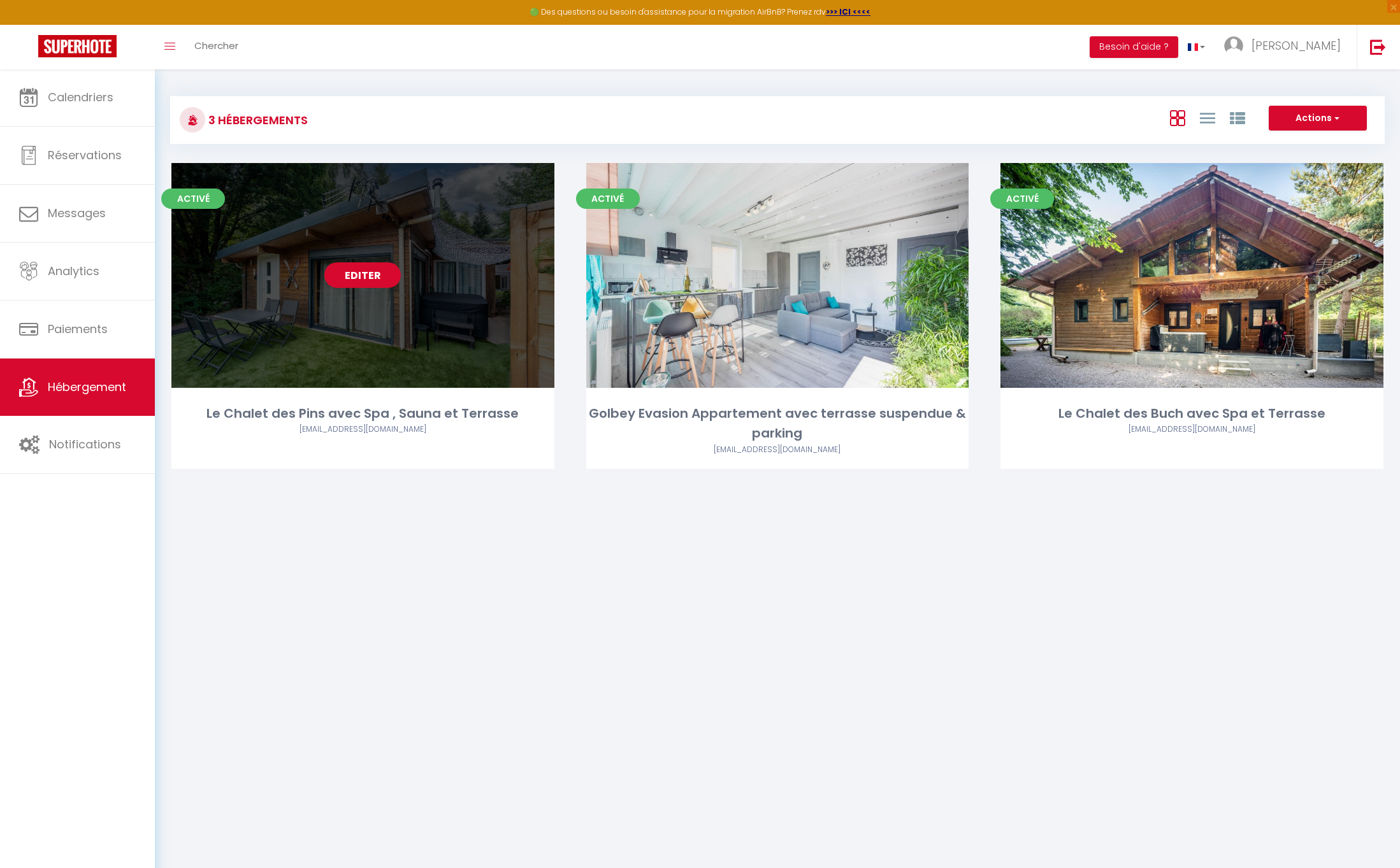
click at [383, 278] on link "Editer" at bounding box center [363, 275] width 77 height 26
click at [365, 268] on link "Editer" at bounding box center [363, 275] width 77 height 26
select select "3"
select select "2"
select select "1"
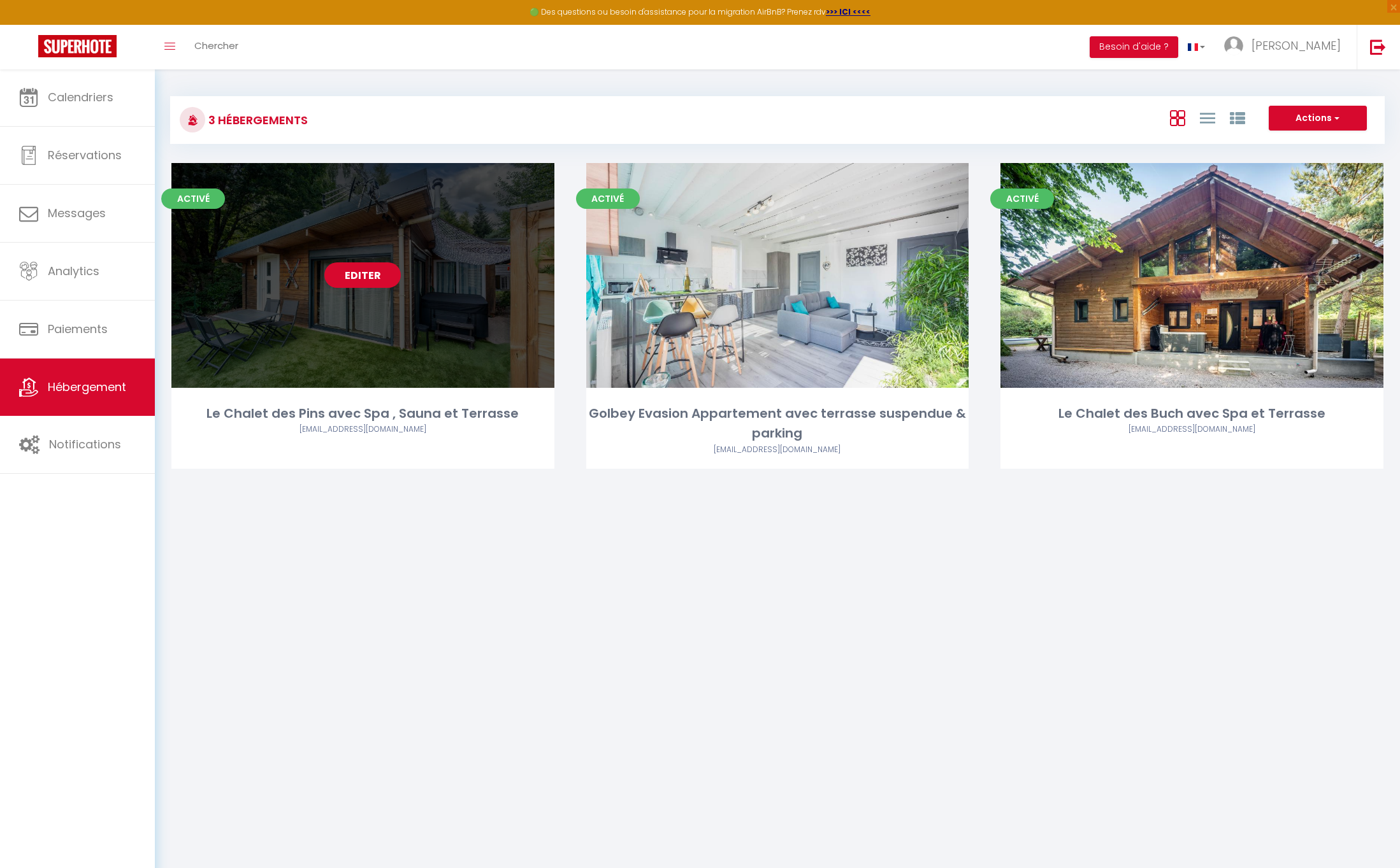
select select "1"
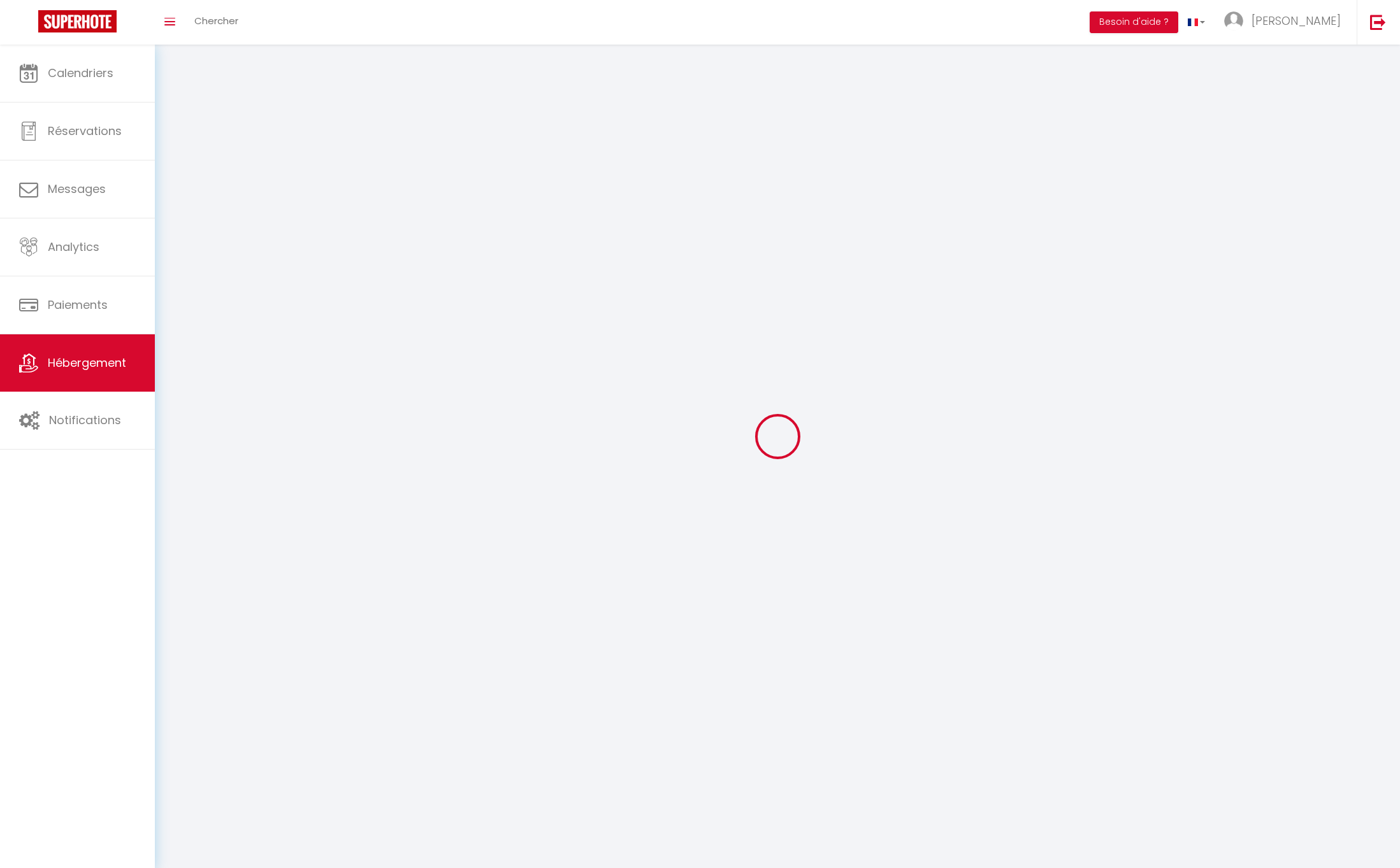
select select
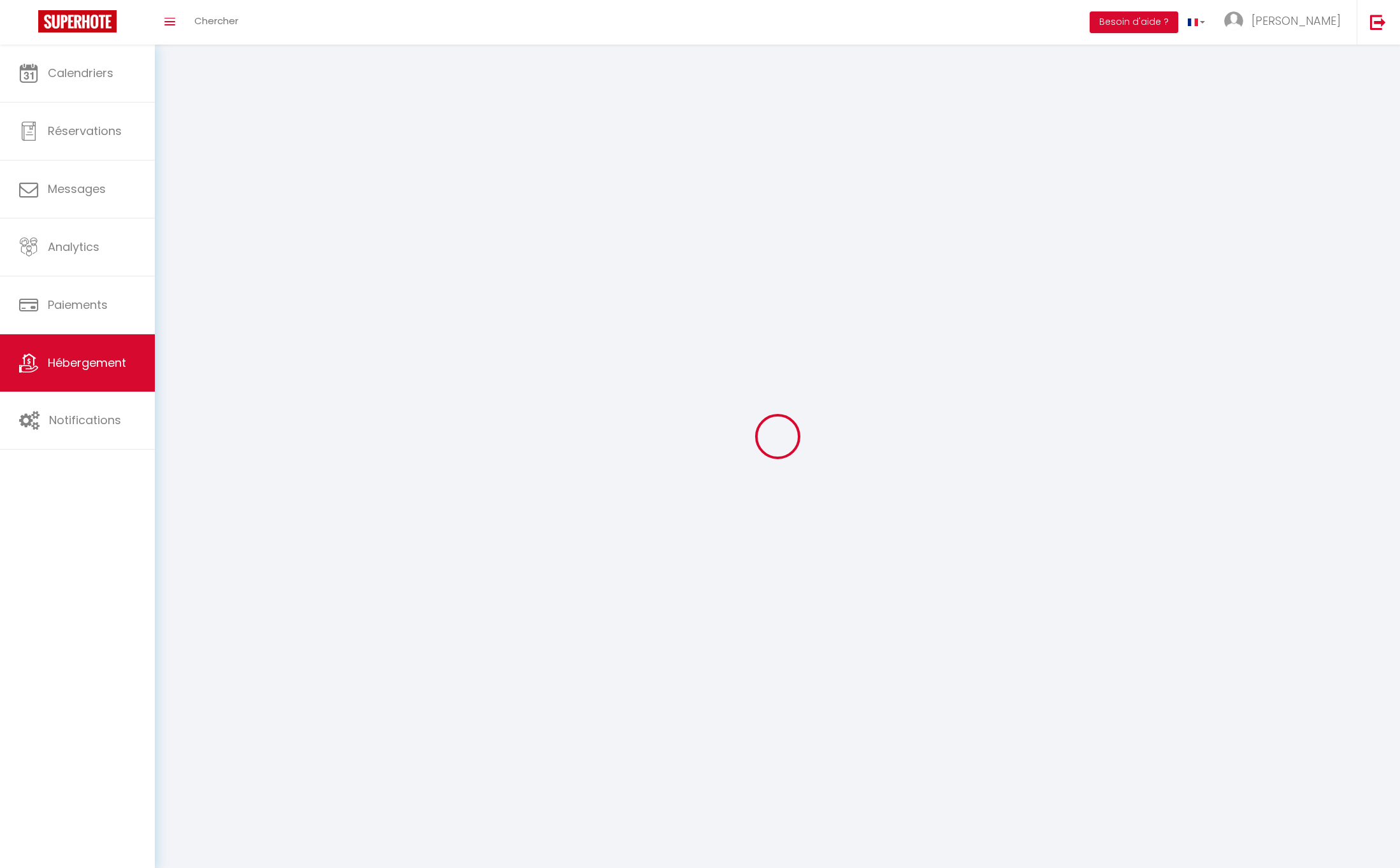
checkbox input "false"
select select
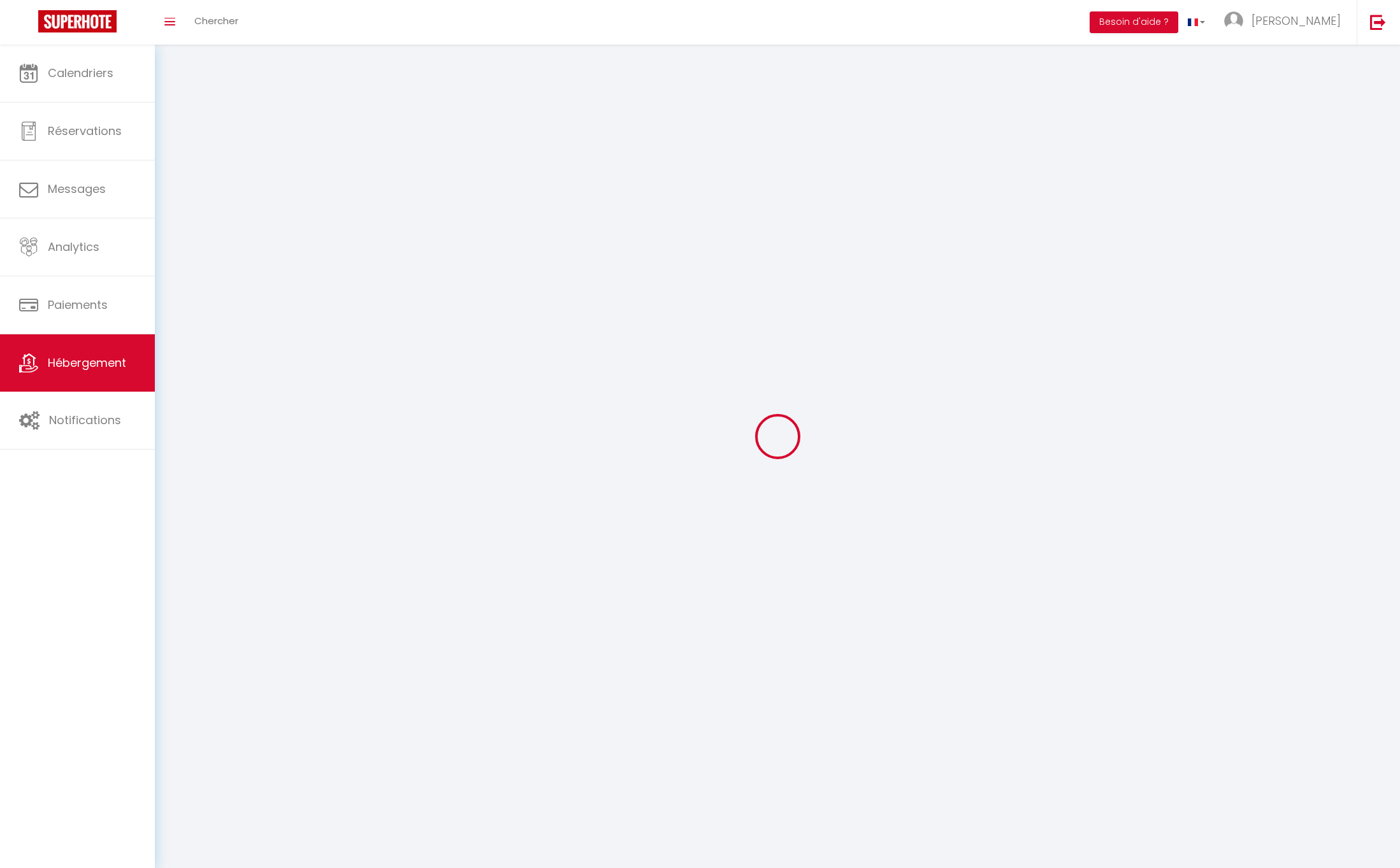
select select
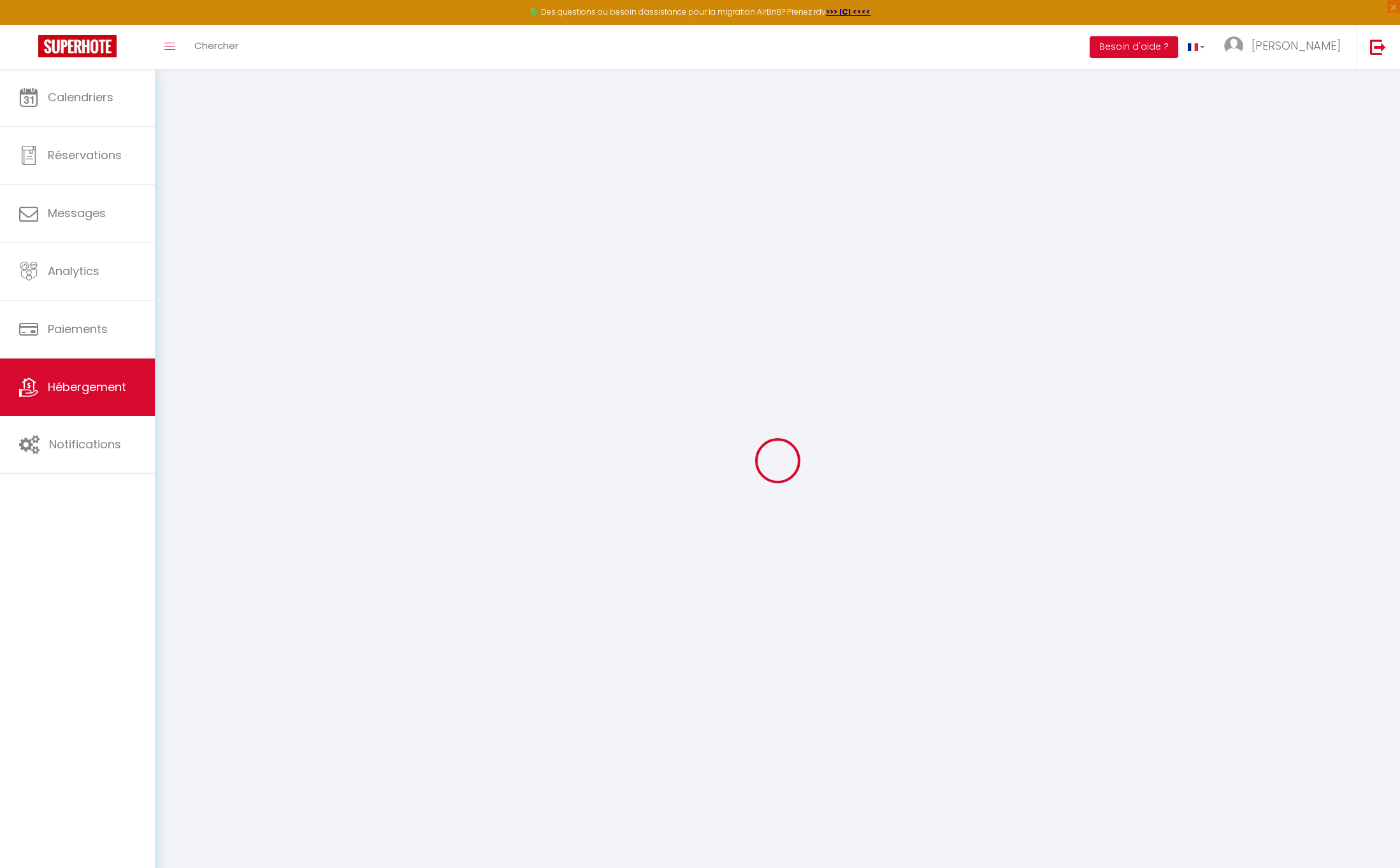
checkbox input "false"
checkbox input "true"
select select "15:00"
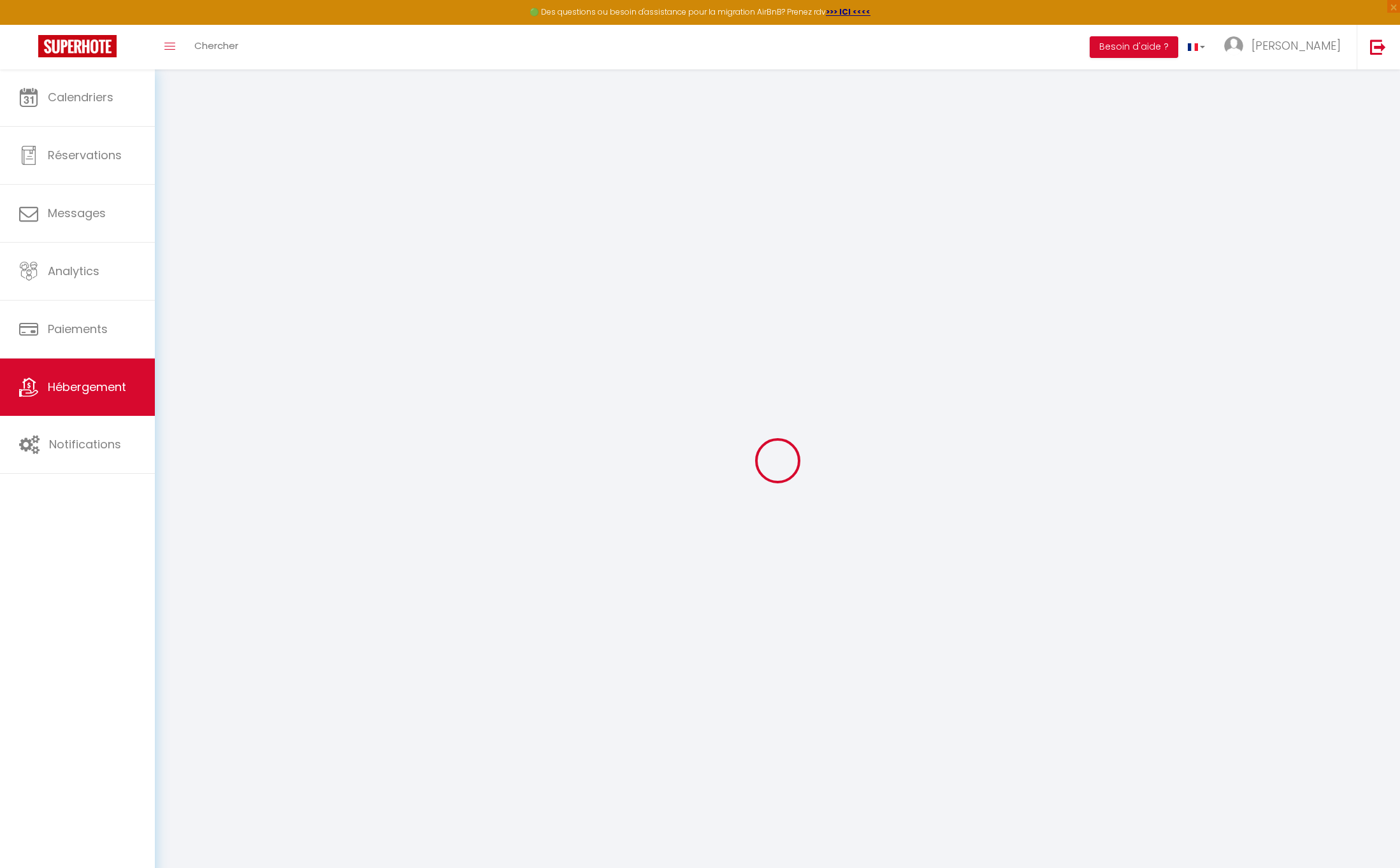
select select "23:45"
select select "11:00"
select select "30"
select select "120"
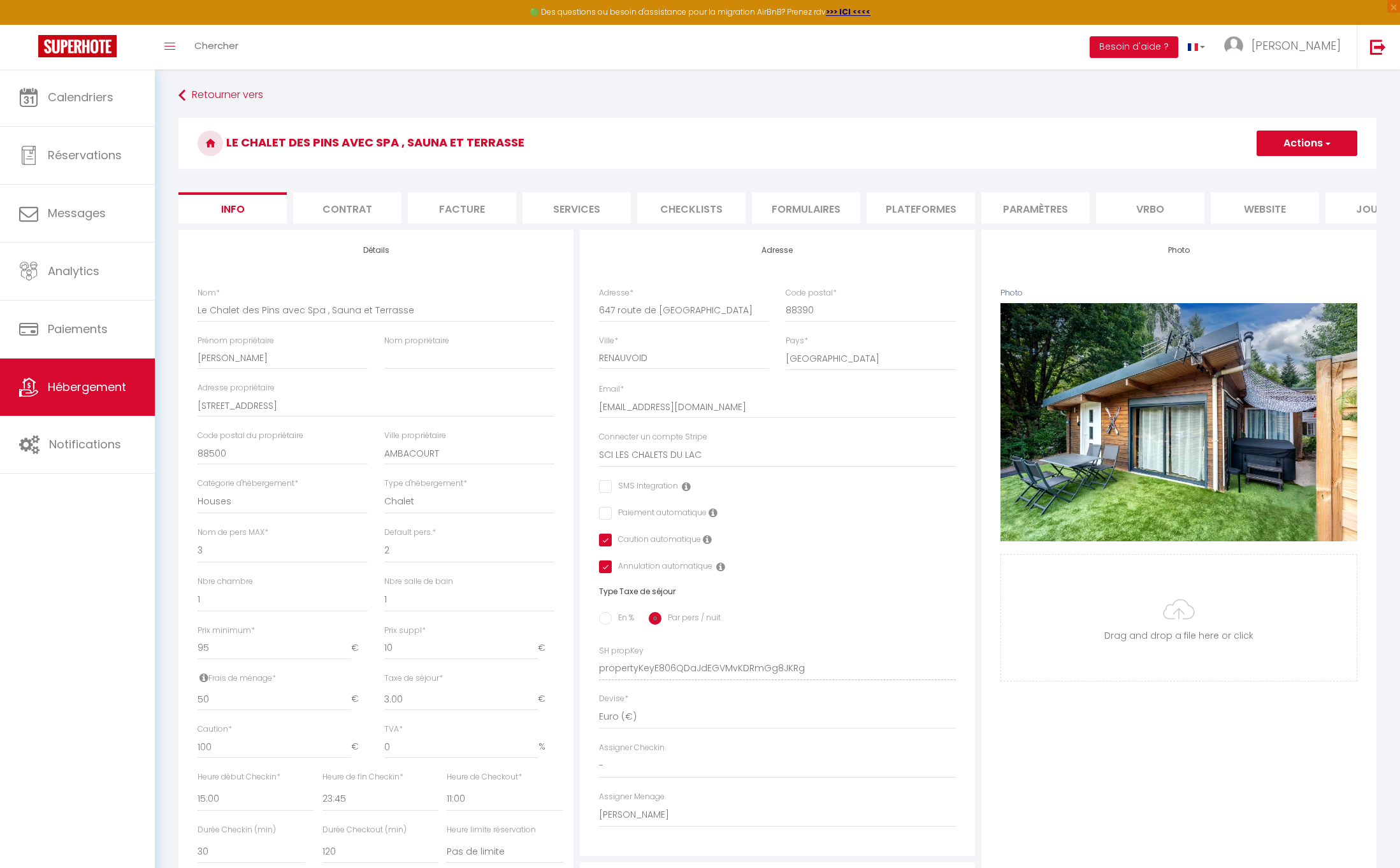
click at [575, 210] on li "Services" at bounding box center [576, 208] width 108 height 31
checkbox input "true"
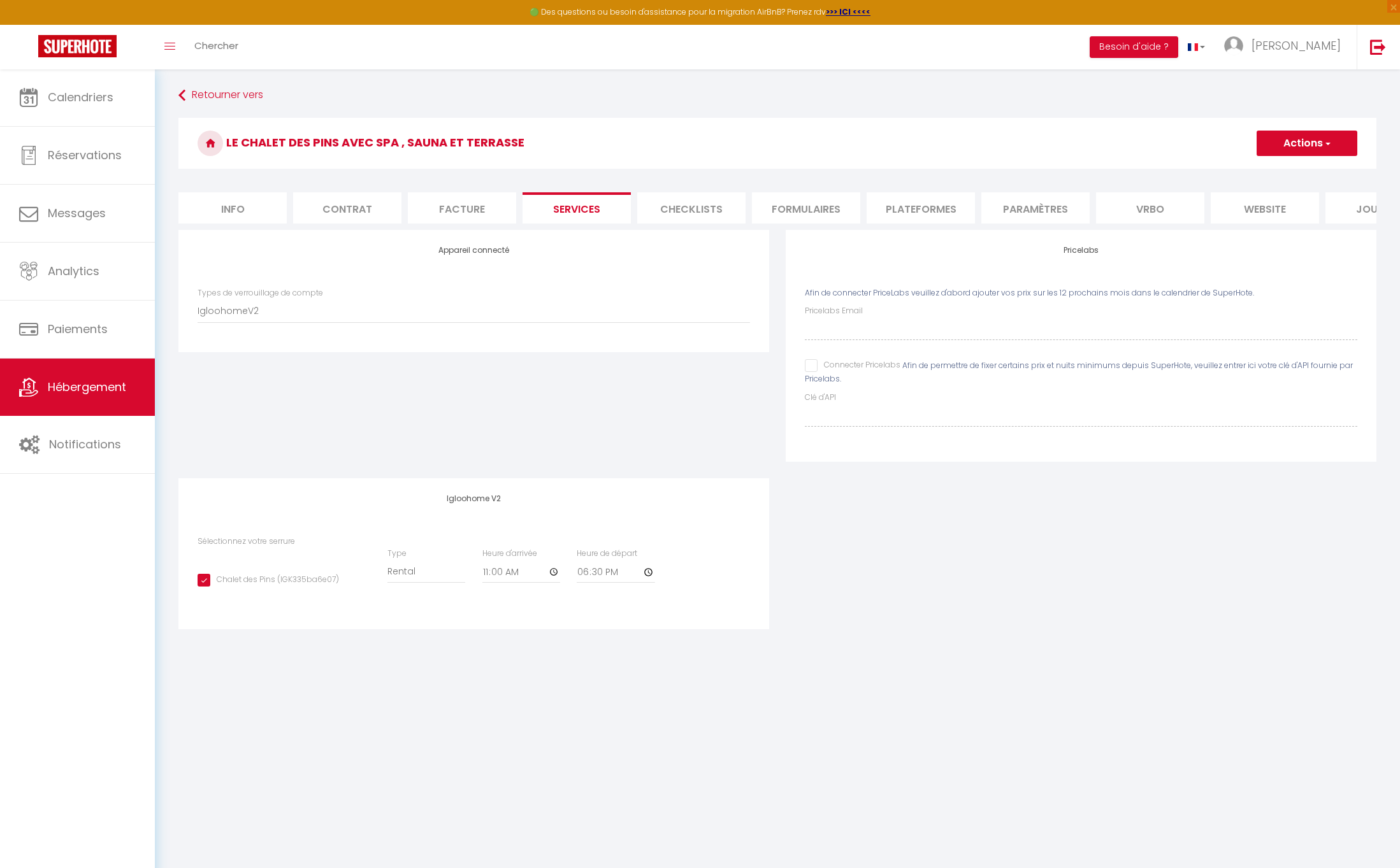
click at [683, 212] on li "Checklists" at bounding box center [691, 208] width 108 height 31
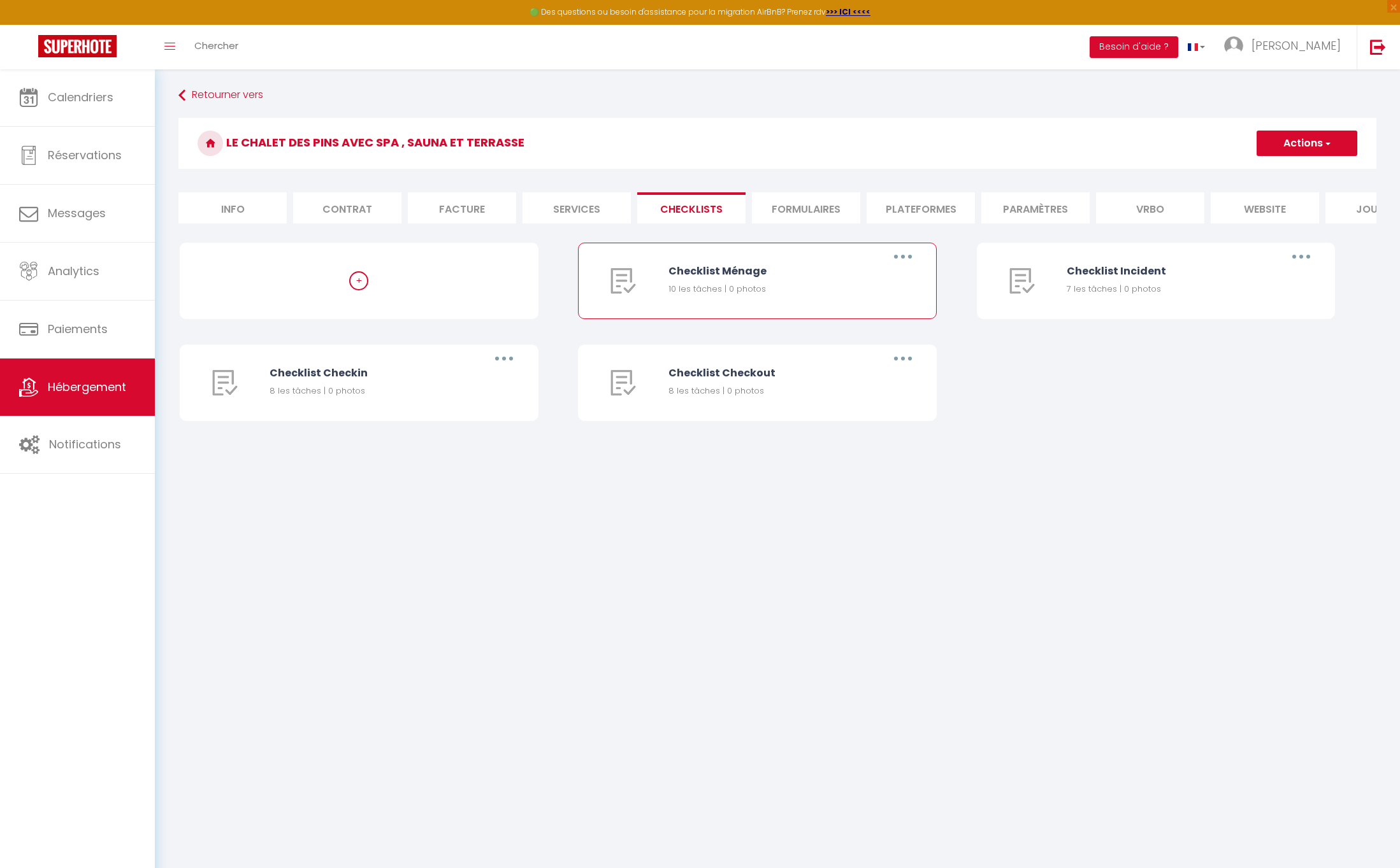
click at [866, 279] on div "Checklist Ménage" at bounding box center [768, 271] width 200 height 16
click at [743, 279] on div "Checklist Ménage" at bounding box center [768, 271] width 200 height 16
click at [903, 264] on button "button" at bounding box center [903, 257] width 35 height 21
click at [848, 297] on link "Editer" at bounding box center [870, 285] width 94 height 21
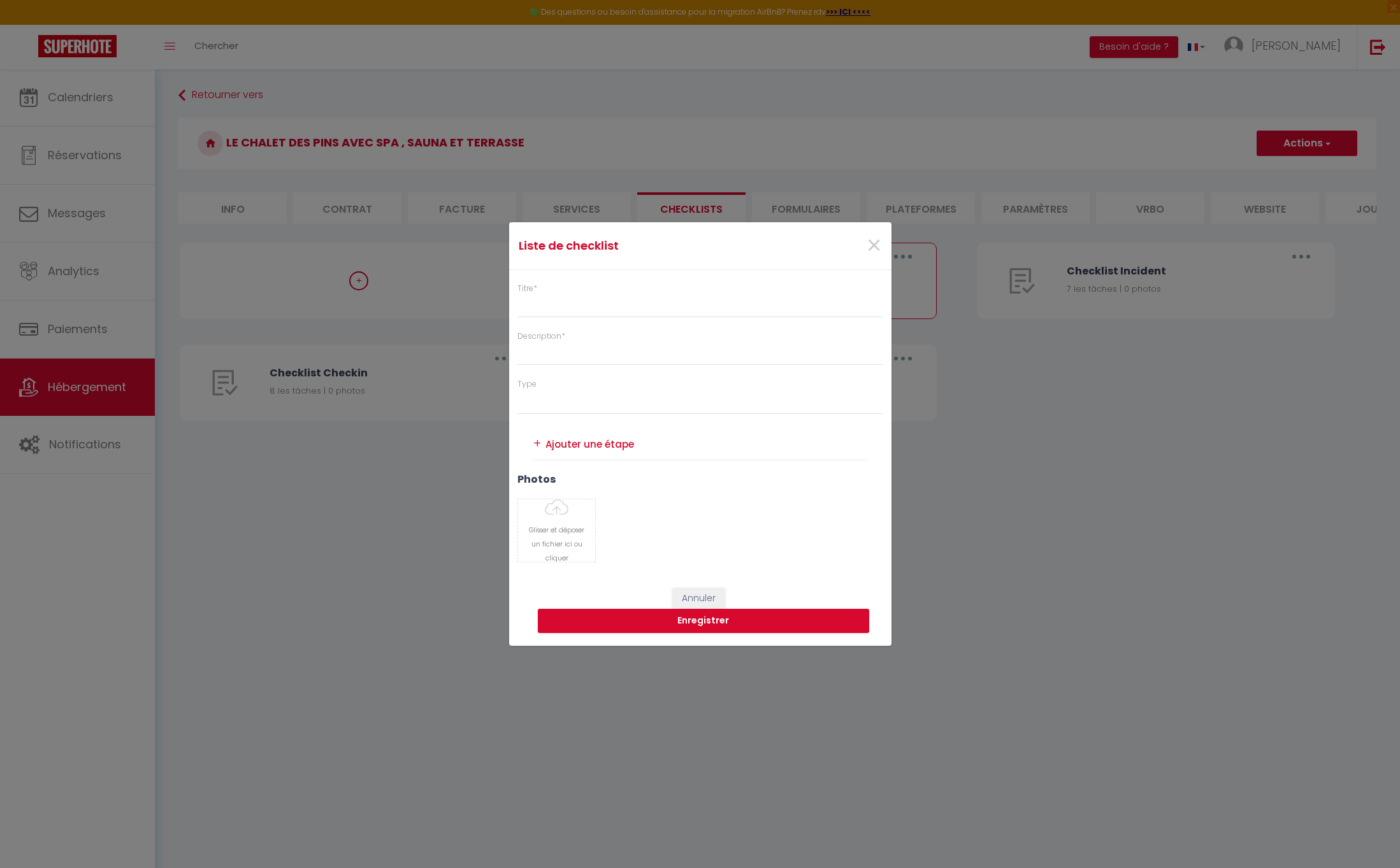
type input "Checklist Ménage"
type input "Procédure à suivre à la fin du ménage"
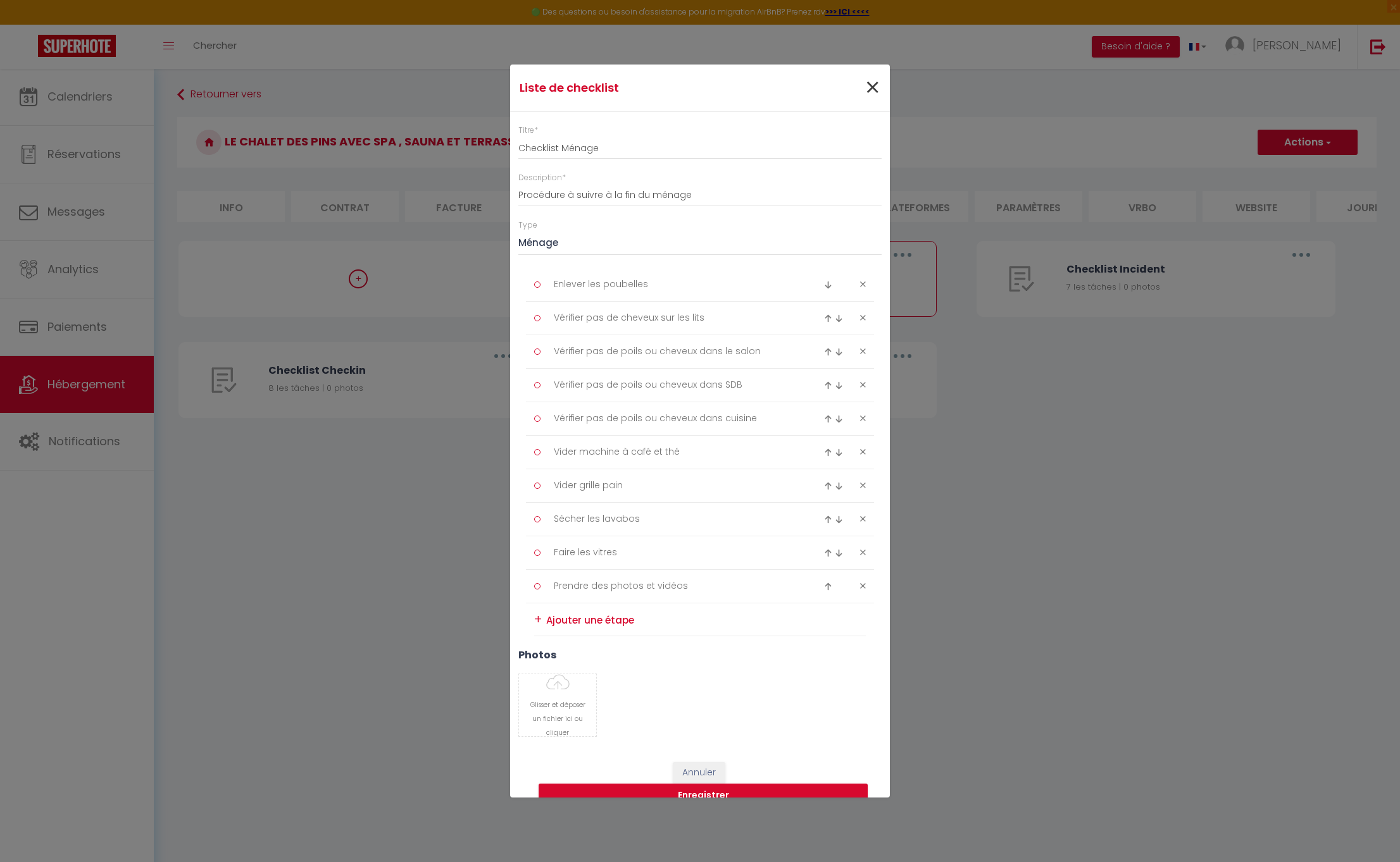
click at [867, 86] on span "×" at bounding box center [872, 88] width 16 height 38
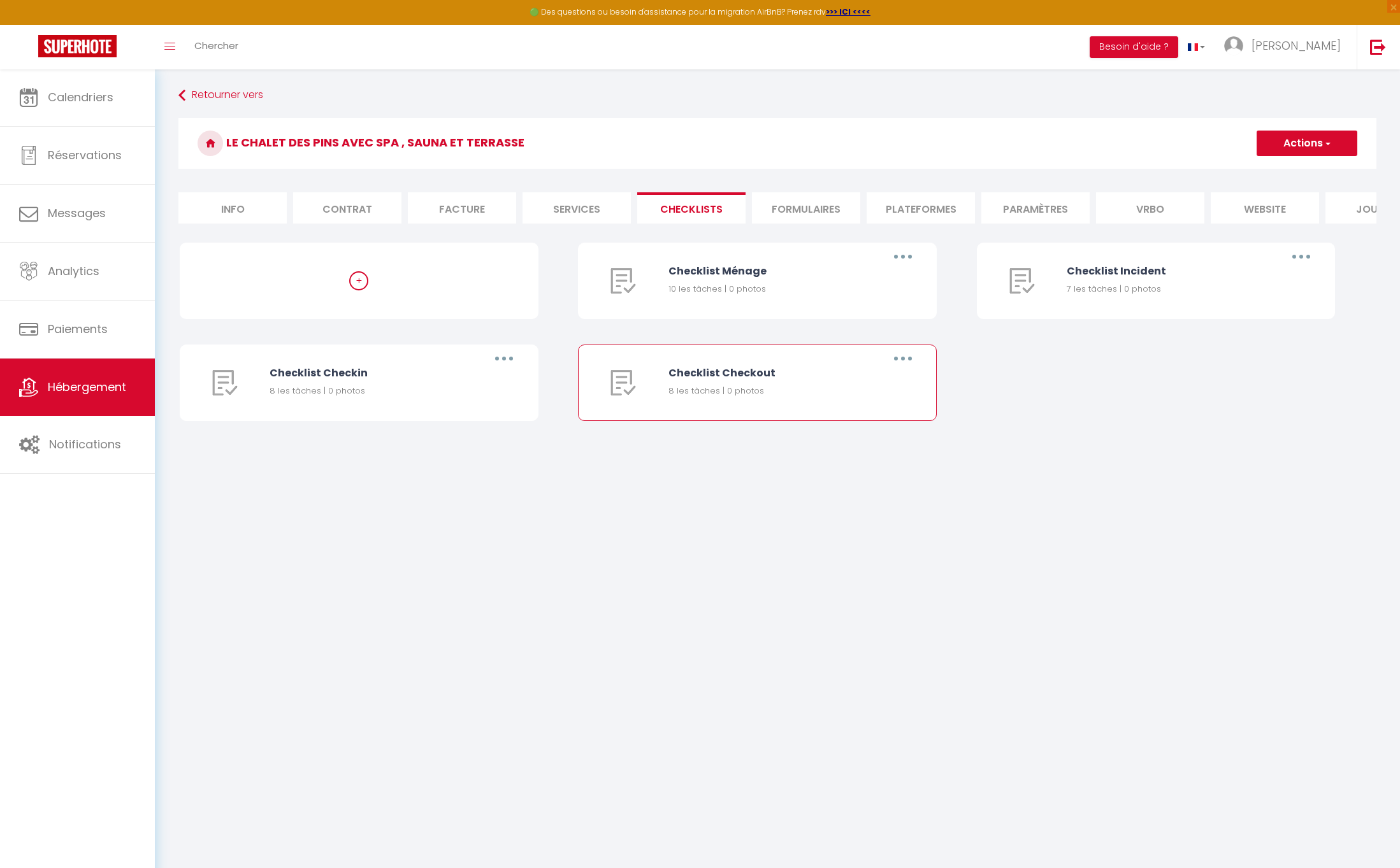
click at [910, 369] on button "button" at bounding box center [903, 359] width 35 height 21
click at [868, 396] on link "Editer" at bounding box center [870, 388] width 94 height 21
type input "Checklist Checkout"
type input "Procédure à suivre lors du checkout"
select select "4"
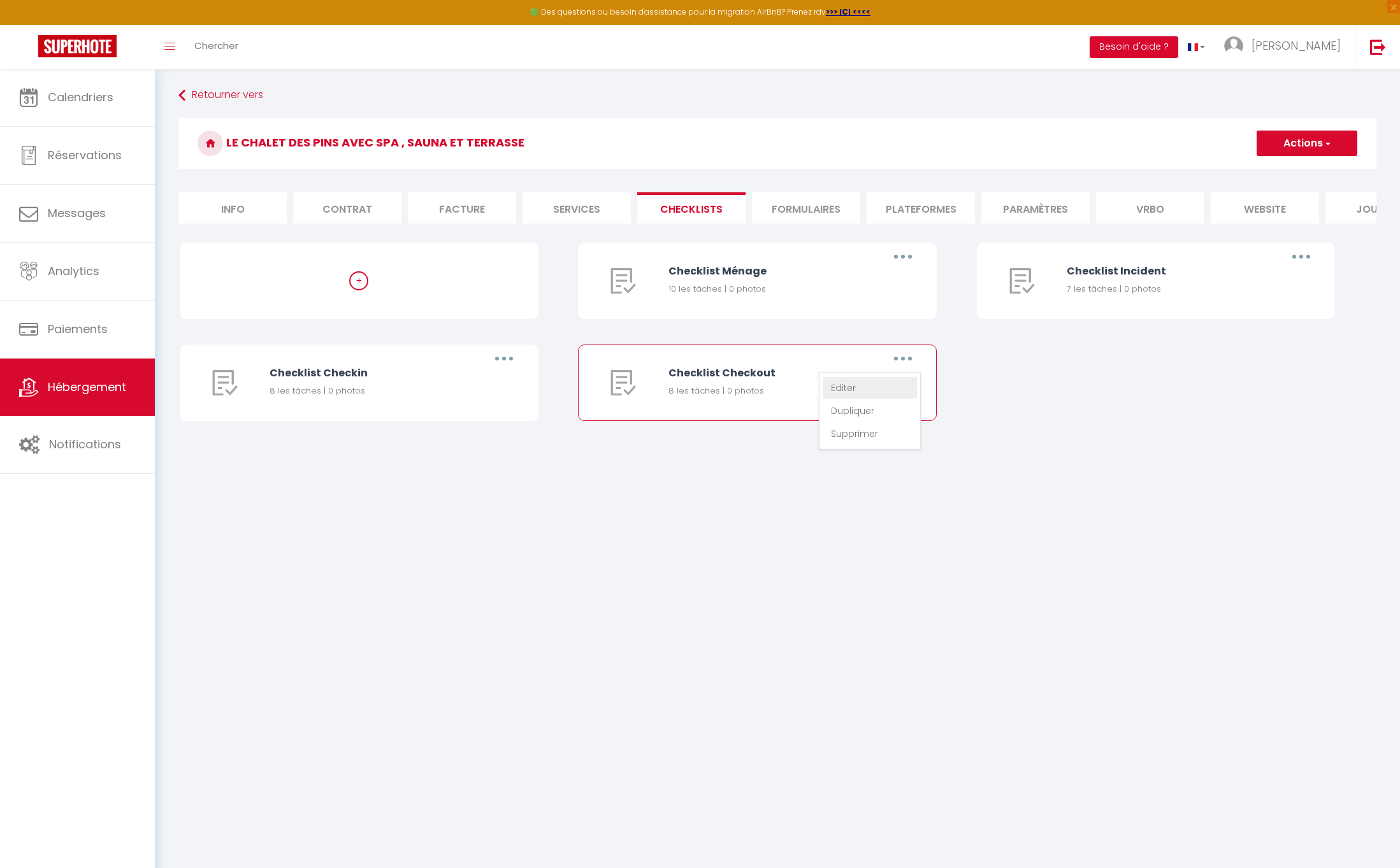
type textarea "Indiquer le WIFI"
type textarea "Indiquer le chauffage"
type textarea "Indiquer la clim"
type textarea "Indiquer procédure checkout"
type textarea "Rappeler pas de bruits après 22h"
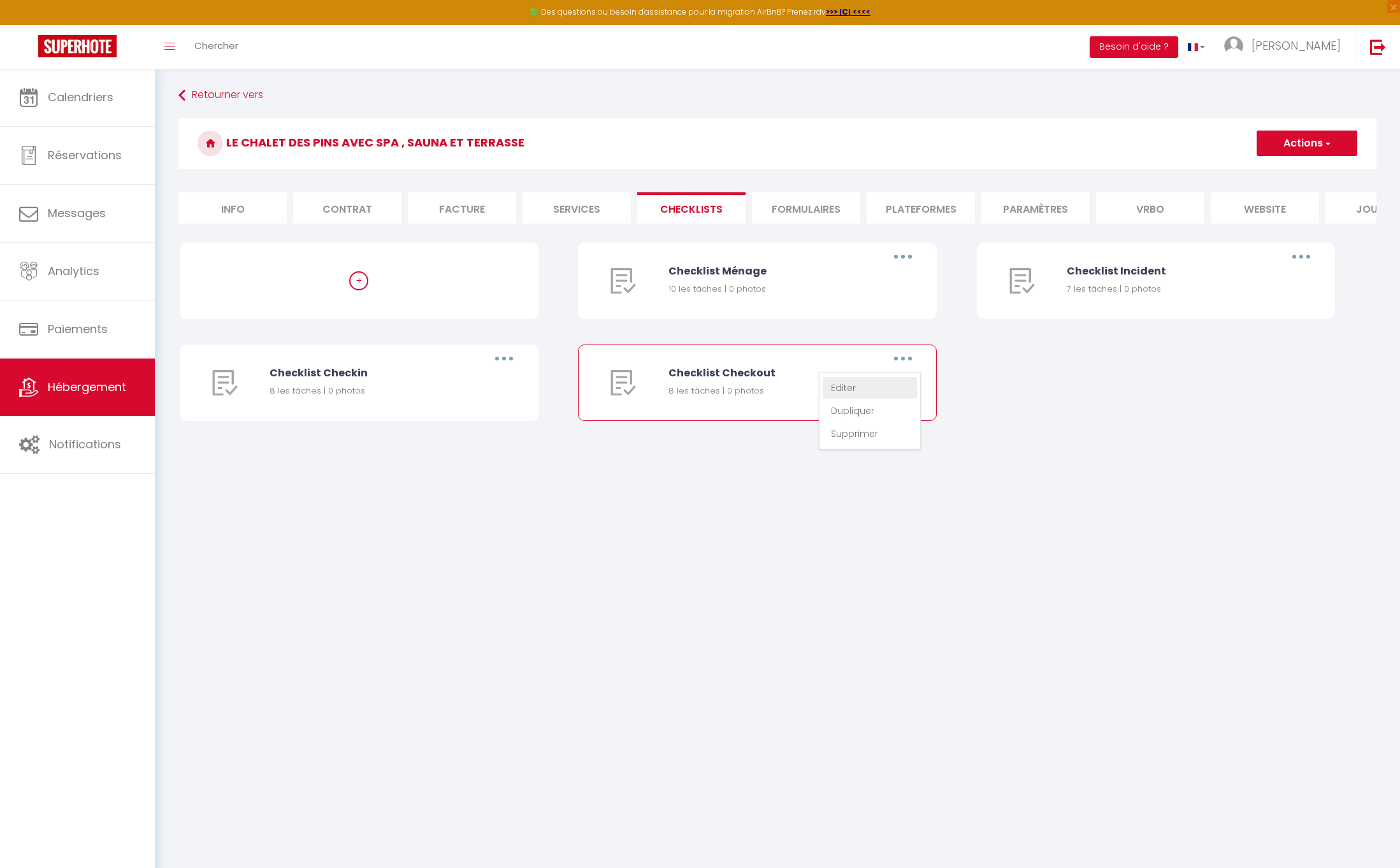
type textarea "Prendre carte d'identité en photo"
type textarea "Expliquer et donner conseils avec carte en support"
type textarea "Montrer le guide de bienvenue"
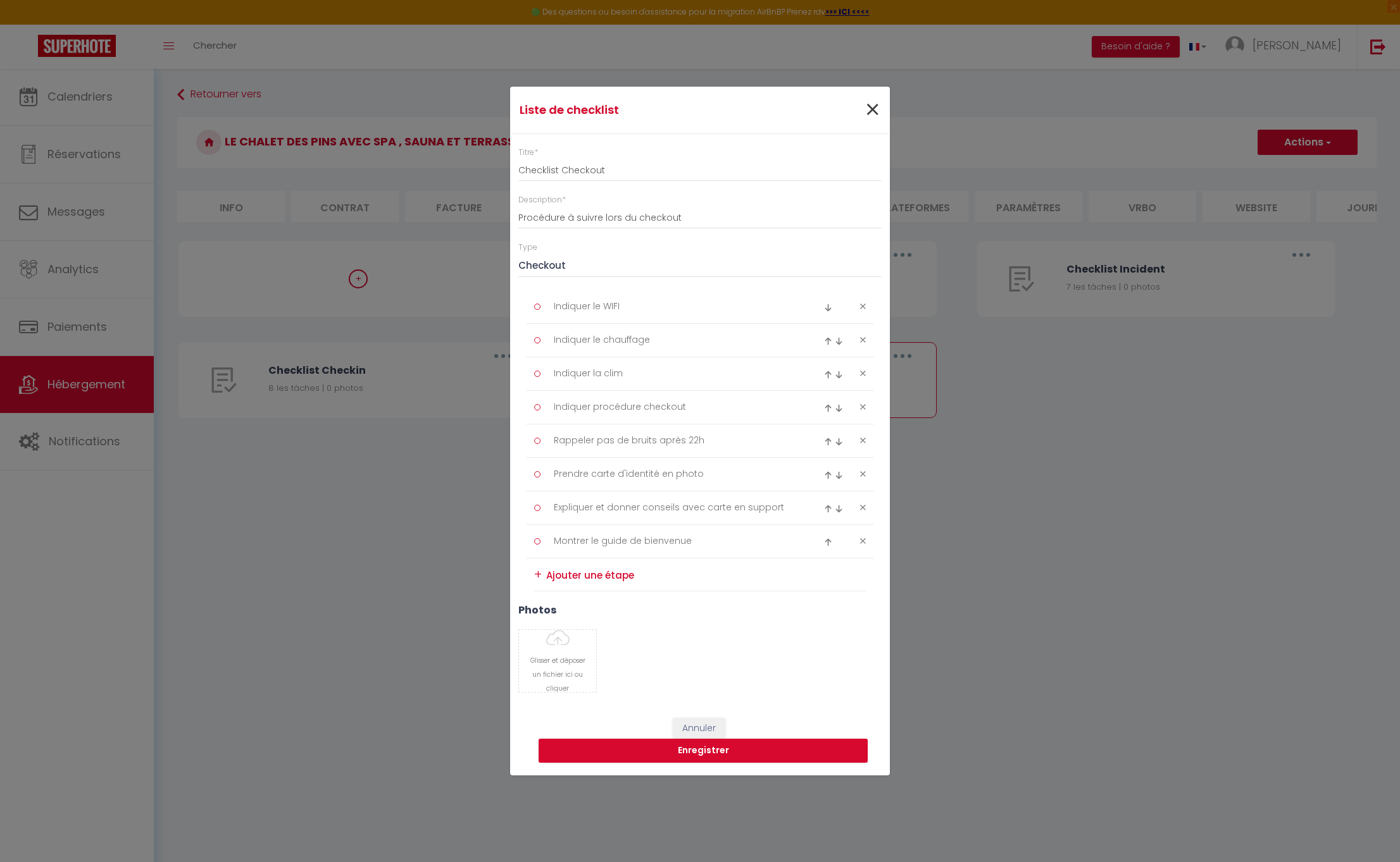
click at [876, 105] on span "×" at bounding box center [872, 110] width 16 height 38
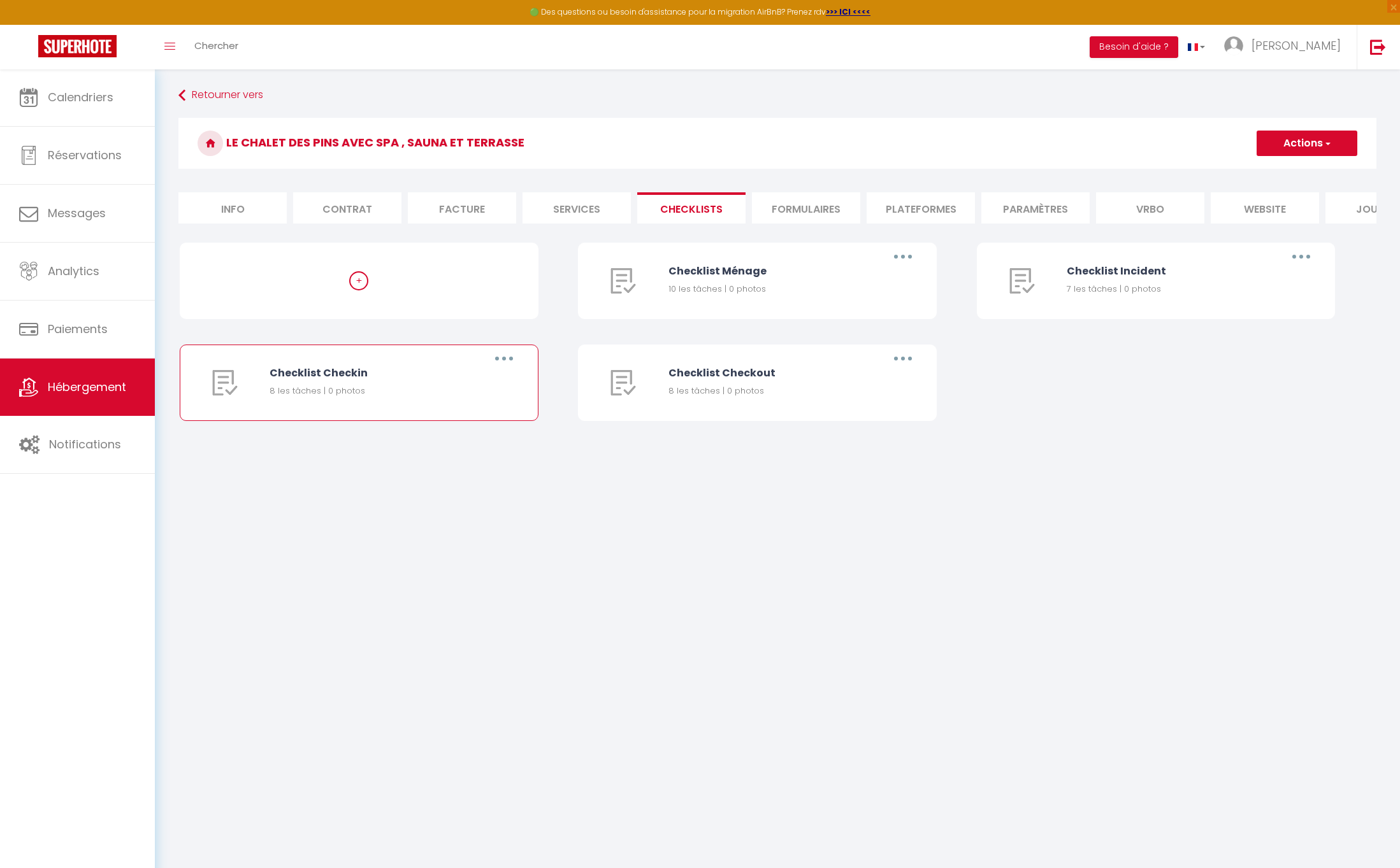
click at [498, 369] on button "button" at bounding box center [504, 359] width 35 height 21
click at [459, 392] on link "Editer" at bounding box center [471, 388] width 94 height 21
type input "Checklist Checkin"
type input "Procédure à suivre lors du checkin"
select select "3"
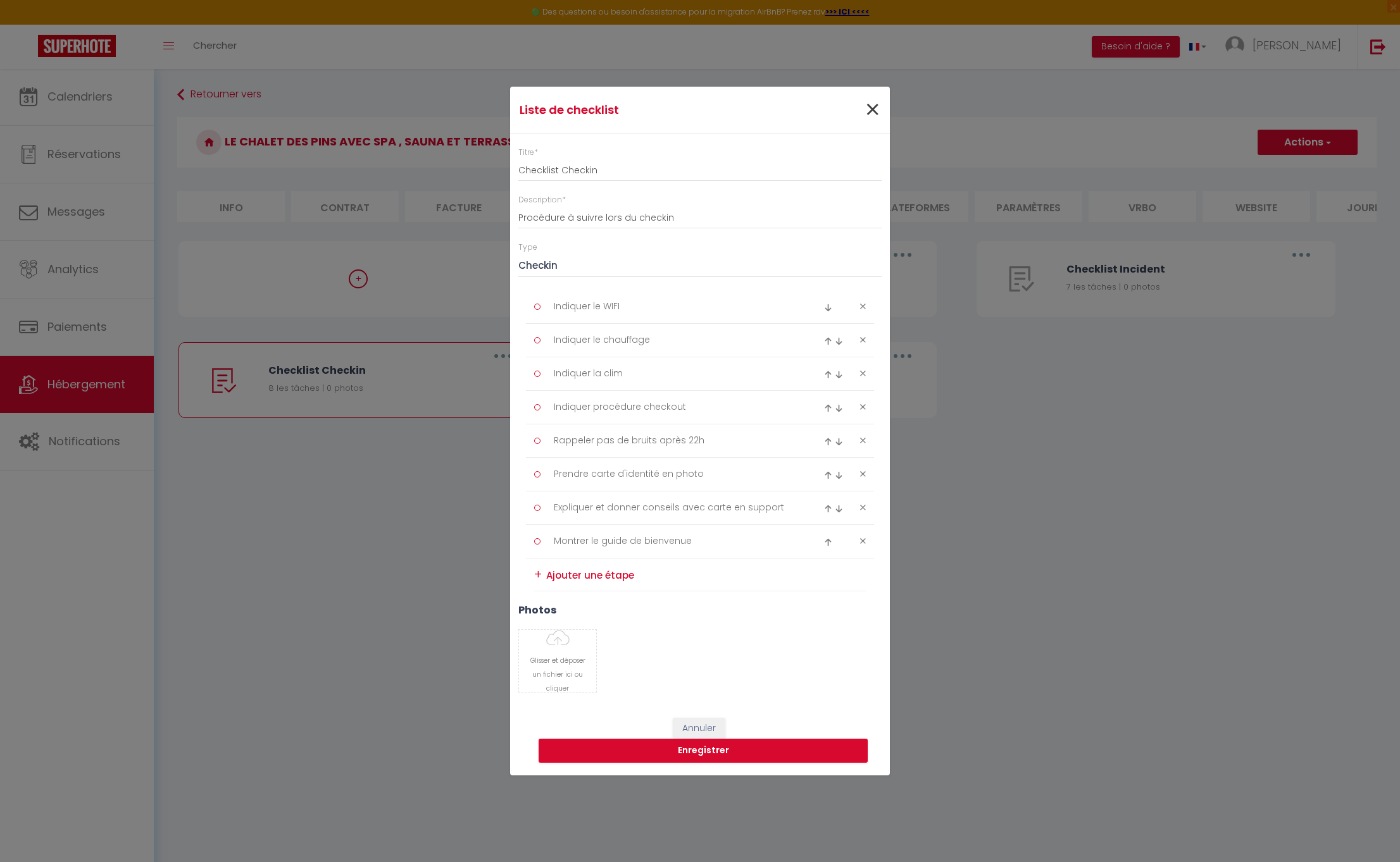
click at [865, 109] on span "×" at bounding box center [872, 110] width 16 height 38
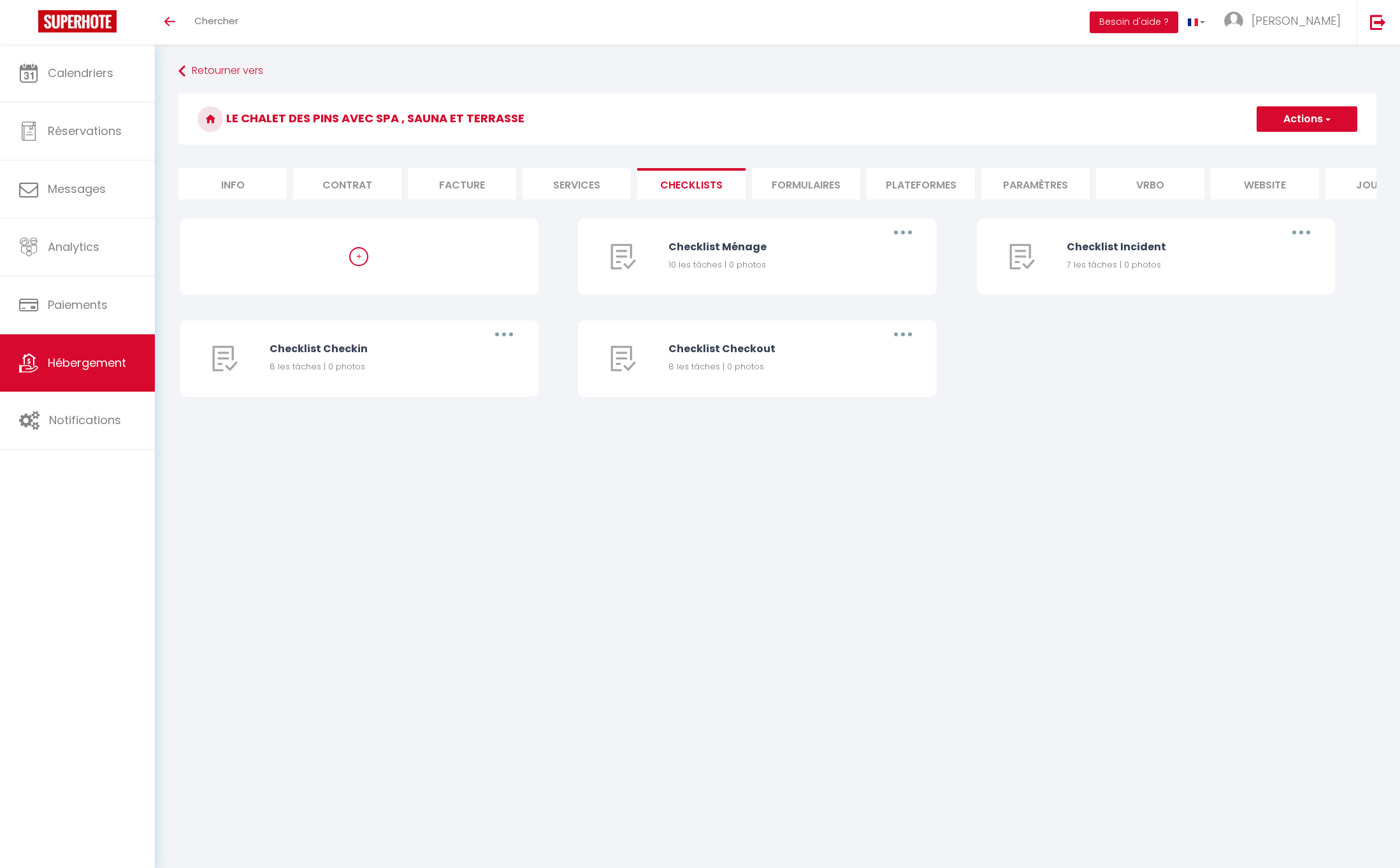
click at [820, 184] on li "Formulaires" at bounding box center [806, 184] width 108 height 31
select select
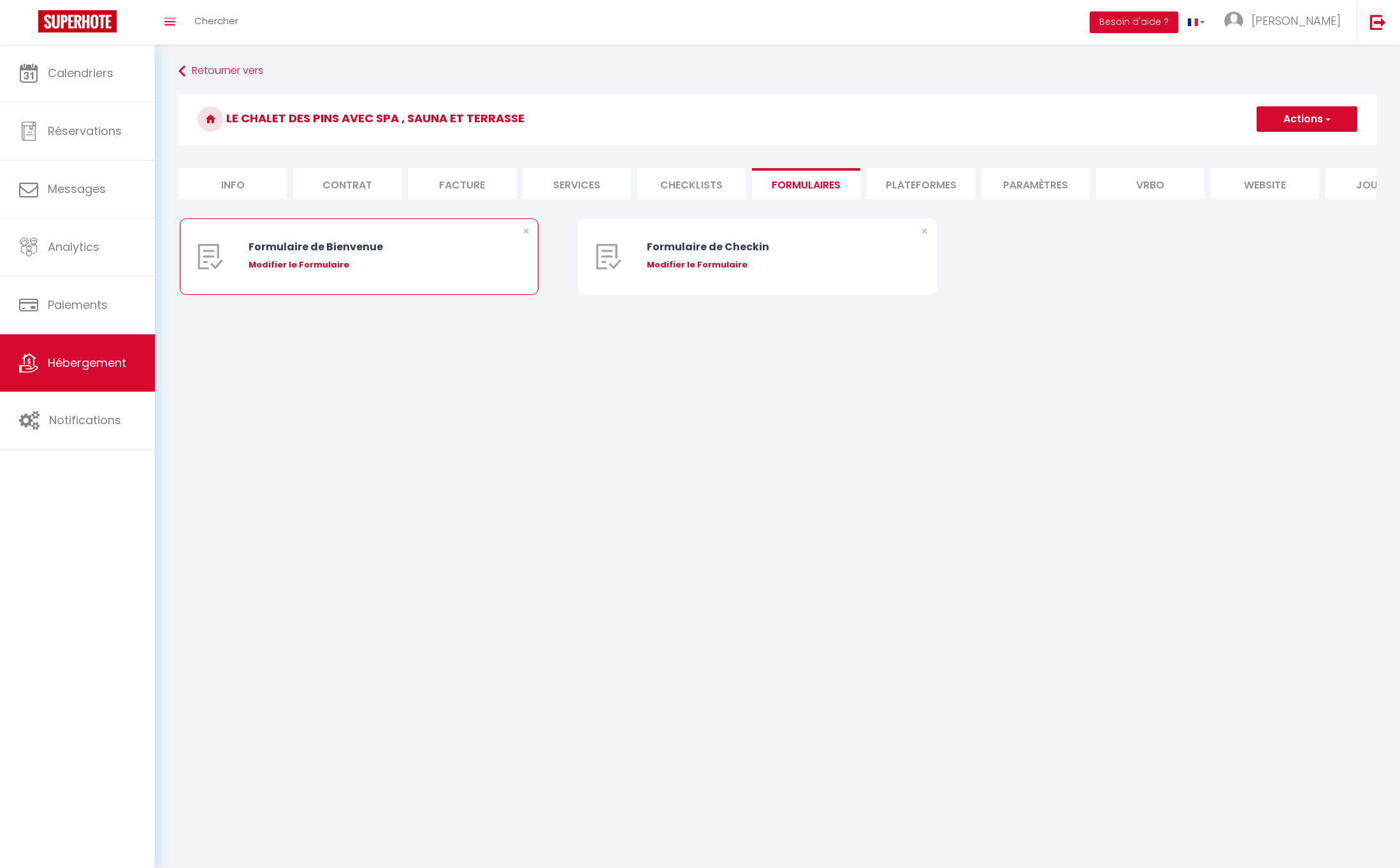
click at [366, 271] on div "Modifier le Formulaire" at bounding box center [374, 265] width 251 height 13
type input "Formulaire de Bienvenue"
type input "Afin de préparer au mieux votre arrivée et recevoir votre Guide de Bienvenue, j…"
select select "[object Object]"
radio input "true"
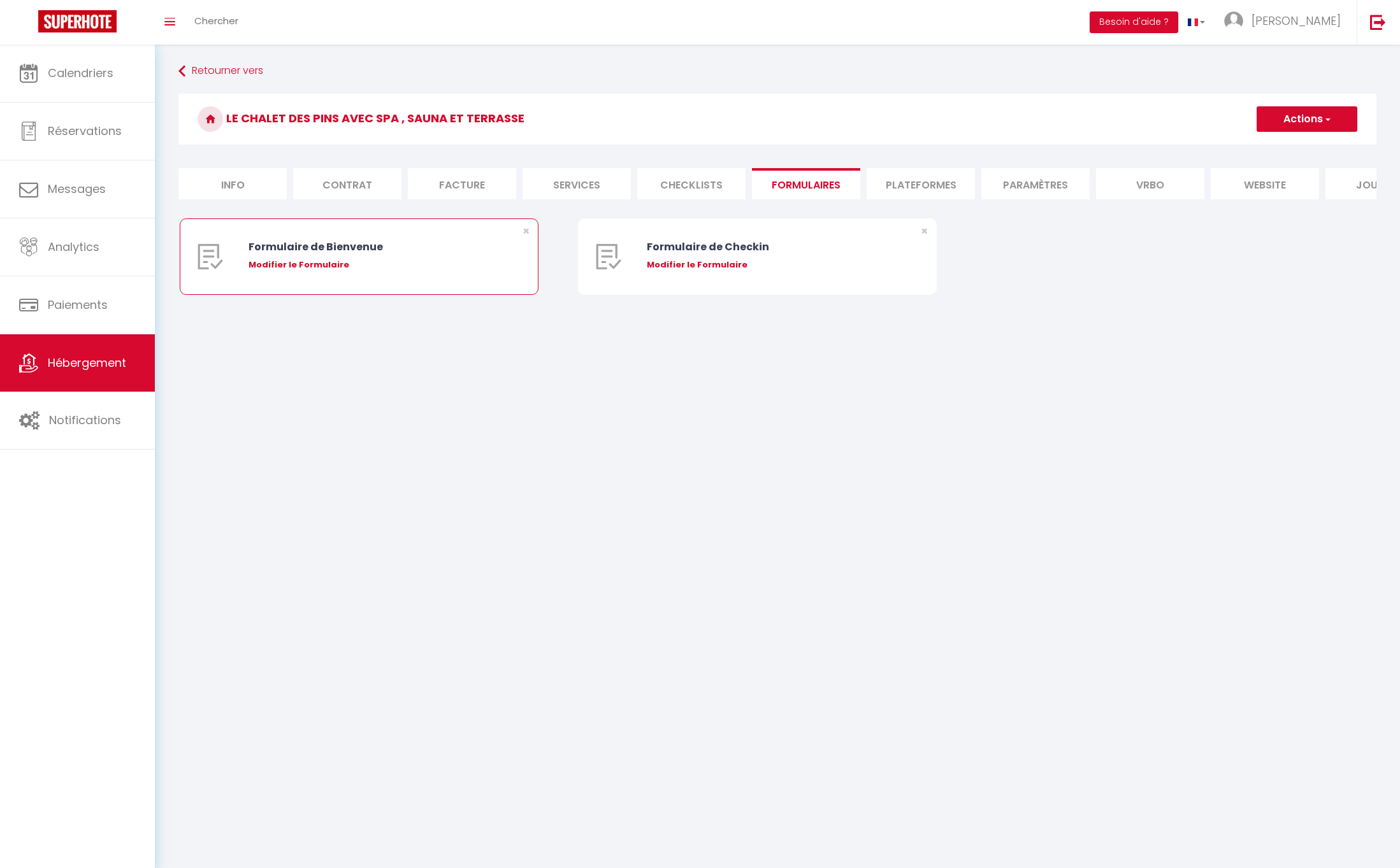
type input "https://superhote.com/confirmation"
select select
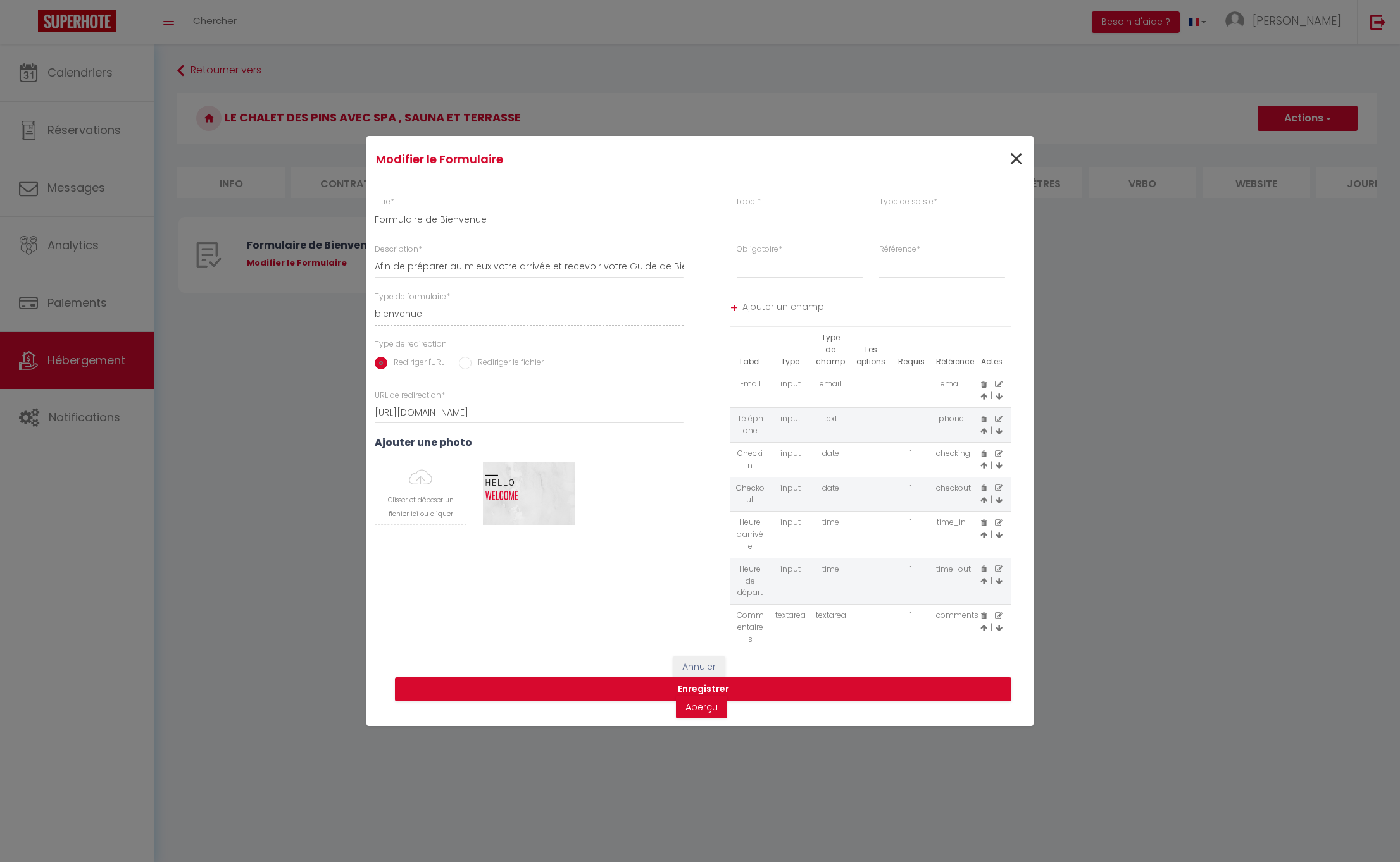
click at [1013, 153] on span "×" at bounding box center [1016, 159] width 16 height 38
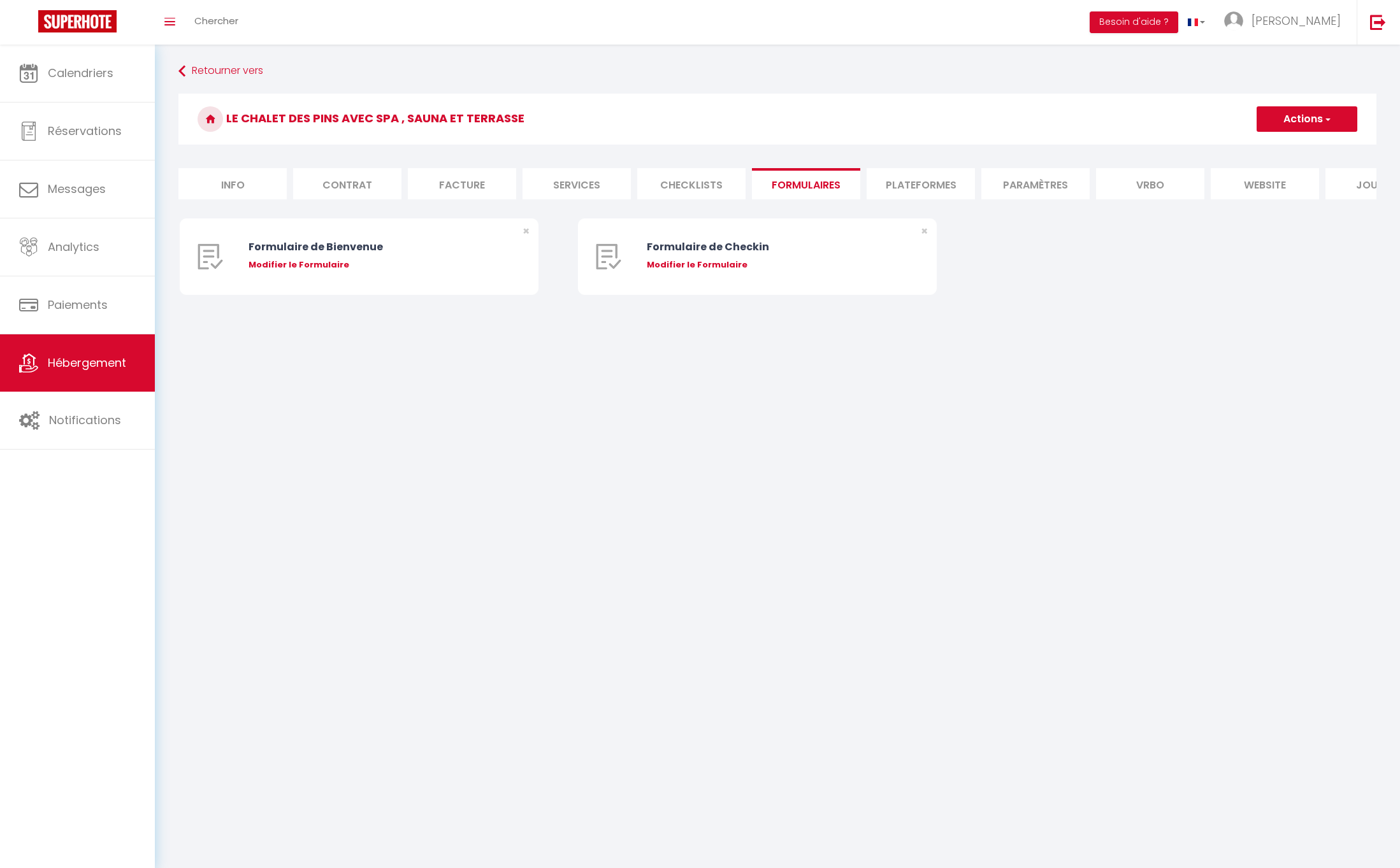
click at [956, 186] on li "Plateformes" at bounding box center [920, 184] width 108 height 31
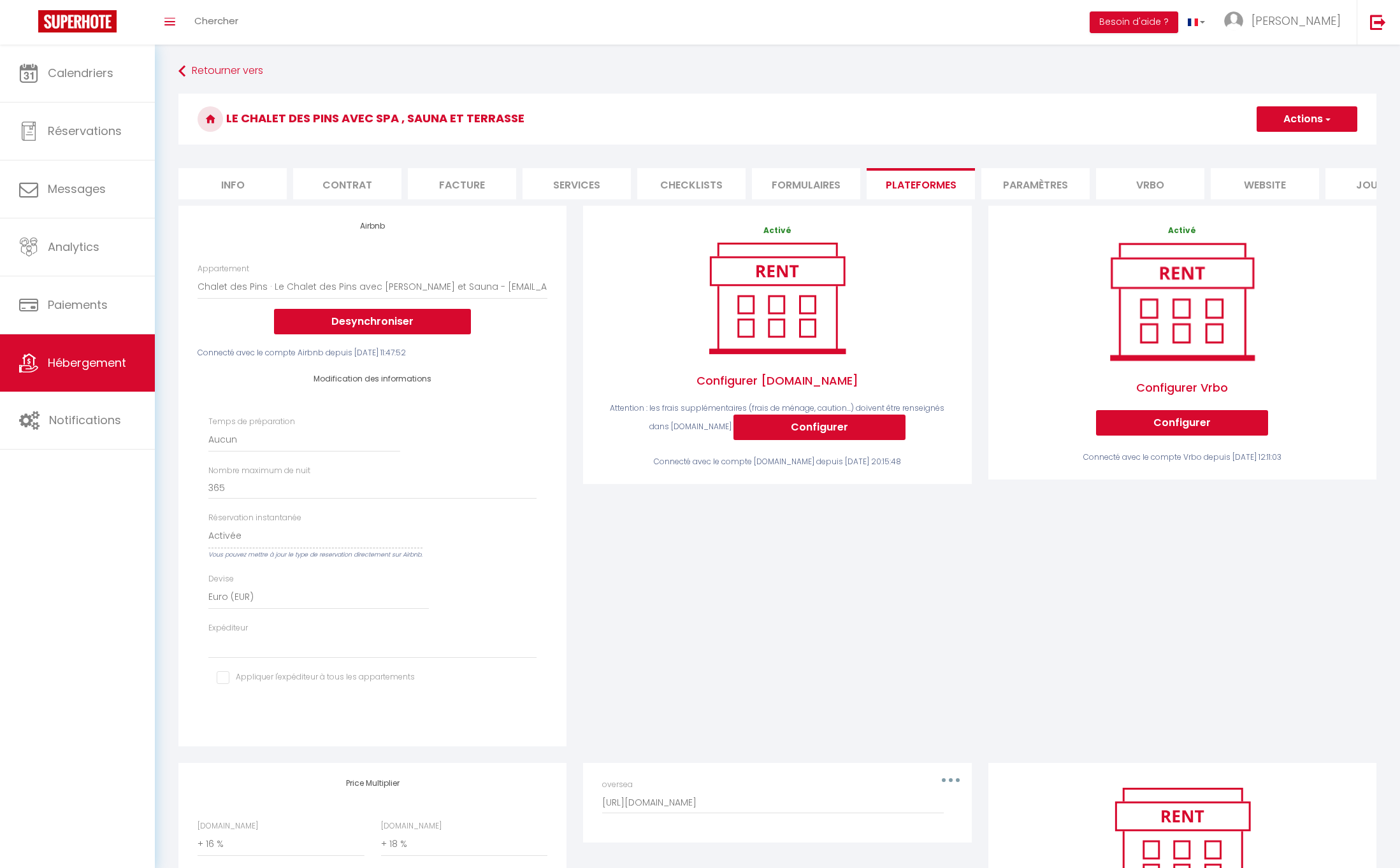
select select
click at [1045, 176] on li "Paramètres" at bounding box center [1035, 184] width 108 height 31
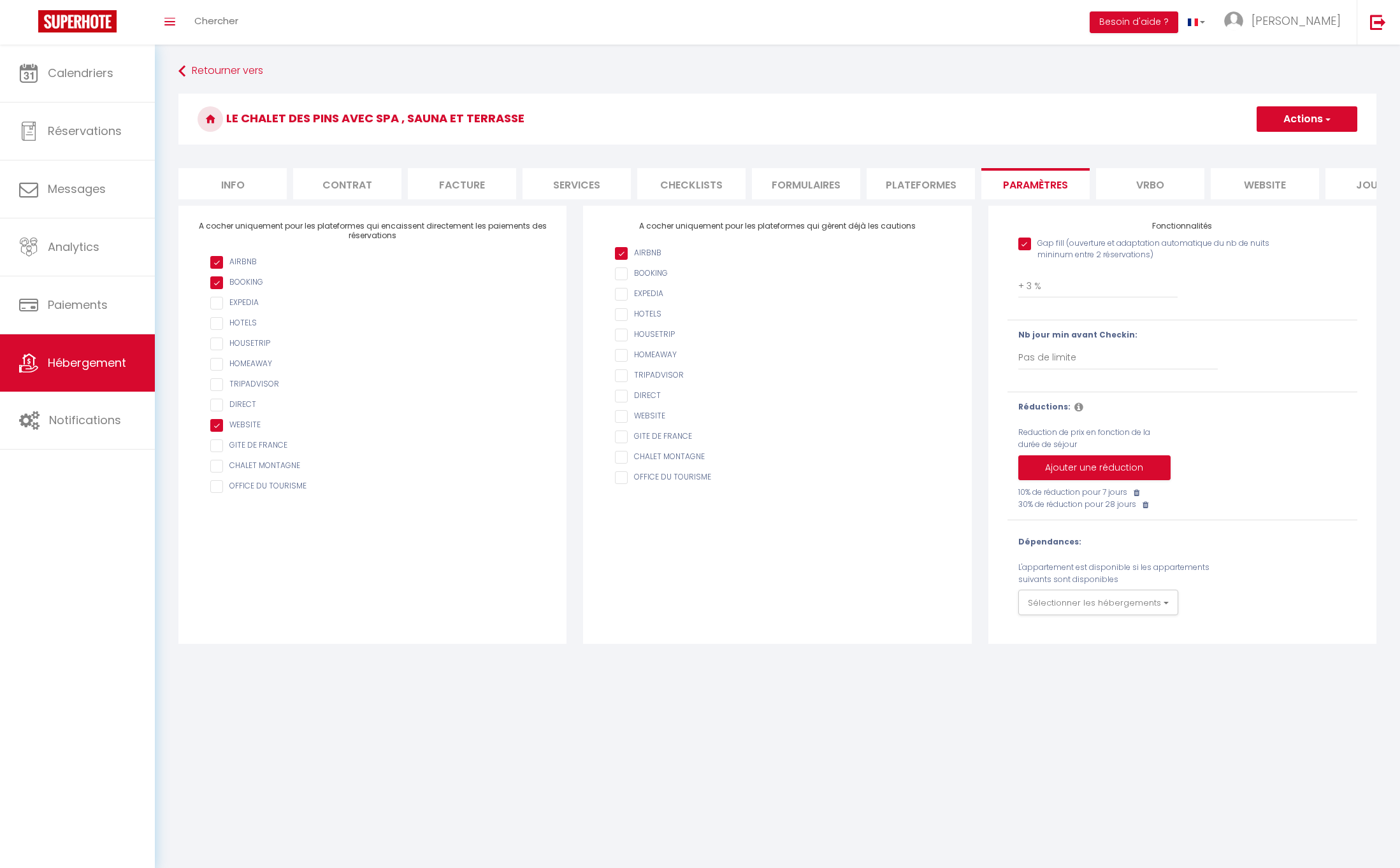
click at [1148, 183] on li "Vrbo" at bounding box center [1149, 184] width 108 height 31
